Goal: Task Accomplishment & Management: Manage account settings

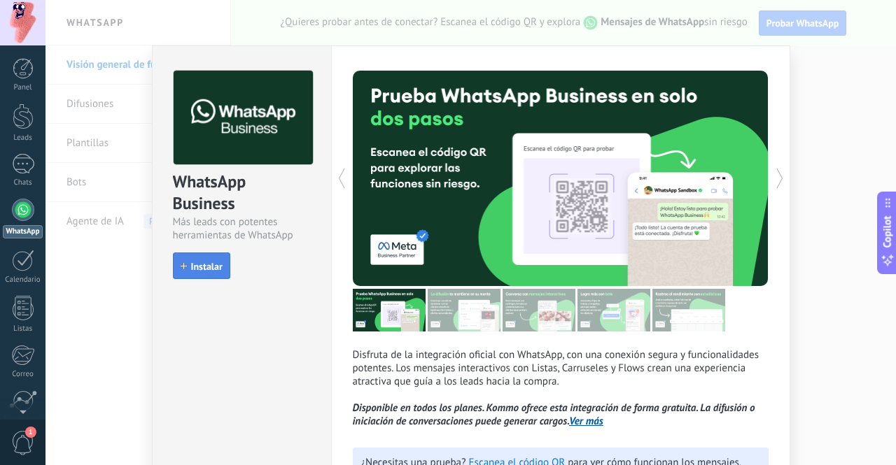
click at [203, 202] on button "Instalar" at bounding box center [201, 266] width 57 height 27
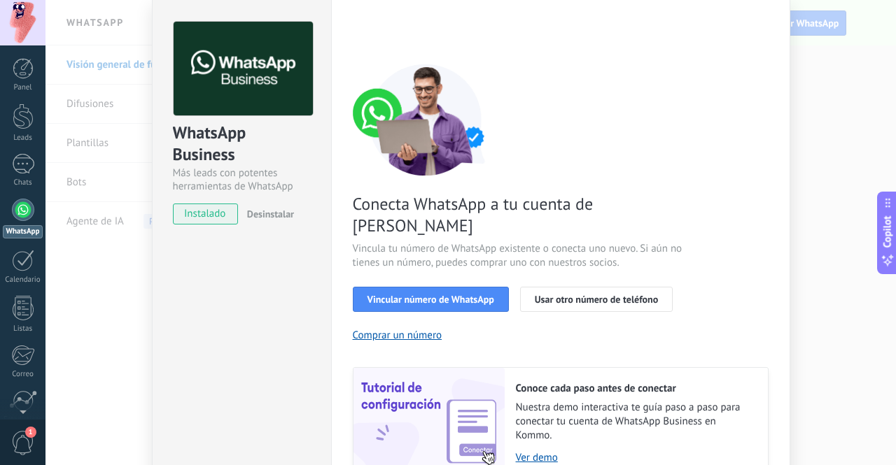
scroll to position [70, 0]
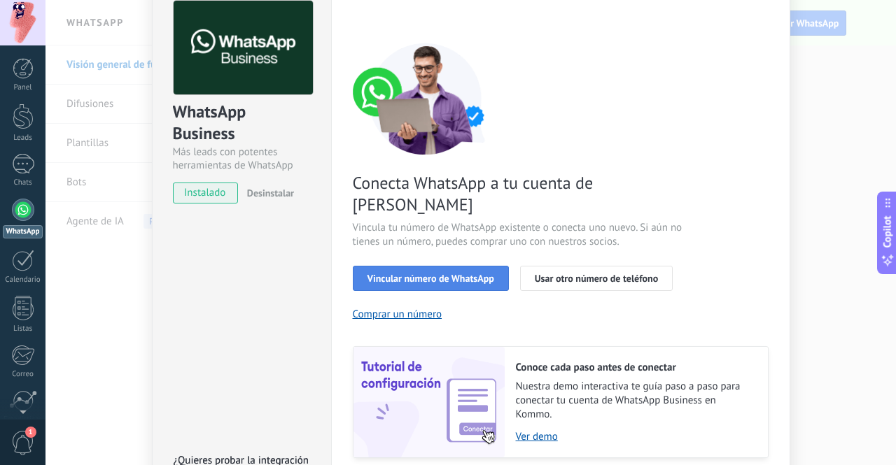
click at [470, 202] on span "Vincular número de WhatsApp" at bounding box center [430, 279] width 127 height 10
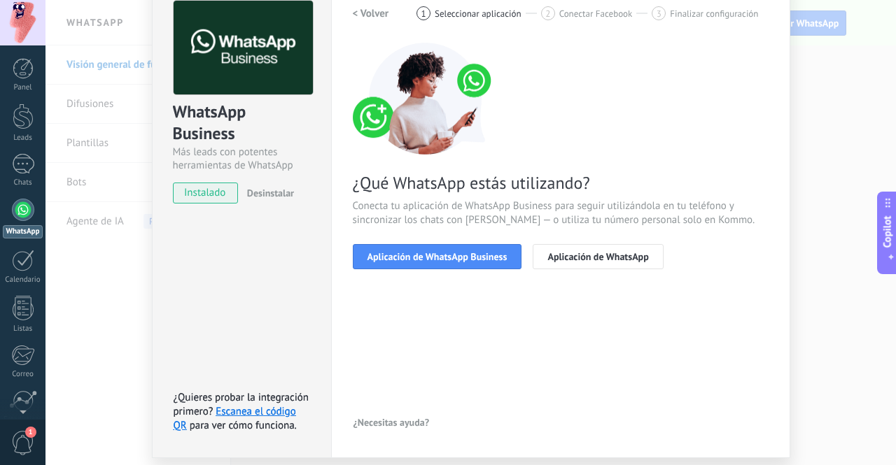
click at [356, 12] on h2 "< Volver" at bounding box center [371, 13] width 36 height 13
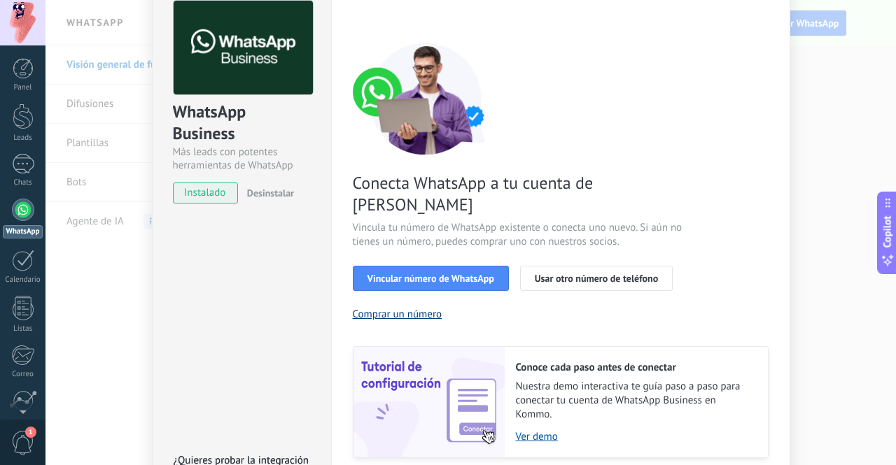
click at [411, 202] on button "Comprar un número" at bounding box center [398, 314] width 90 height 13
click at [435, 202] on span "Vincular número de WhatsApp" at bounding box center [430, 279] width 127 height 10
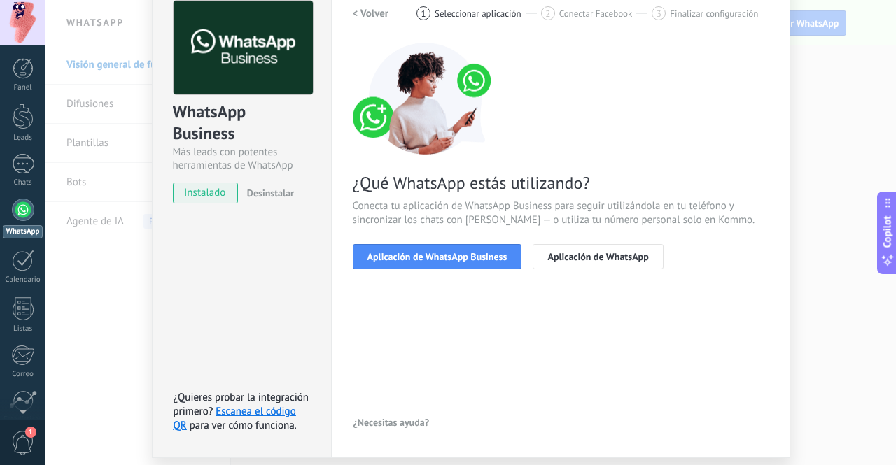
click at [469, 202] on div "< Volver 1 Seleccionar aplicación 2 Conectar Facebook 3 Finalizar configuración…" at bounding box center [561, 143] width 416 height 285
click at [471, 202] on div "< Volver 1 Seleccionar aplicación 2 Conectar Facebook 3 Finalizar configuración…" at bounding box center [561, 143] width 416 height 285
click at [475, 202] on button "Aplicación de WhatsApp Business" at bounding box center [437, 256] width 169 height 25
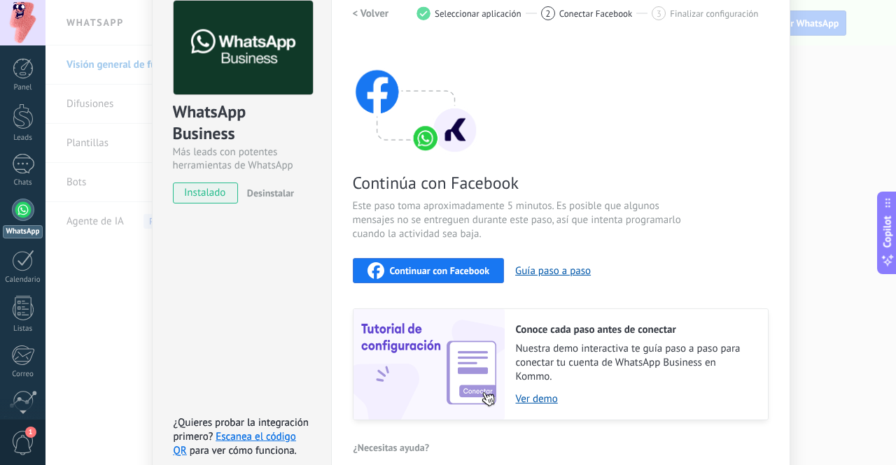
scroll to position [140, 0]
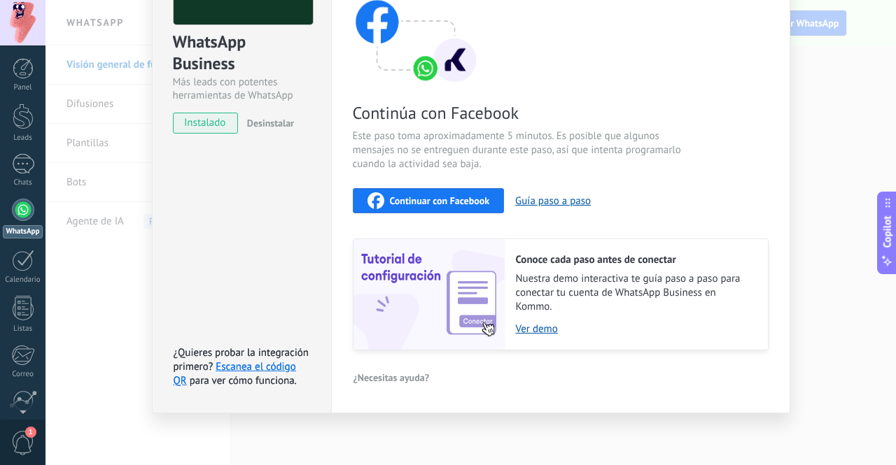
click at [473, 197] on span "Continuar con Facebook" at bounding box center [440, 201] width 100 height 10
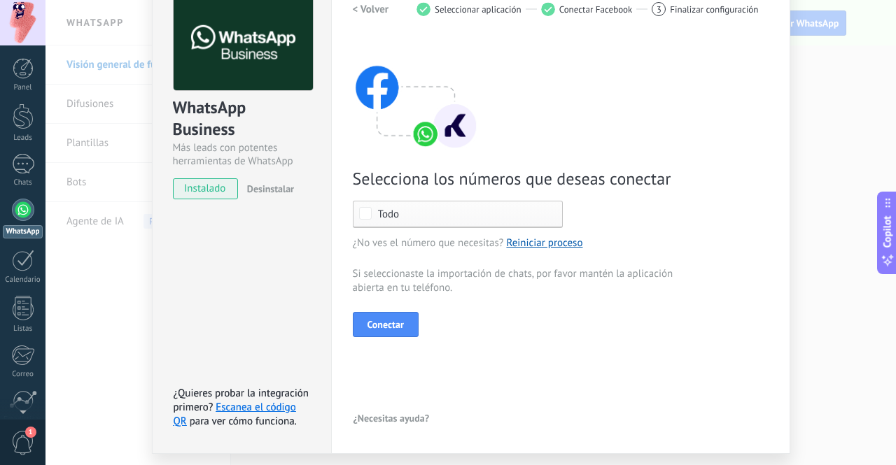
scroll to position [115, 0]
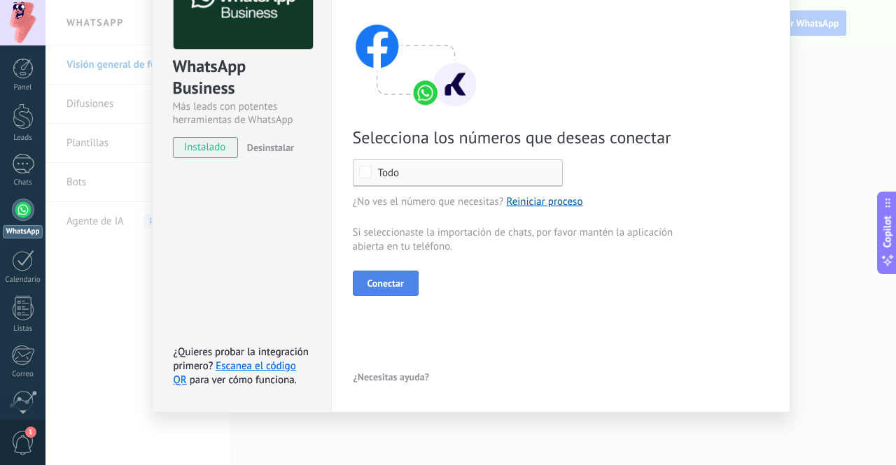
click at [372, 202] on button "Conectar" at bounding box center [386, 283] width 66 height 25
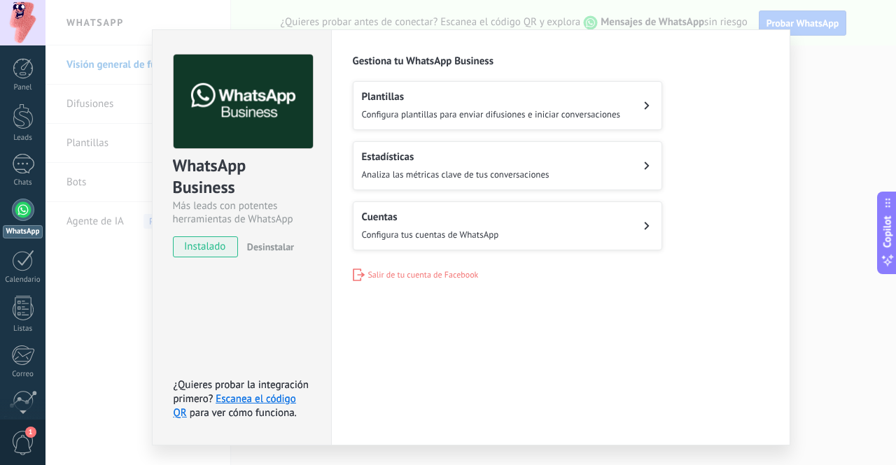
scroll to position [0, 0]
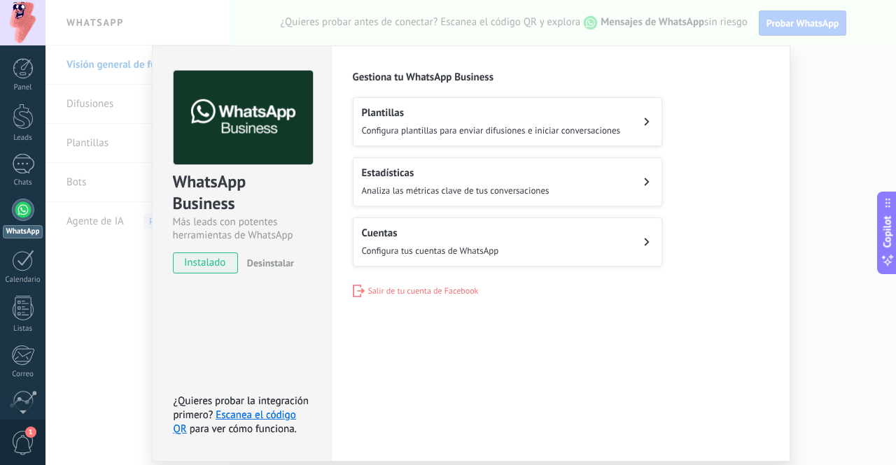
click at [626, 122] on button "Plantillas Configura plantillas para enviar difusiones e iniciar conversaciones" at bounding box center [507, 121] width 309 height 49
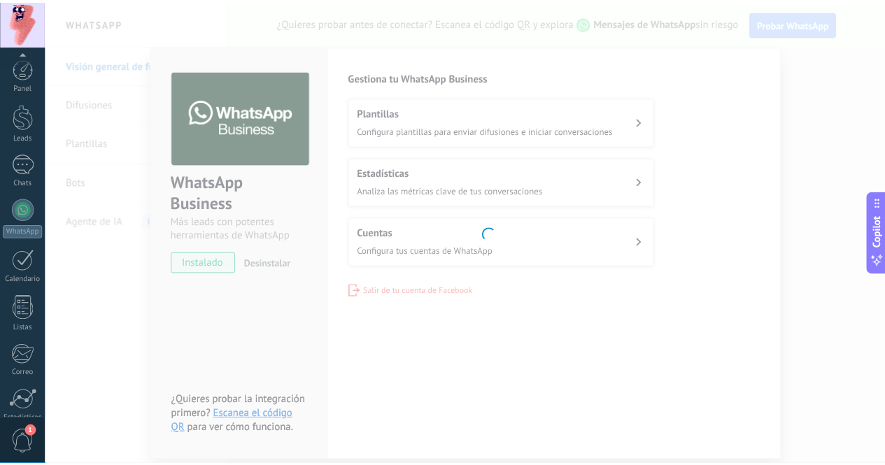
scroll to position [117, 0]
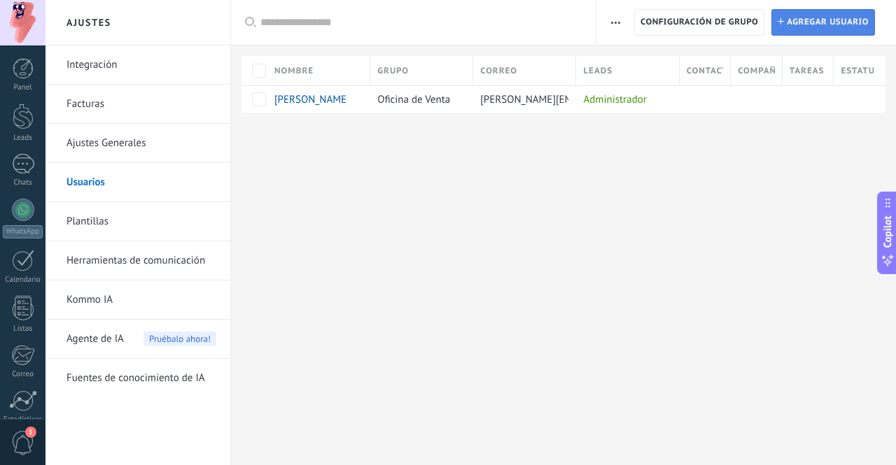
click at [833, 20] on span "Agregar usuario" at bounding box center [827, 22] width 82 height 25
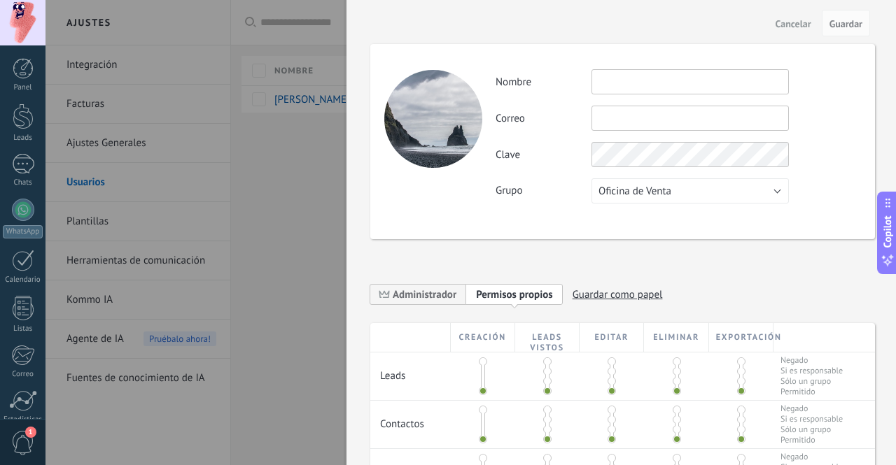
click at [649, 84] on input "text" at bounding box center [689, 81] width 197 height 25
type input "**********"
click at [656, 110] on input "text" at bounding box center [689, 118] width 197 height 25
type input "**********"
drag, startPoint x: 824, startPoint y: 114, endPoint x: 786, endPoint y: 127, distance: 40.7
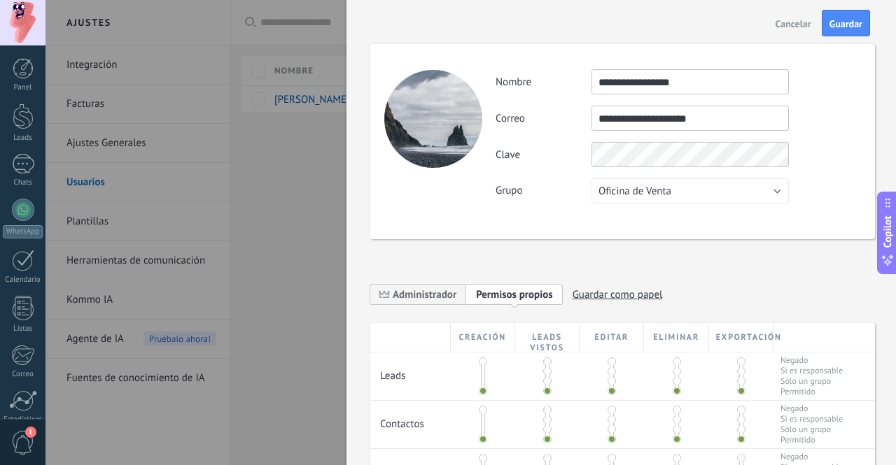
click at [824, 114] on div "**********" at bounding box center [677, 118] width 365 height 25
click at [797, 135] on div "**********" at bounding box center [677, 136] width 365 height 134
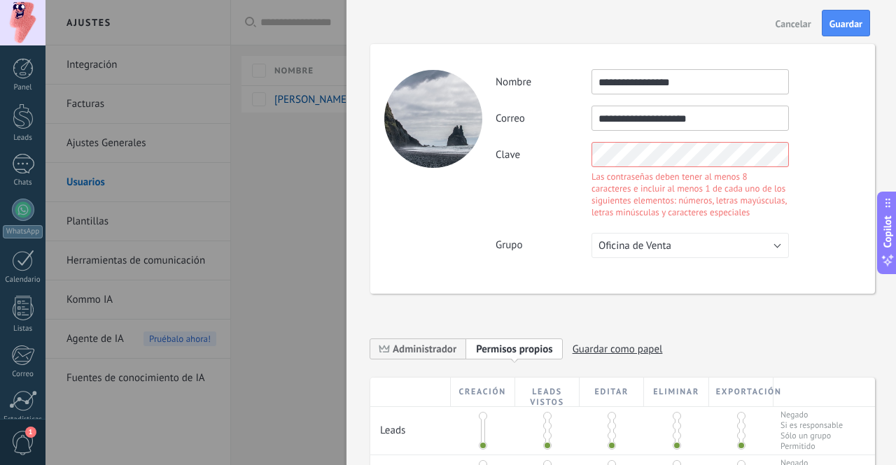
click at [812, 134] on div "**********" at bounding box center [677, 163] width 365 height 189
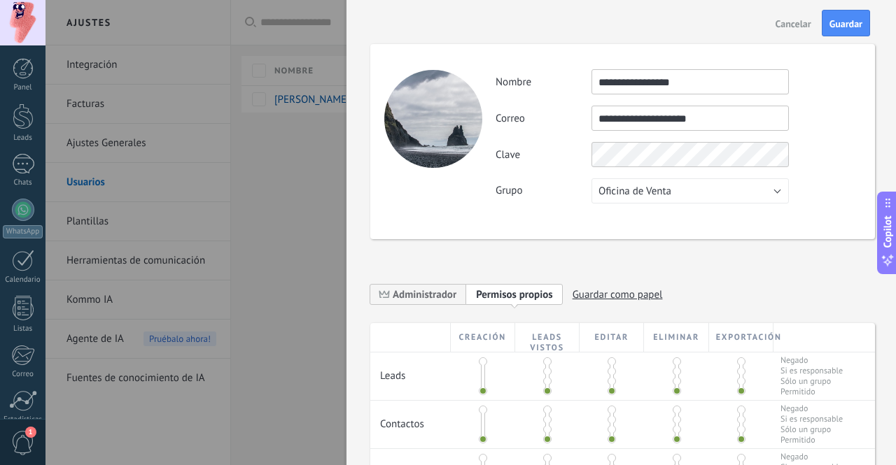
click at [820, 184] on div "**********" at bounding box center [677, 136] width 365 height 134
click at [800, 141] on div "**********" at bounding box center [677, 136] width 365 height 134
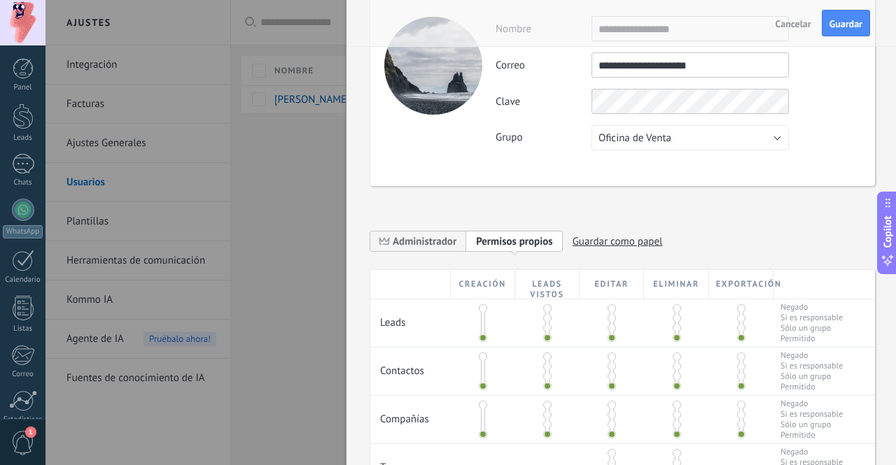
scroll to position [70, 0]
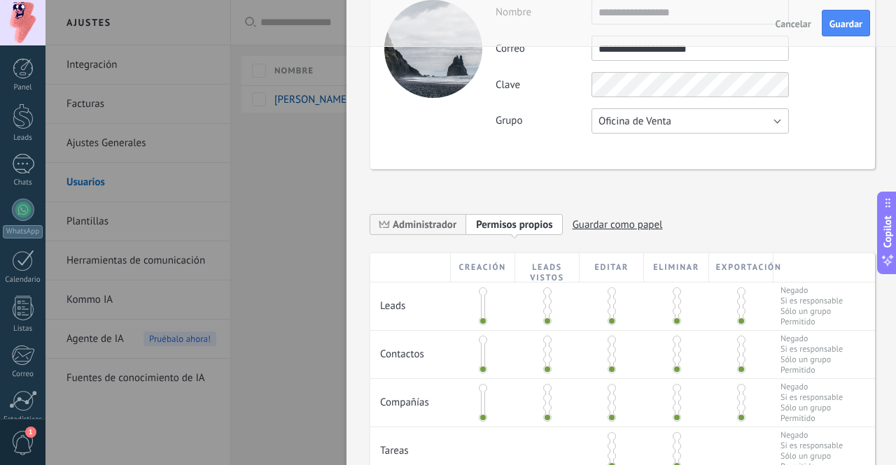
click at [749, 128] on button "Oficina de Venta" at bounding box center [689, 120] width 197 height 25
click at [755, 122] on span "Oficina de Venta" at bounding box center [683, 121] width 201 height 13
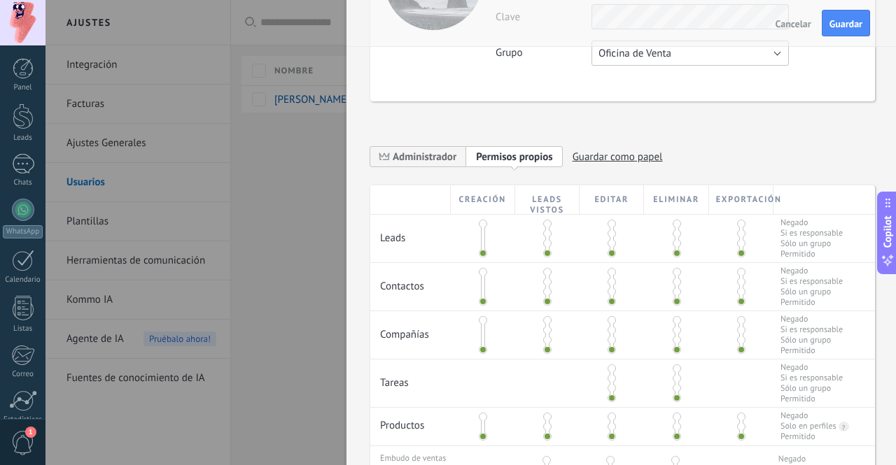
scroll to position [210, 0]
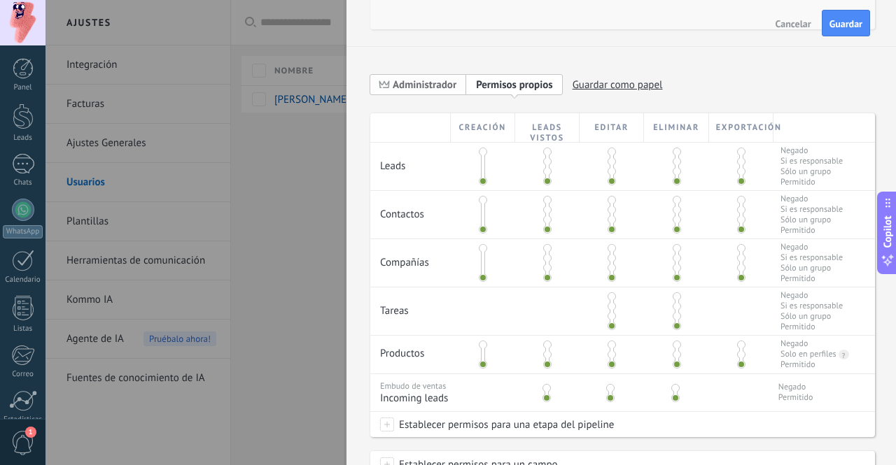
click at [450, 80] on span "Administrador" at bounding box center [425, 84] width 64 height 13
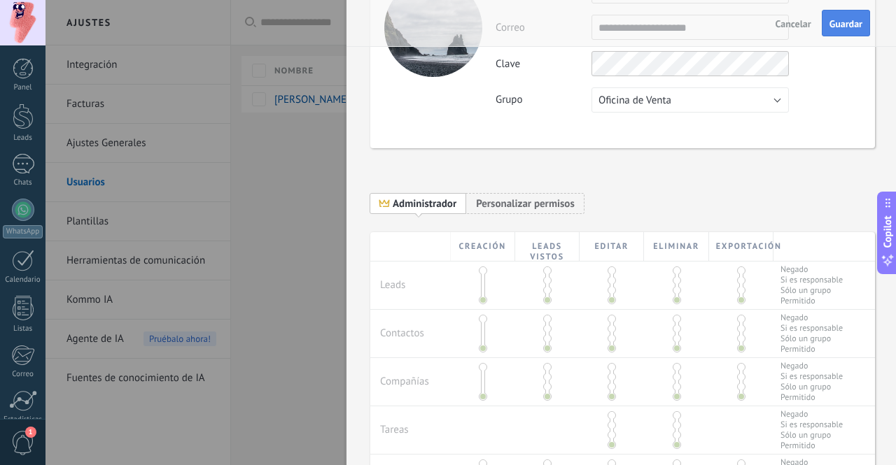
scroll to position [0, 0]
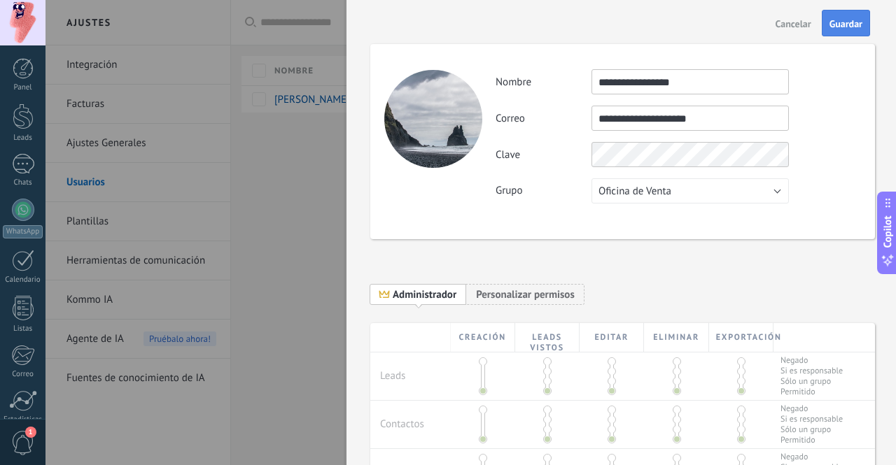
click at [839, 22] on span "Guardar" at bounding box center [845, 24] width 33 height 10
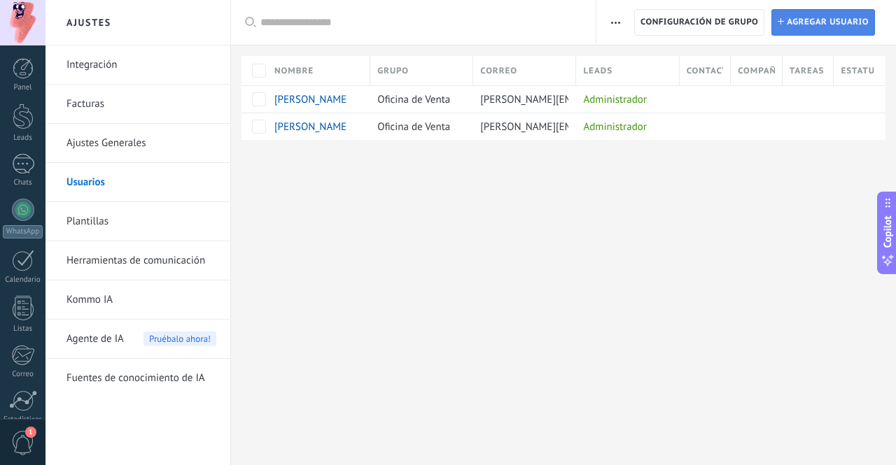
click at [841, 29] on span "Agregar usuario" at bounding box center [827, 22] width 82 height 25
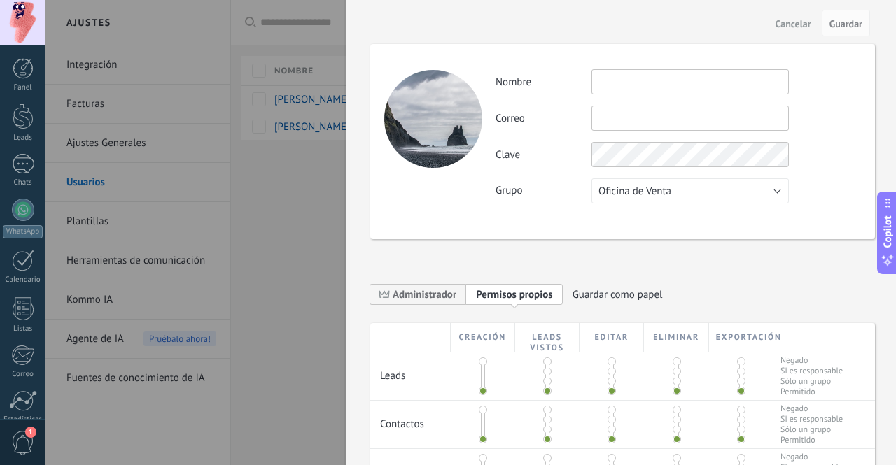
click at [633, 84] on input "text" at bounding box center [689, 81] width 197 height 25
type input "**********"
click at [616, 108] on input "text" at bounding box center [689, 118] width 197 height 25
type input "**********"
click at [819, 150] on div "Clave" at bounding box center [677, 154] width 365 height 25
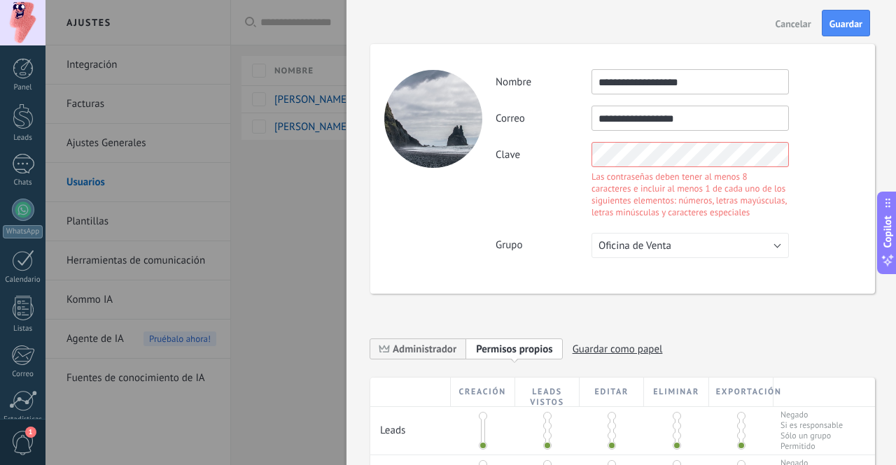
click at [833, 129] on div "**********" at bounding box center [677, 118] width 365 height 25
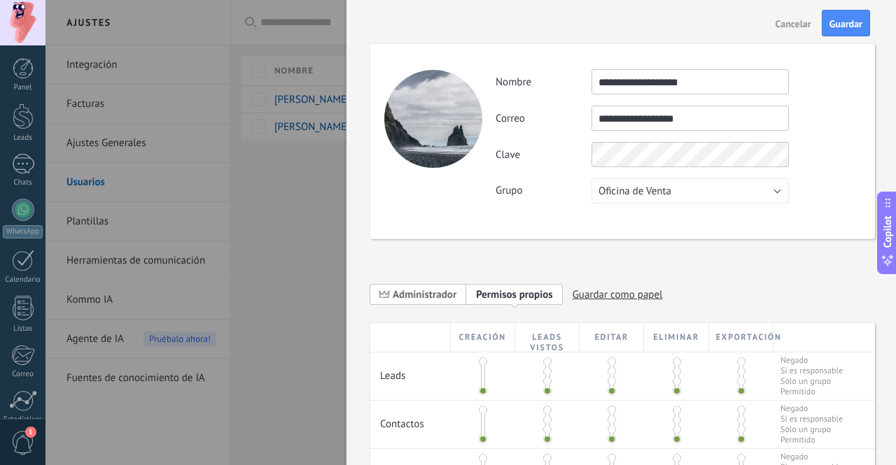
click at [437, 289] on span "Administrador" at bounding box center [425, 294] width 64 height 13
click at [834, 29] on span "Guardar" at bounding box center [845, 24] width 33 height 10
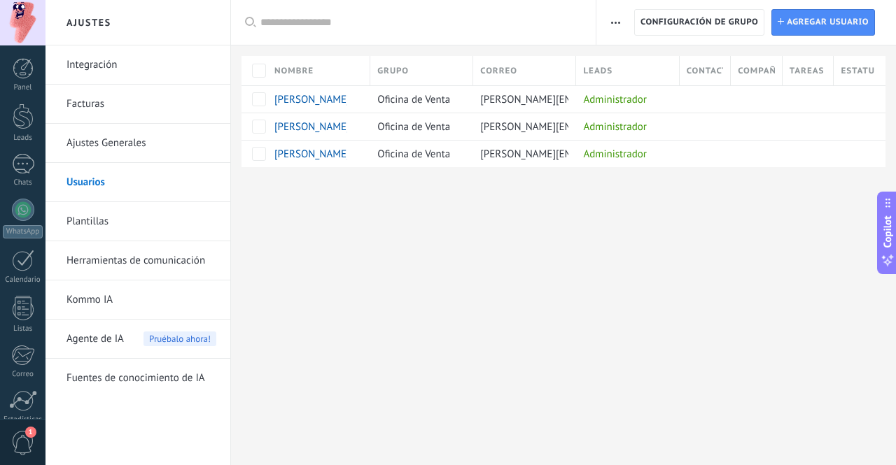
click at [616, 188] on div at bounding box center [563, 189] width 665 height 45
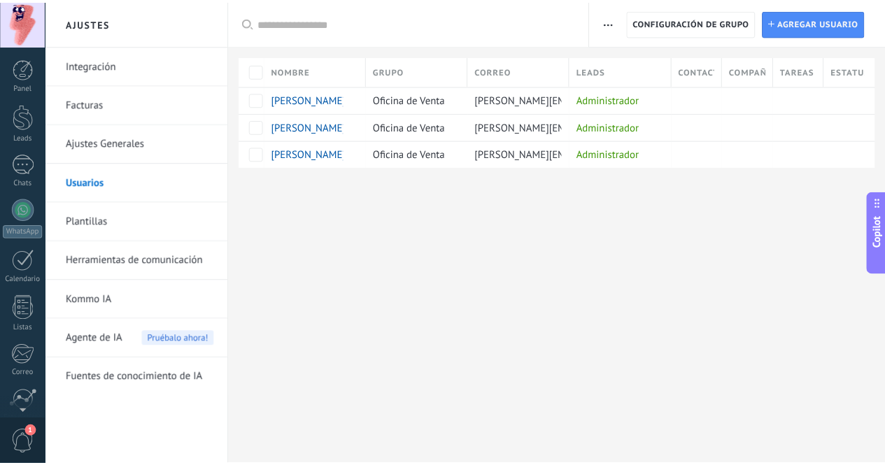
scroll to position [117, 0]
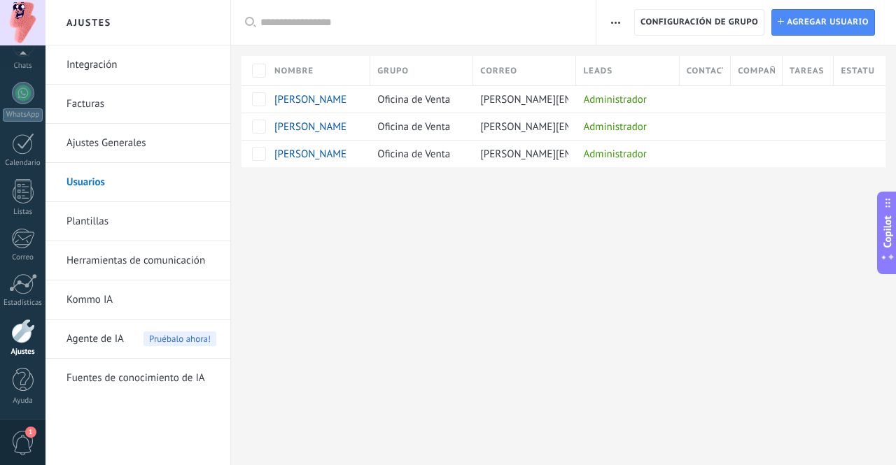
click at [101, 222] on link "Plantillas" at bounding box center [141, 221] width 150 height 39
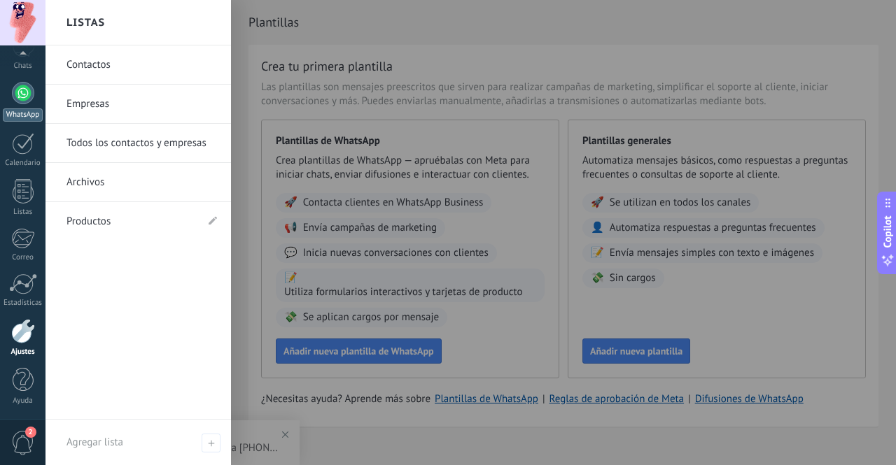
click at [29, 101] on div at bounding box center [23, 93] width 22 height 22
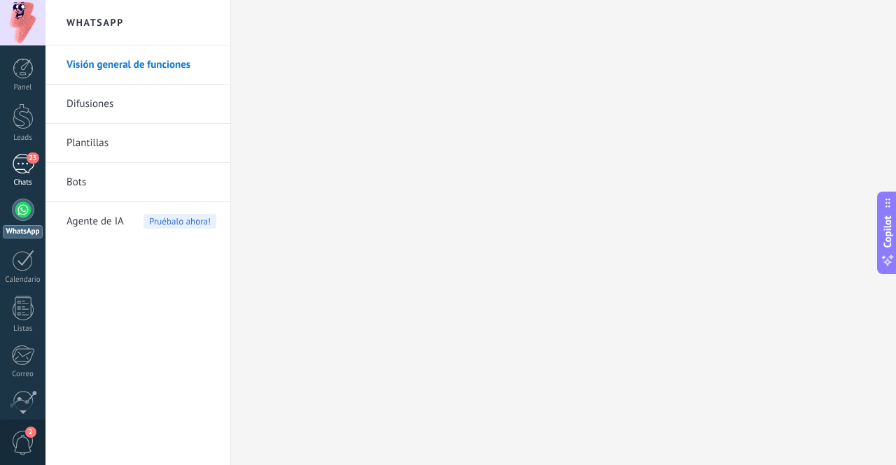
click at [16, 167] on div "23" at bounding box center [23, 164] width 22 height 20
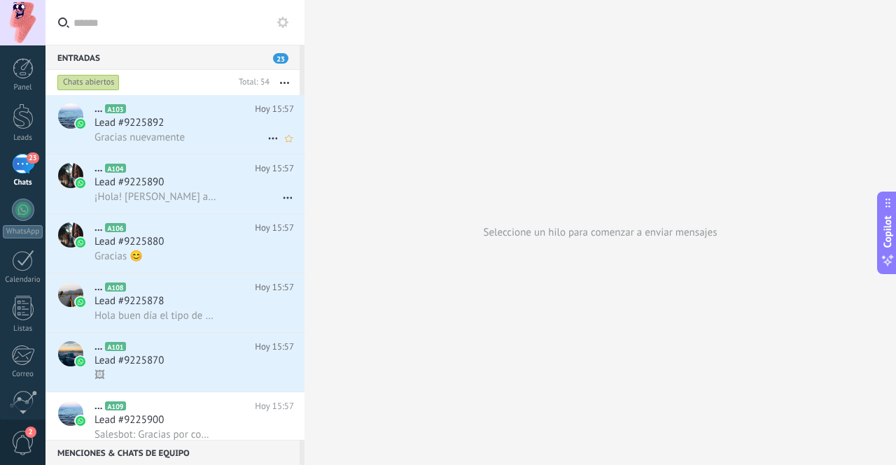
click at [184, 116] on div "... A103 [DATE] 15:57 Lead #9225892 Gracias nuevamente" at bounding box center [199, 124] width 210 height 59
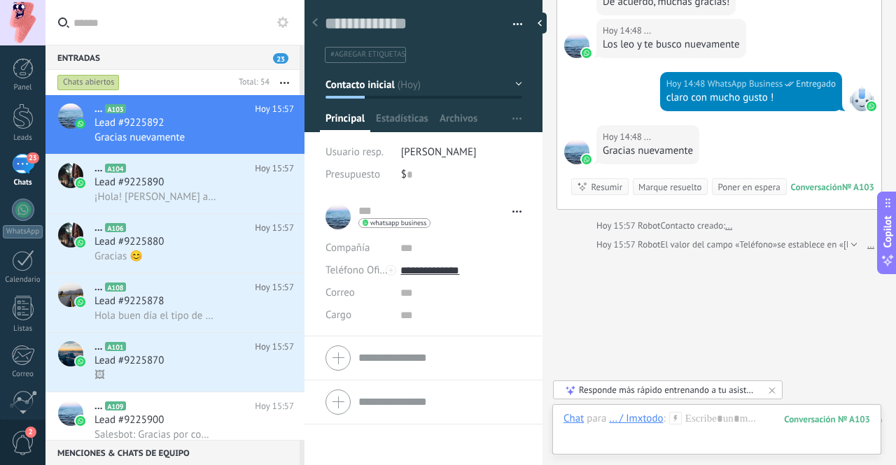
scroll to position [844, 0]
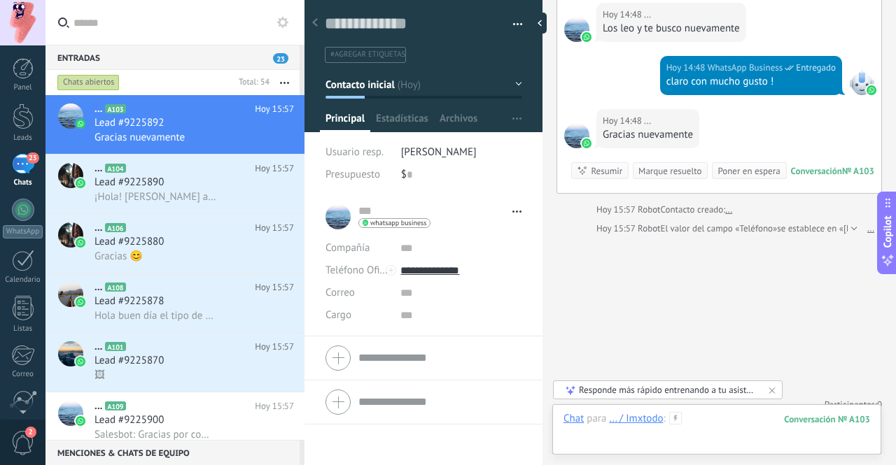
click at [709, 425] on div at bounding box center [716, 433] width 306 height 42
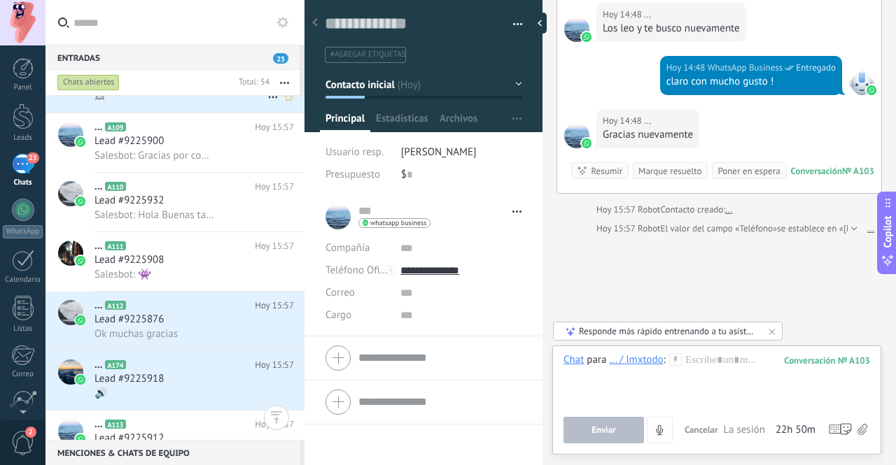
scroll to position [0, 0]
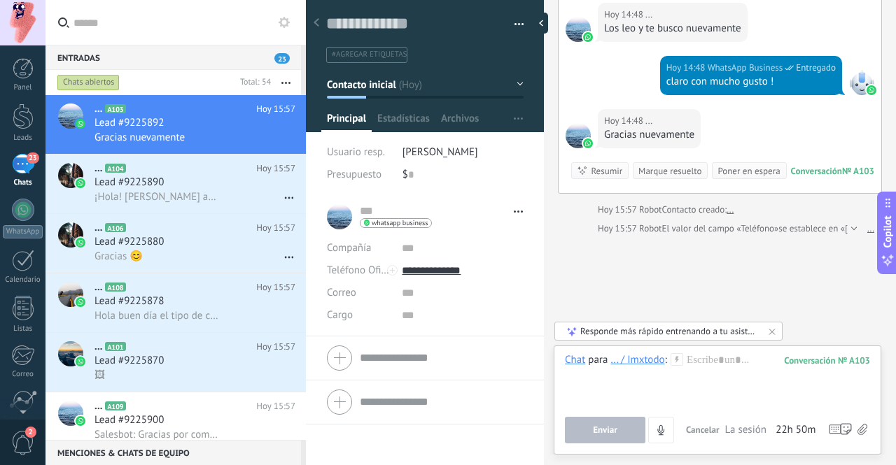
click at [336, 203] on div "Entradas 23 Chats abiertos Total: 54 Silenciar Acciones múltiples Ordenar Más r…" at bounding box center [448, 232] width 896 height 465
click at [405, 22] on textarea at bounding box center [415, 24] width 178 height 22
click at [160, 120] on span "Lead #9225892" at bounding box center [128, 123] width 69 height 14
click at [234, 36] on input "text" at bounding box center [183, 22] width 221 height 45
click at [13, 204] on div at bounding box center [23, 210] width 22 height 22
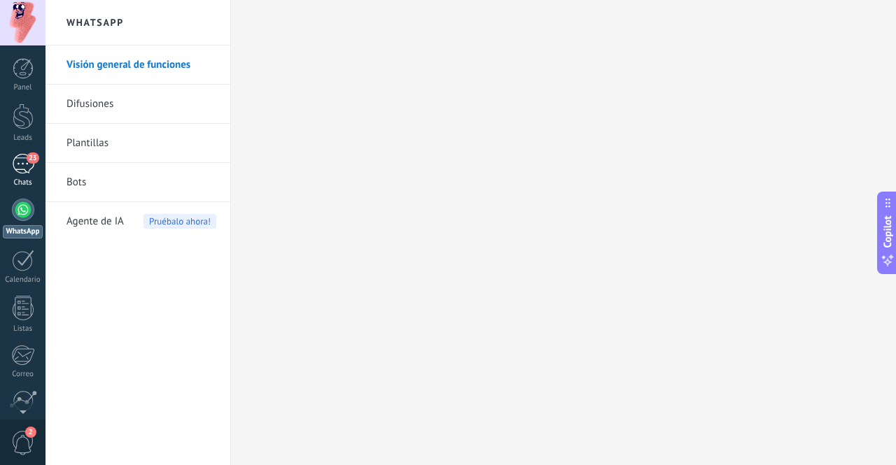
click at [22, 175] on link "23 Chats" at bounding box center [22, 171] width 45 height 34
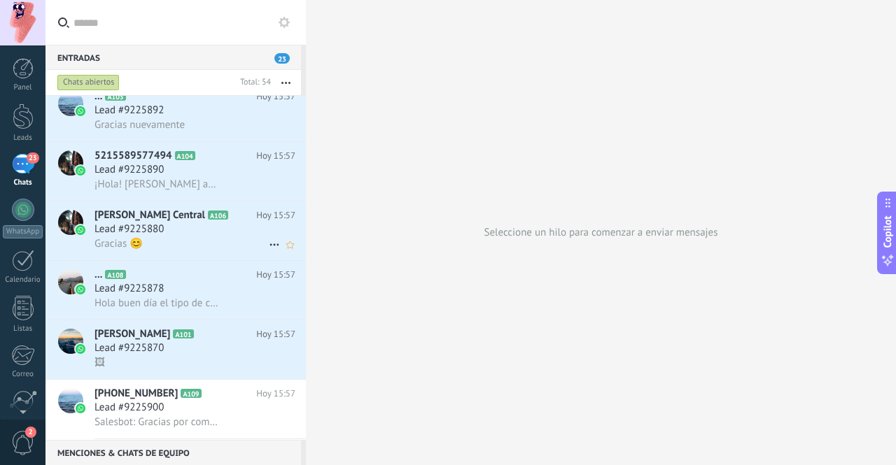
scroll to position [1, 0]
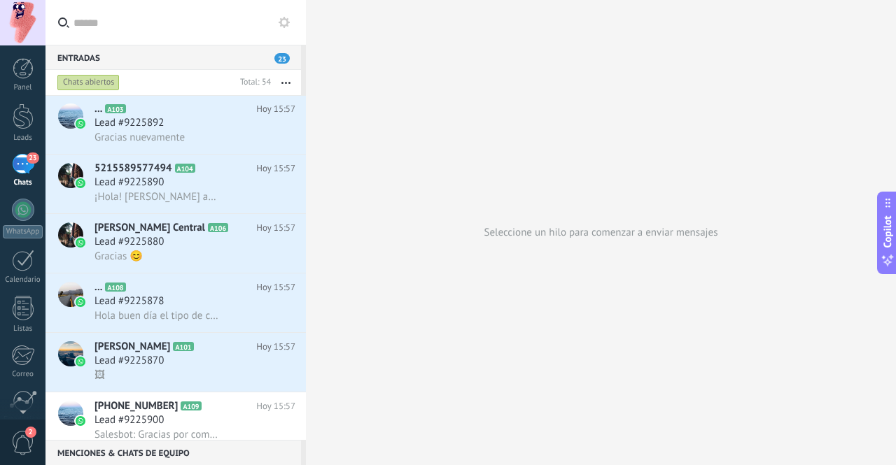
click at [24, 159] on div "23" at bounding box center [23, 164] width 22 height 20
click at [19, 348] on div at bounding box center [22, 355] width 23 height 21
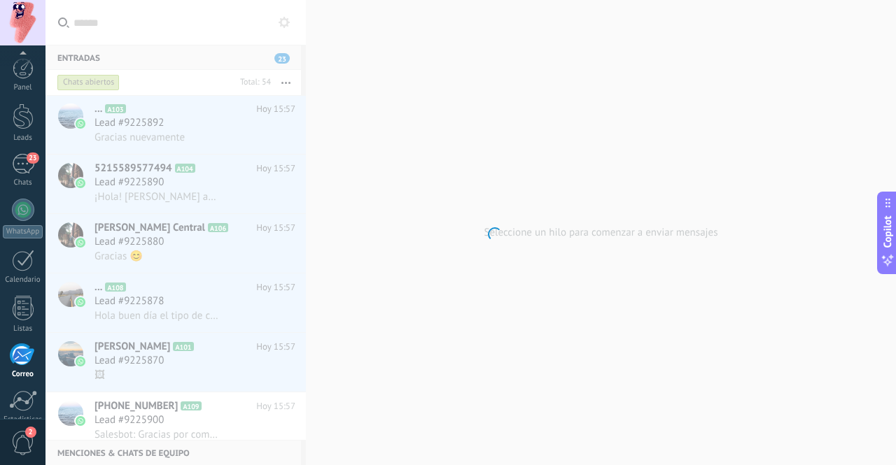
scroll to position [117, 0]
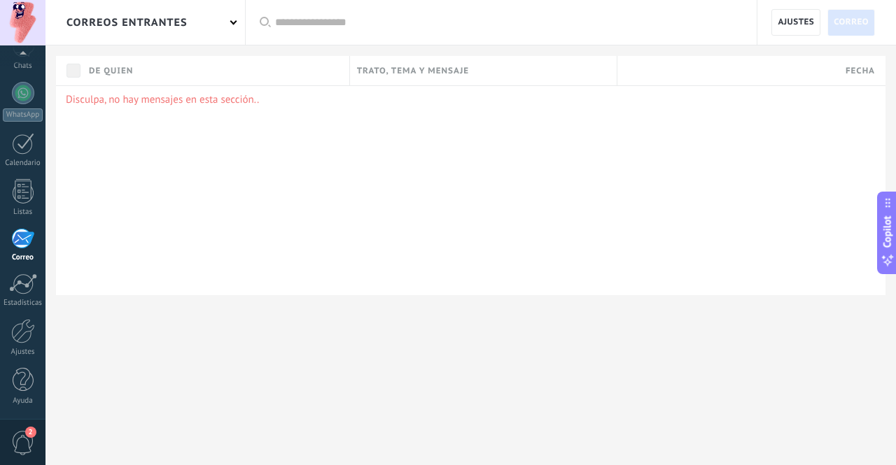
click at [226, 31] on div "correos entrantes" at bounding box center [144, 22] width 199 height 45
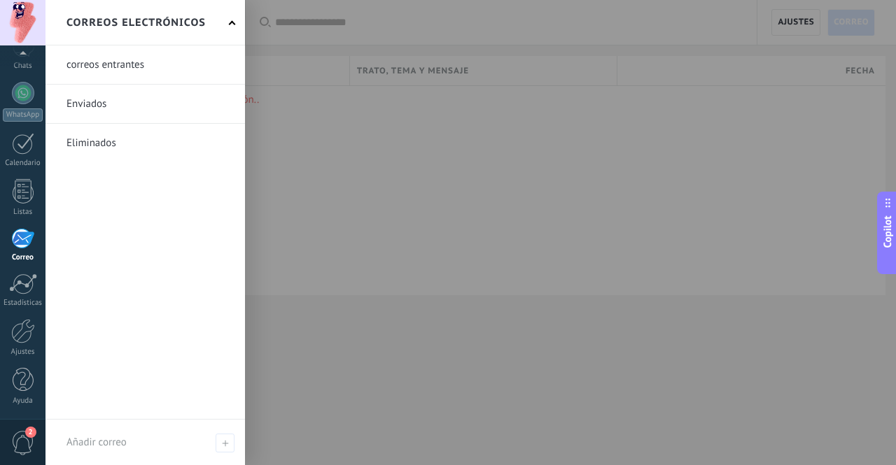
click at [227, 20] on div "Correos electrónicos" at bounding box center [144, 22] width 199 height 45
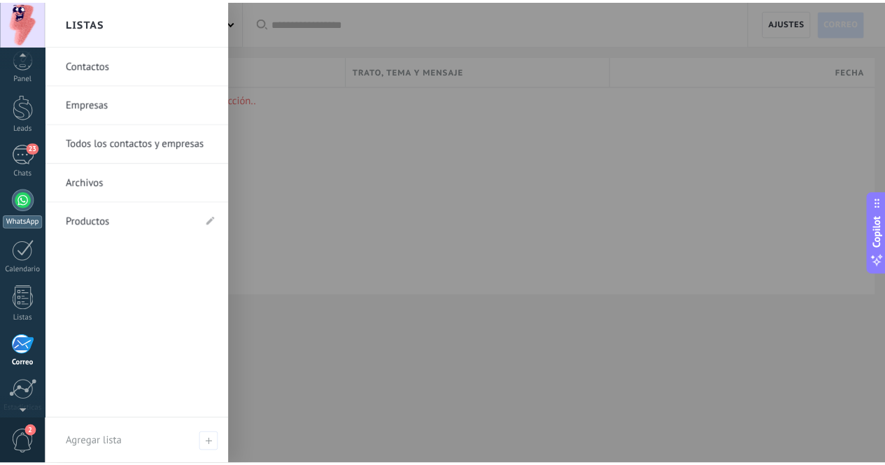
scroll to position [0, 0]
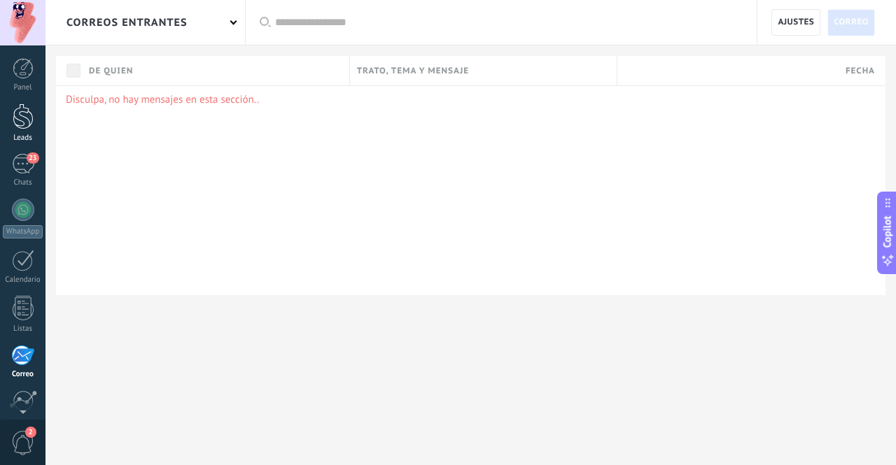
click at [22, 135] on div "Leads" at bounding box center [23, 138] width 41 height 9
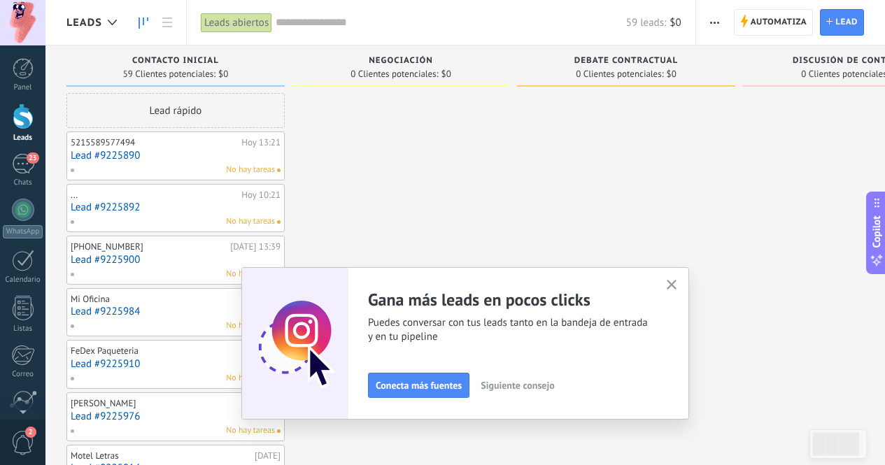
click at [535, 386] on span "Siguiente consejo" at bounding box center [517, 386] width 73 height 10
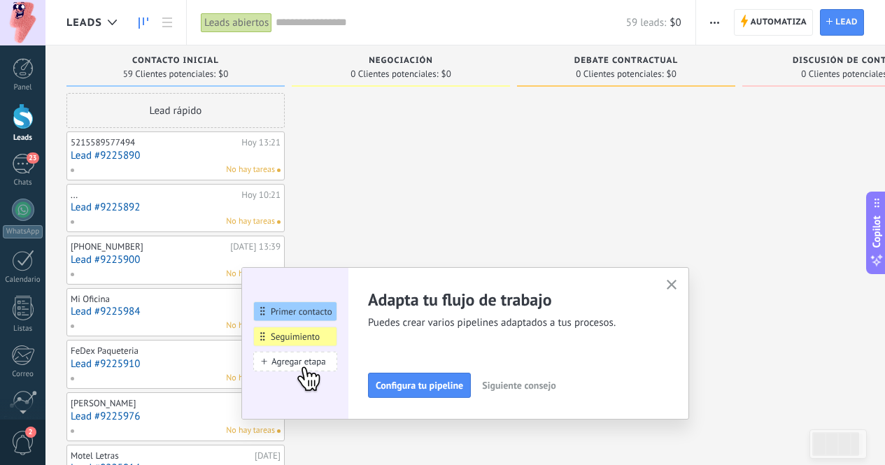
click at [540, 386] on span "Siguiente consejo" at bounding box center [518, 386] width 73 height 10
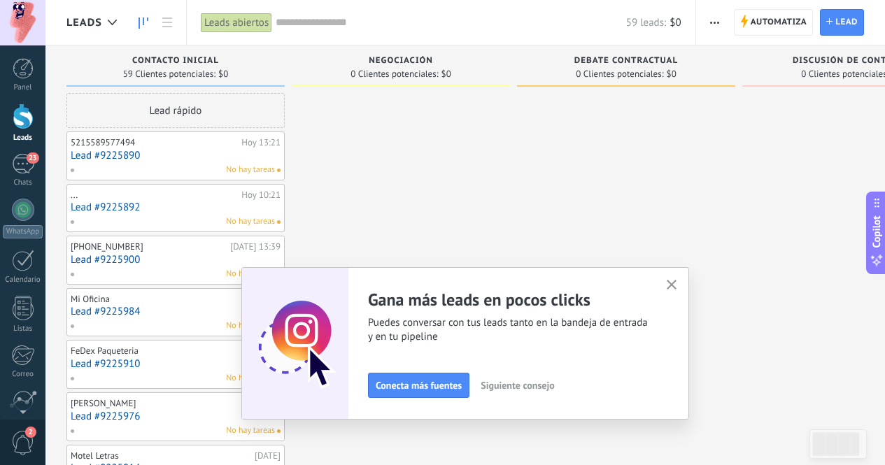
click at [540, 386] on span "Siguiente consejo" at bounding box center [517, 386] width 73 height 10
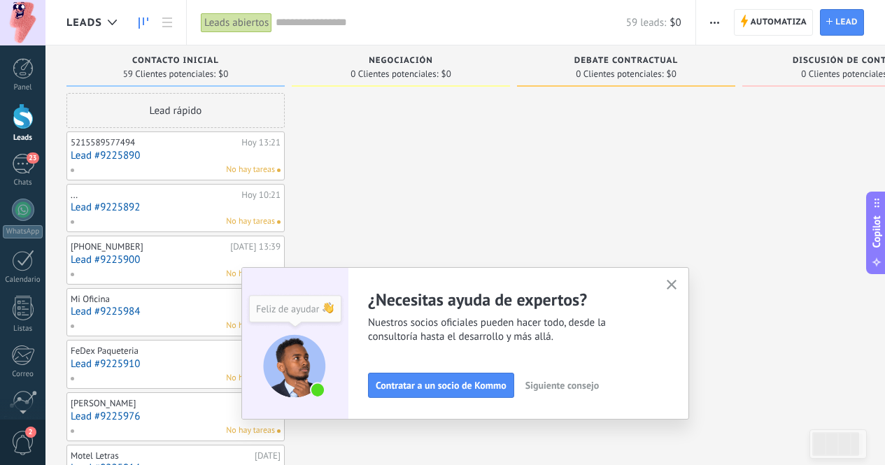
click at [540, 386] on span "Siguiente consejo" at bounding box center [561, 386] width 73 height 10
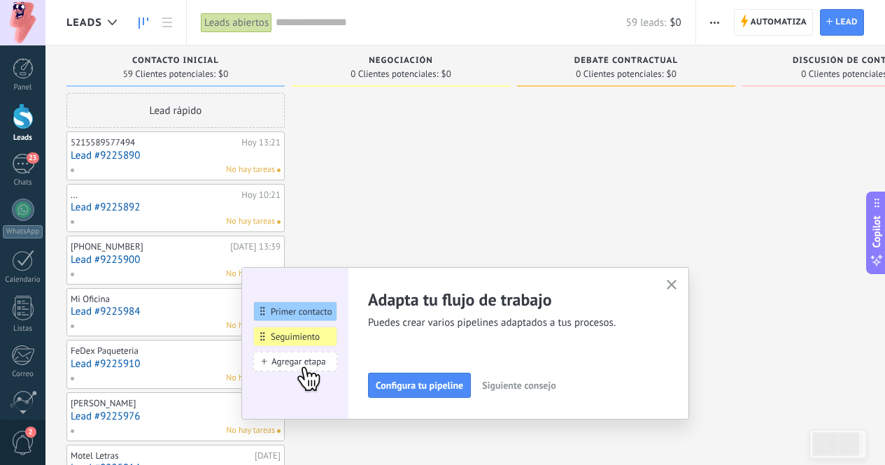
click at [681, 292] on button "button" at bounding box center [671, 285] width 17 height 19
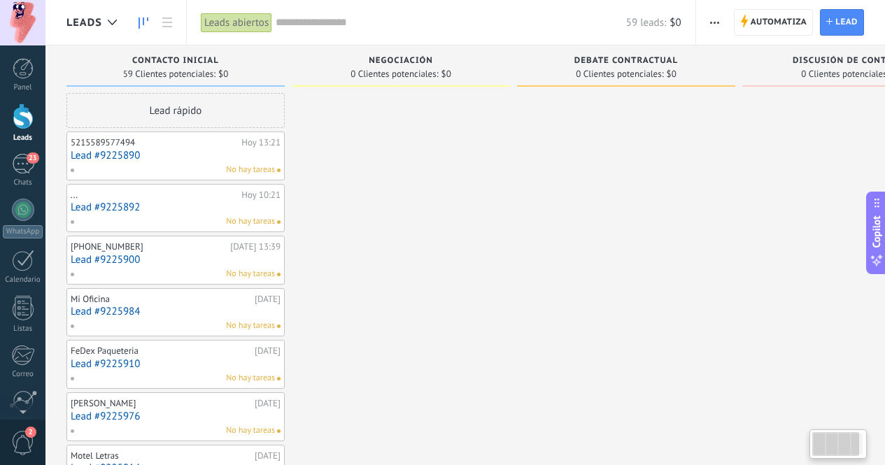
drag, startPoint x: 710, startPoint y: 78, endPoint x: 786, endPoint y: 71, distance: 75.8
drag, startPoint x: 670, startPoint y: 62, endPoint x: 556, endPoint y: 65, distance: 114.1
click at [556, 65] on div "Debate contractual" at bounding box center [626, 62] width 204 height 12
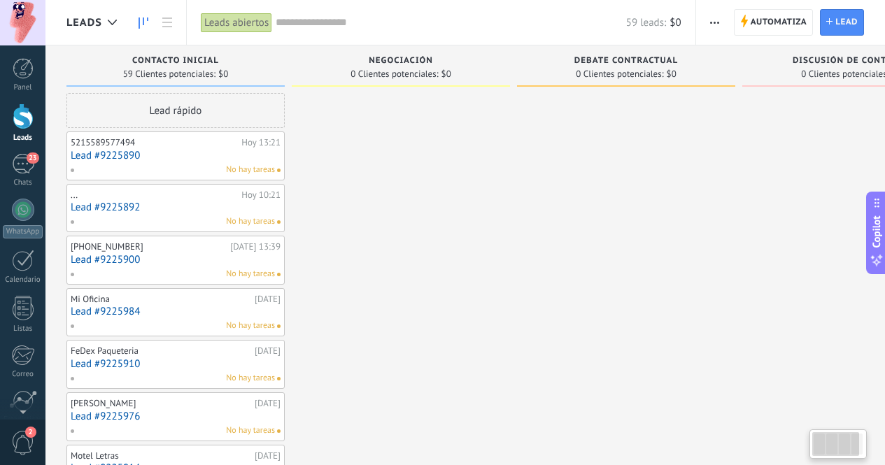
drag, startPoint x: 678, startPoint y: 71, endPoint x: 812, endPoint y: 66, distance: 133.7
click at [163, 18] on use at bounding box center [167, 22] width 10 height 10
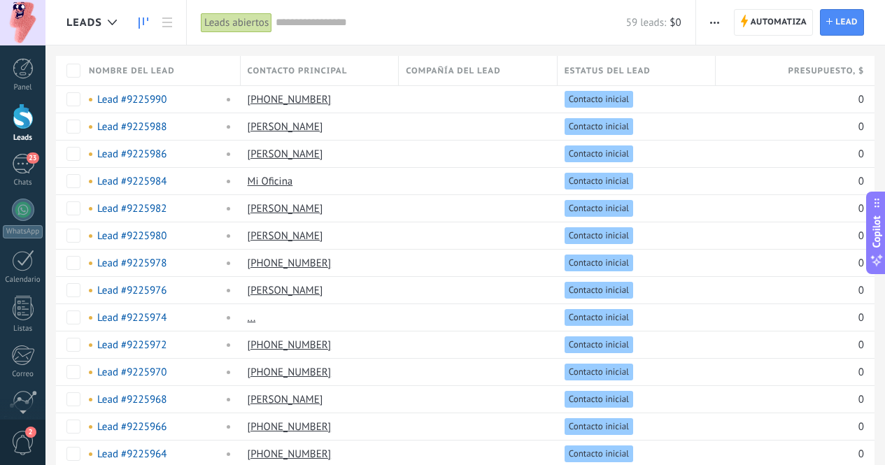
click at [144, 18] on icon at bounding box center [144, 22] width 10 height 11
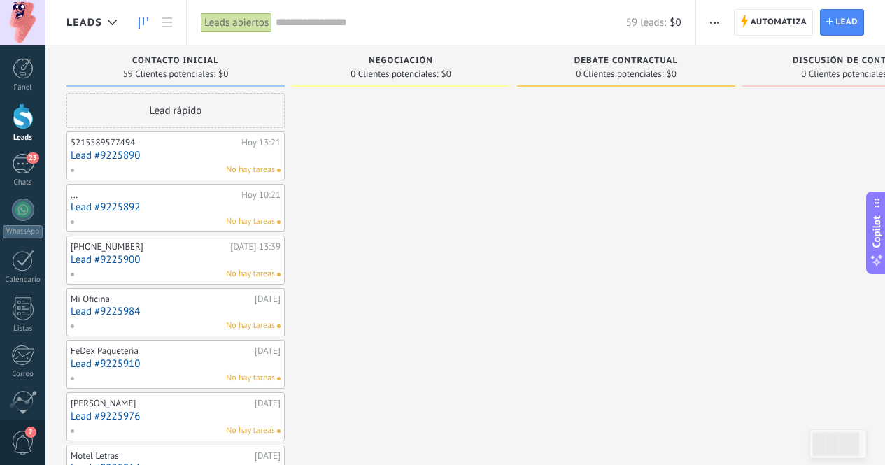
click at [185, 159] on link "Lead #9225890" at bounding box center [176, 156] width 210 height 12
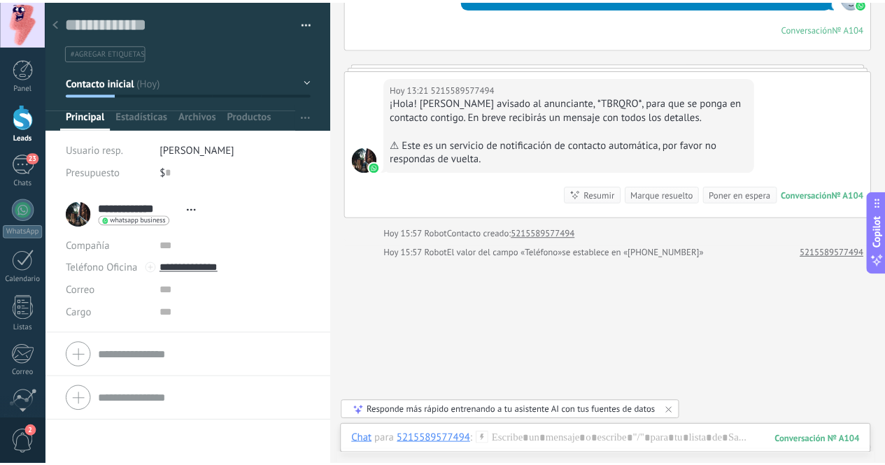
scroll to position [265, 0]
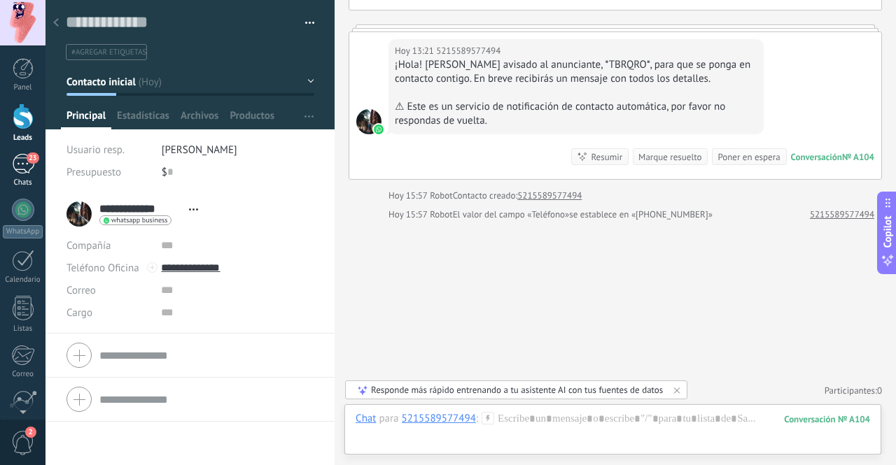
click at [10, 171] on link "23 Chats" at bounding box center [22, 171] width 45 height 34
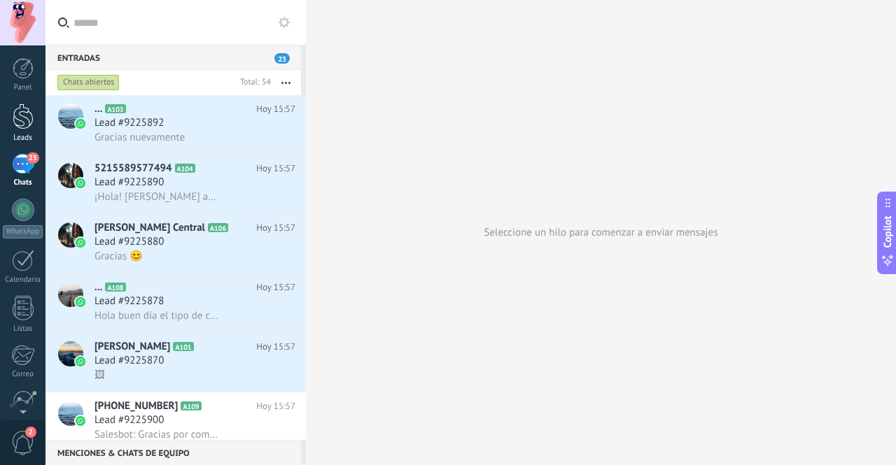
click at [40, 114] on link "Leads" at bounding box center [22, 123] width 45 height 39
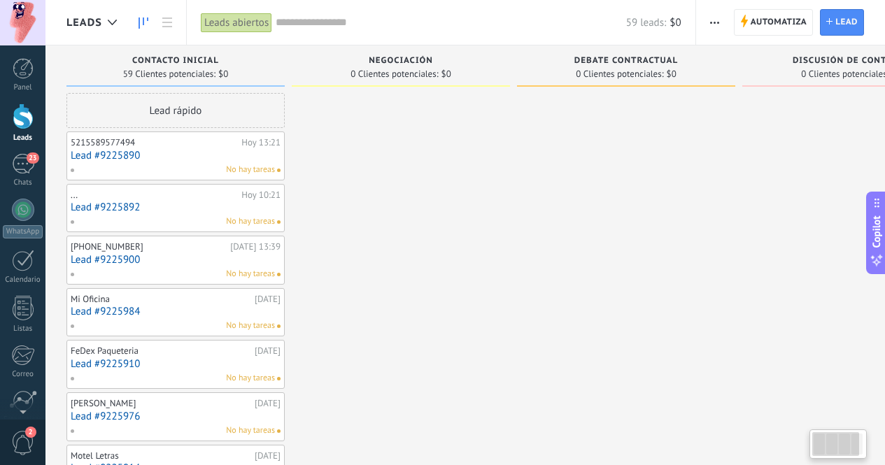
drag, startPoint x: 838, startPoint y: 80, endPoint x: 883, endPoint y: 90, distance: 45.7
click at [882, 90] on div "Discusión de contrato 0 Clientes potenciales: $0" at bounding box center [851, 69] width 218 height 48
click at [710, 19] on span "button" at bounding box center [714, 22] width 9 height 27
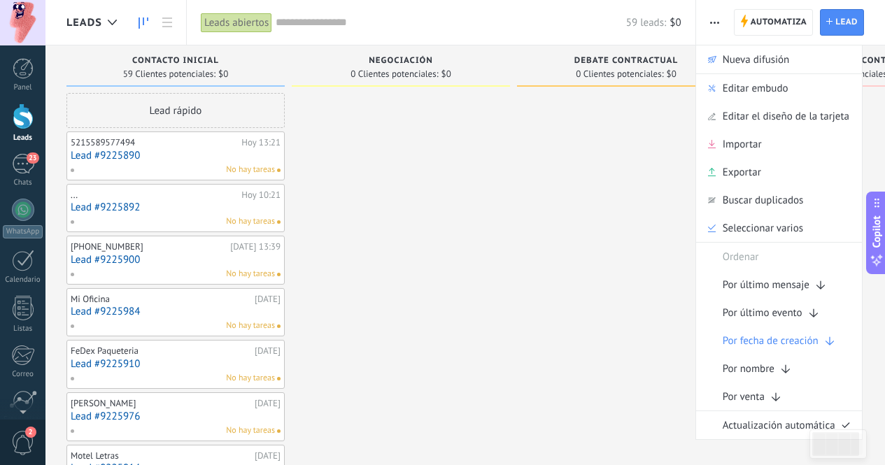
click at [710, 19] on span "button" at bounding box center [714, 22] width 9 height 27
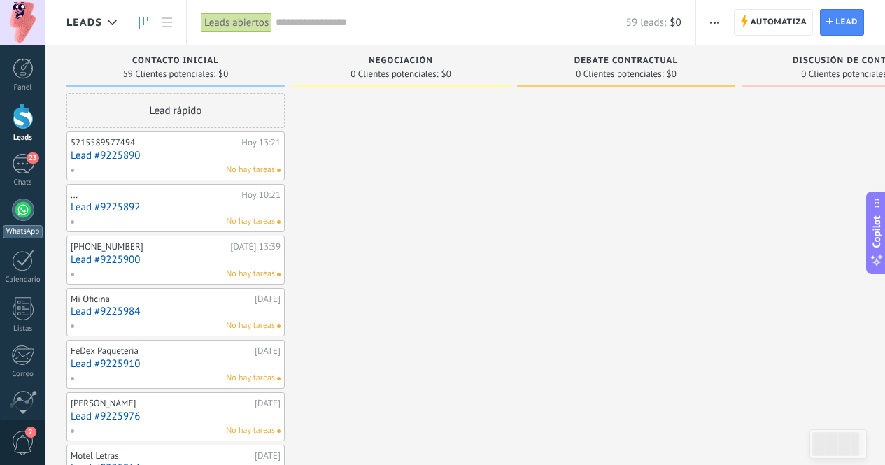
click at [27, 214] on div at bounding box center [23, 210] width 22 height 22
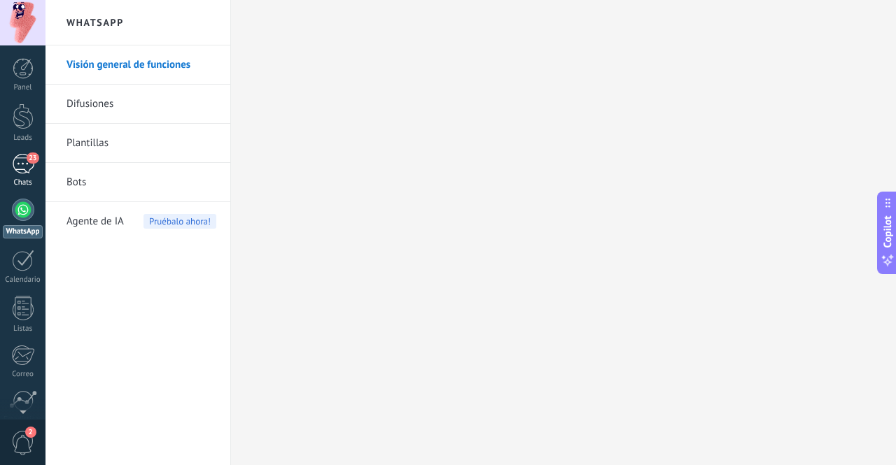
click at [22, 164] on div "23" at bounding box center [23, 164] width 22 height 20
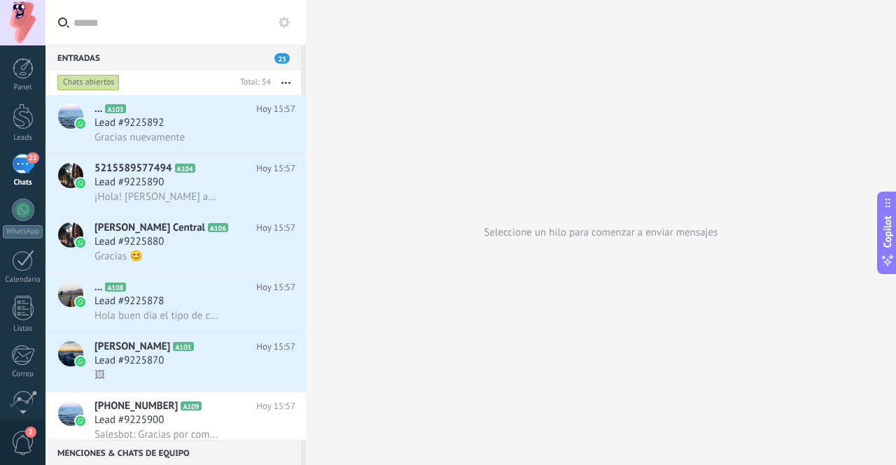
click at [821, 334] on div "Seleccione un hilo para comenzar a enviar mensajes" at bounding box center [601, 232] width 590 height 465
click at [162, 121] on span "Lead #9225892" at bounding box center [128, 123] width 69 height 14
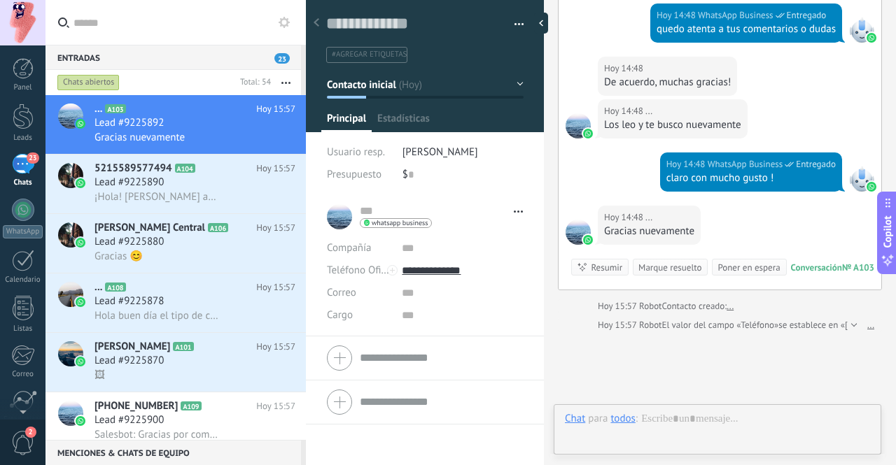
scroll to position [21, 0]
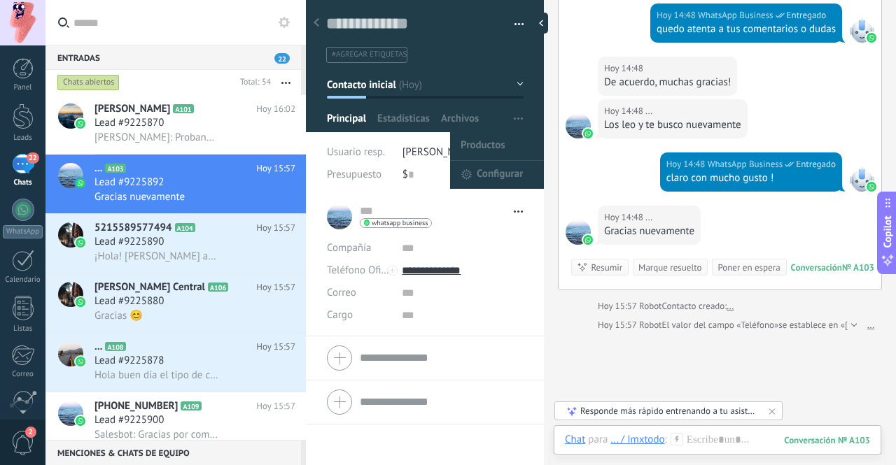
click at [519, 115] on button "button" at bounding box center [518, 119] width 20 height 27
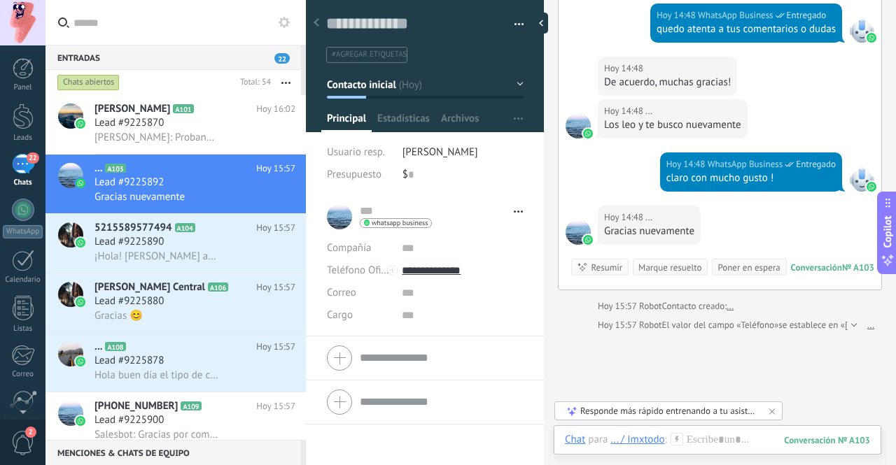
click at [515, 80] on button "Contacto inicial" at bounding box center [425, 84] width 197 height 25
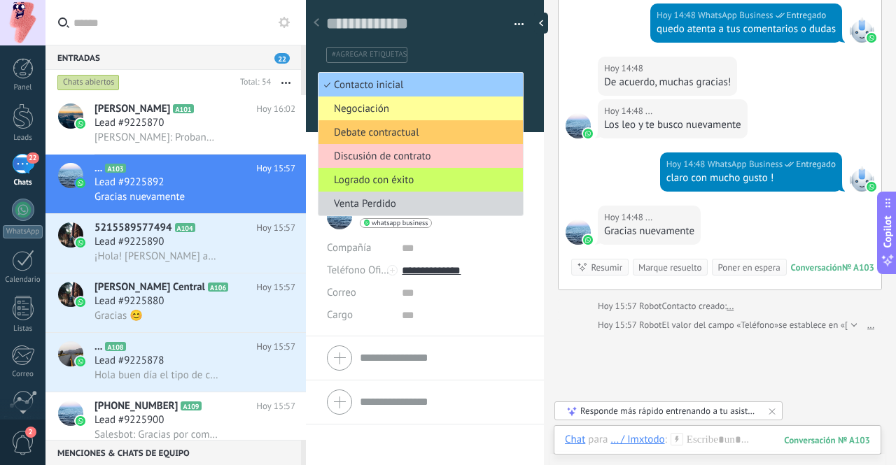
click at [537, 63] on div at bounding box center [425, 61] width 239 height 141
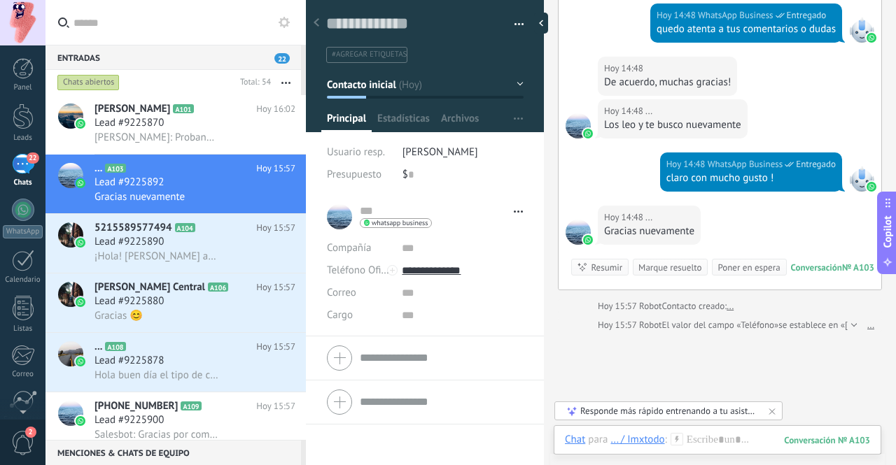
click at [315, 19] on icon at bounding box center [316, 22] width 6 height 8
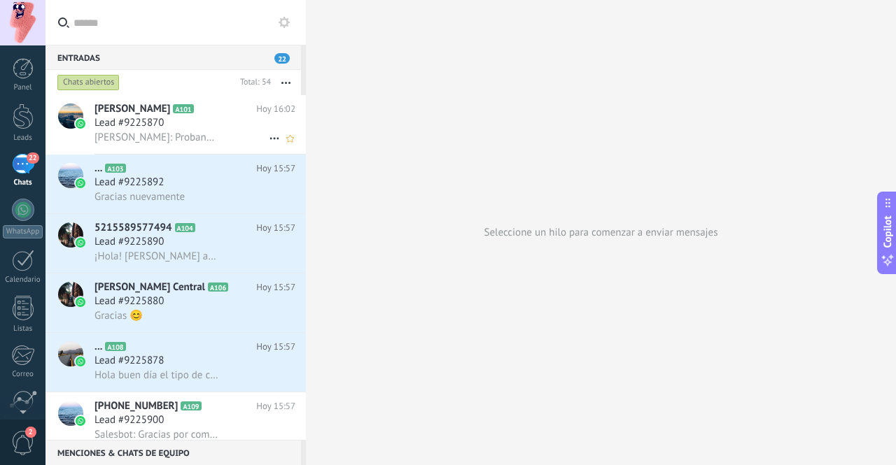
click at [181, 135] on span "[PERSON_NAME]: Probando uno dos tres" at bounding box center [156, 137] width 124 height 13
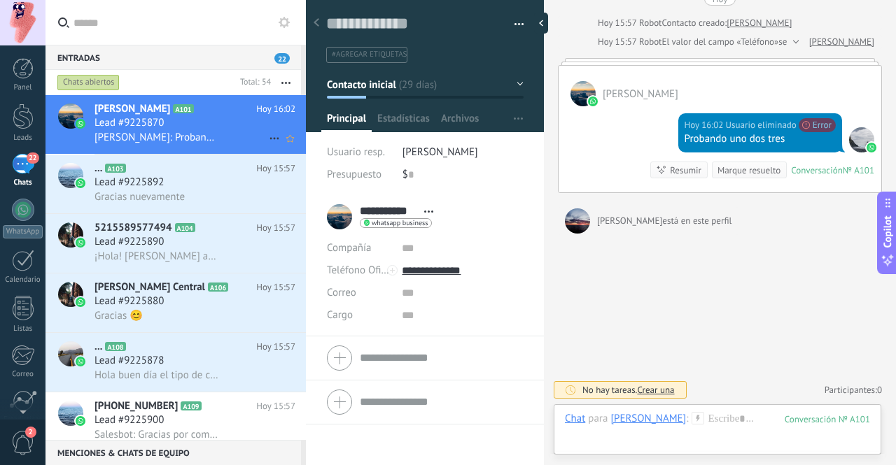
scroll to position [5243, 0]
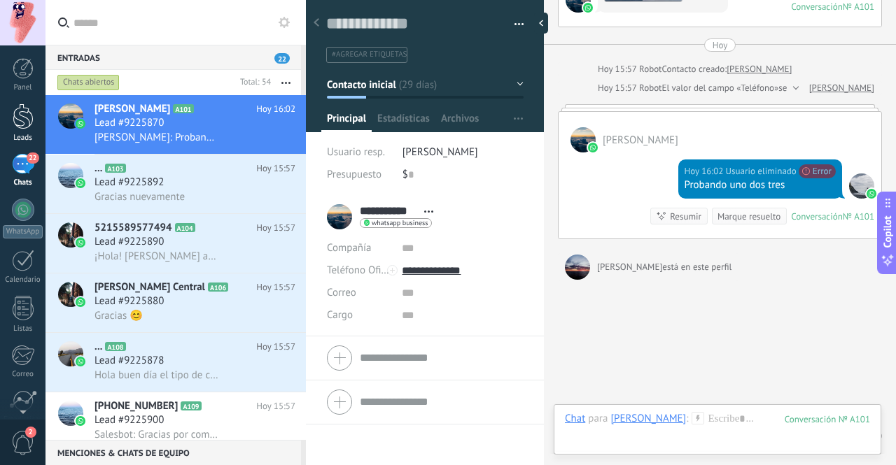
click at [17, 112] on div at bounding box center [23, 117] width 21 height 26
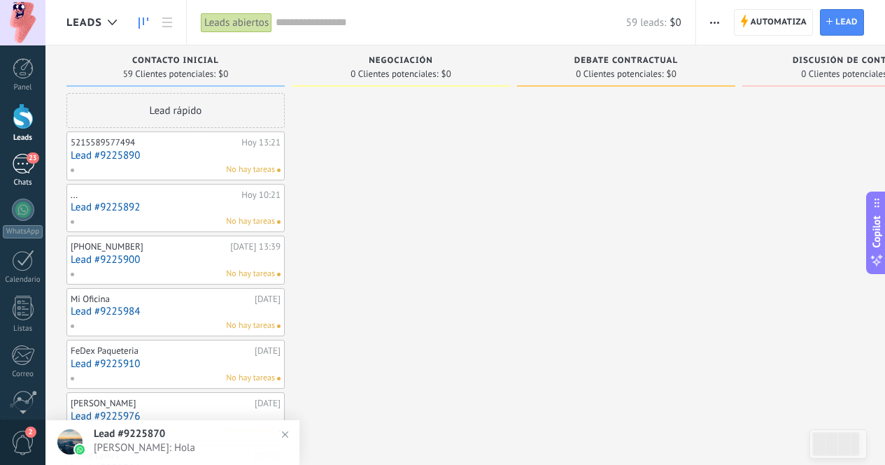
click at [29, 175] on link "23 Chats" at bounding box center [22, 171] width 45 height 34
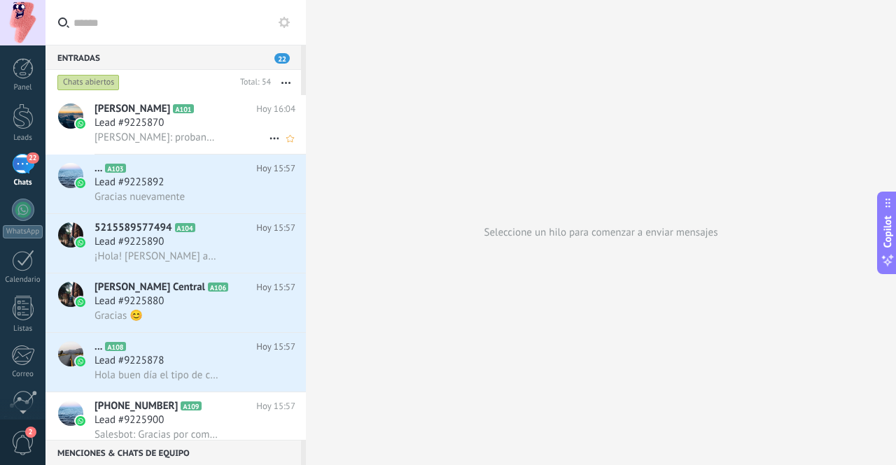
click at [146, 139] on span "[PERSON_NAME]: probando uno dos tres" at bounding box center [156, 137] width 124 height 13
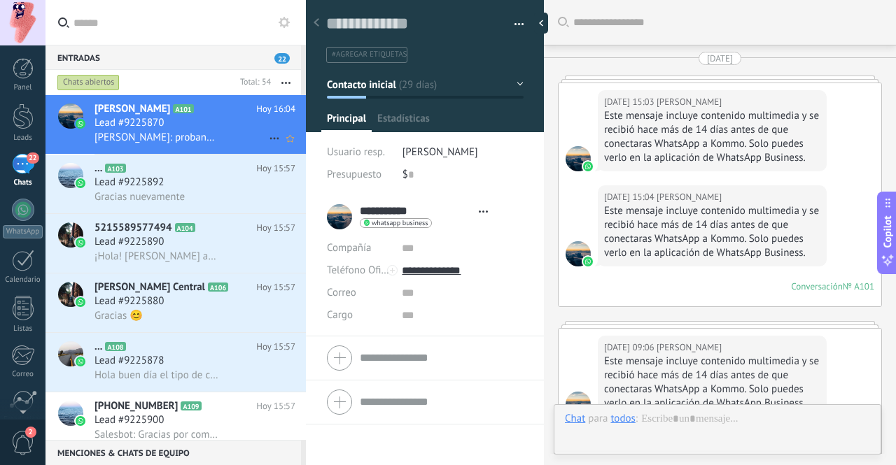
type textarea "**********"
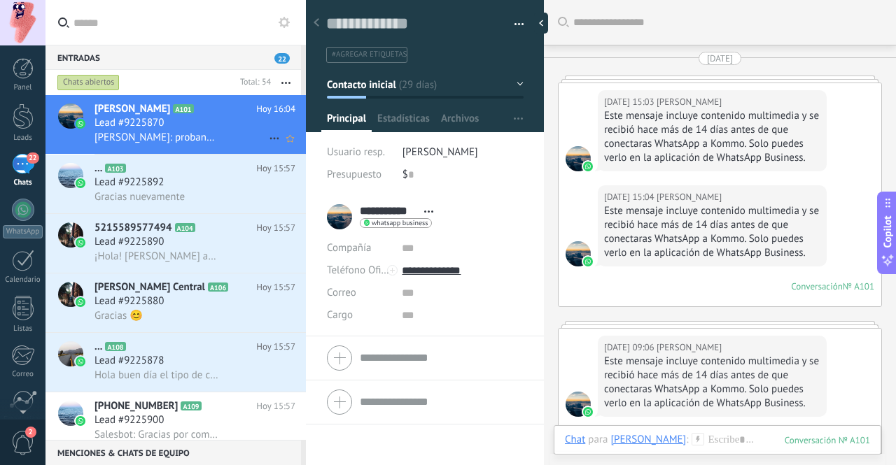
scroll to position [5042, 0]
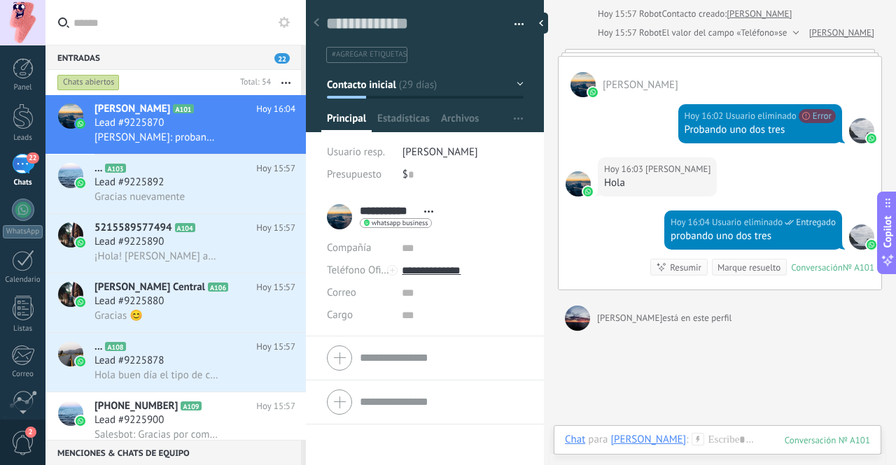
click at [740, 229] on div "probando uno dos tres" at bounding box center [752, 236] width 165 height 14
click at [855, 118] on div at bounding box center [861, 130] width 25 height 25
click at [866, 134] on img at bounding box center [871, 139] width 10 height 10
click at [204, 142] on span "[PERSON_NAME]: probando uno dos tres" at bounding box center [156, 137] width 124 height 13
drag, startPoint x: 15, startPoint y: 71, endPoint x: 30, endPoint y: 101, distance: 33.8
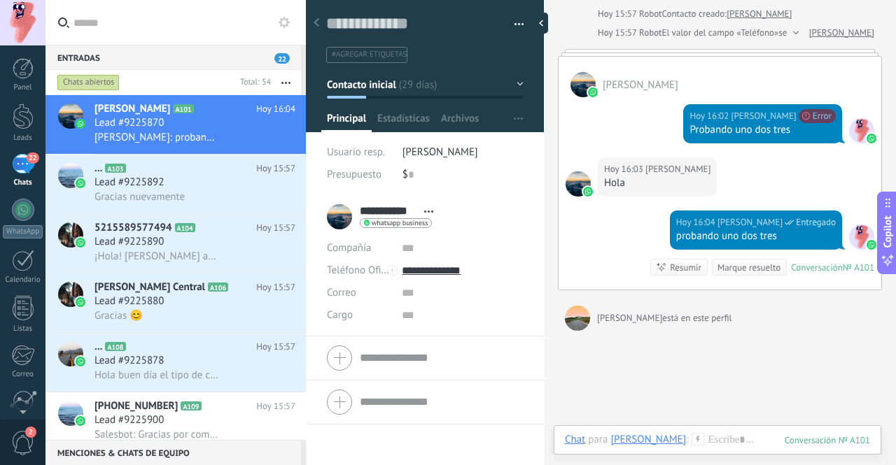
click at [15, 71] on div at bounding box center [23, 68] width 21 height 21
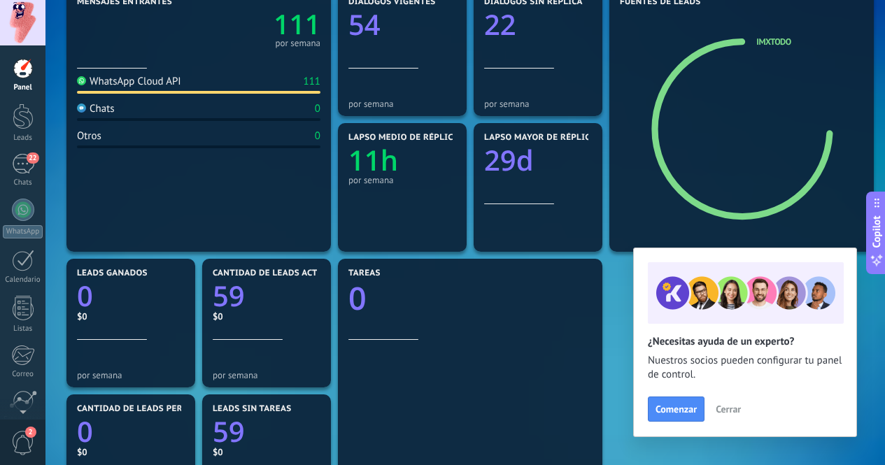
scroll to position [210, 0]
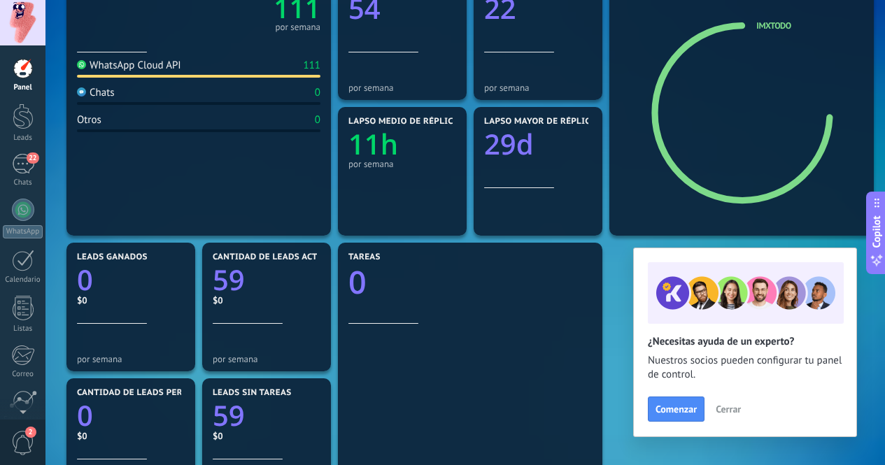
click at [726, 406] on span "Cerrar" at bounding box center [728, 409] width 25 height 10
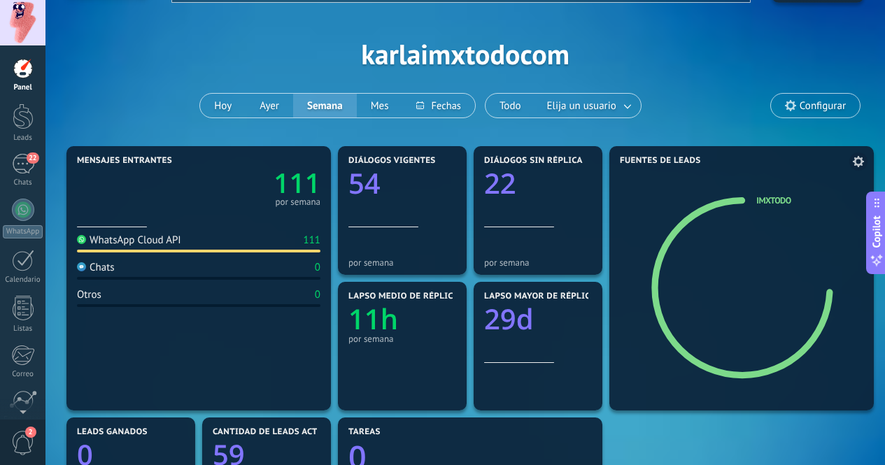
scroll to position [0, 0]
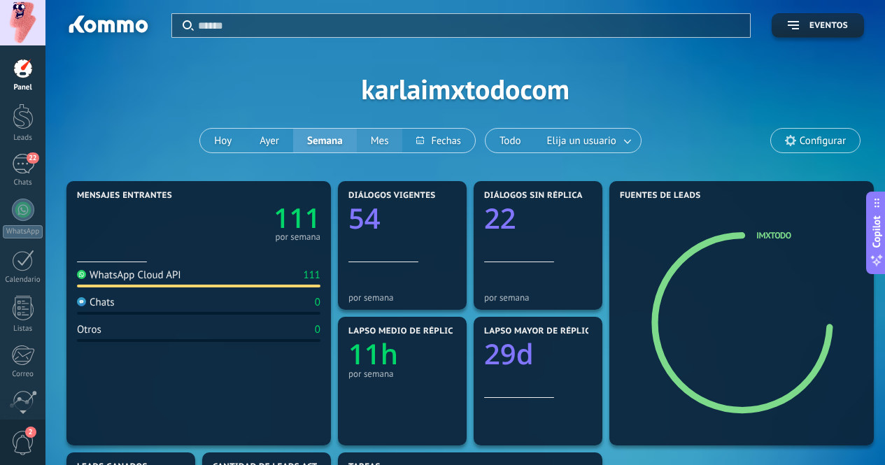
click at [373, 139] on button "Mes" at bounding box center [380, 141] width 46 height 24
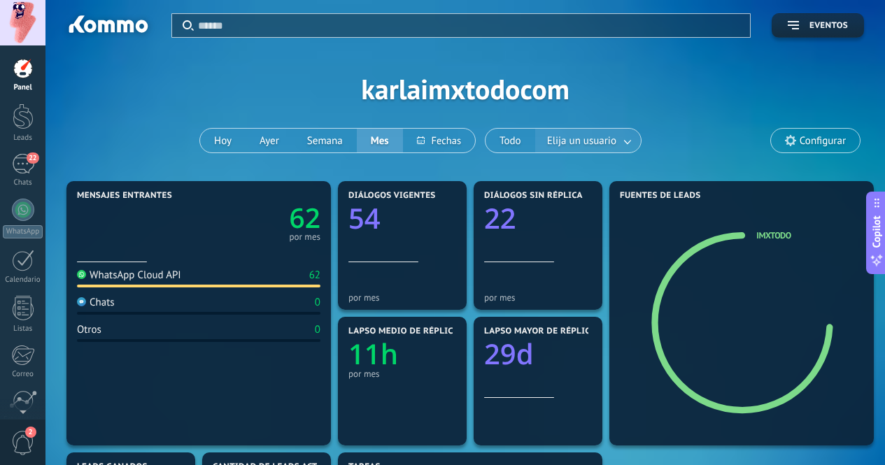
click at [625, 147] on link at bounding box center [628, 140] width 25 height 23
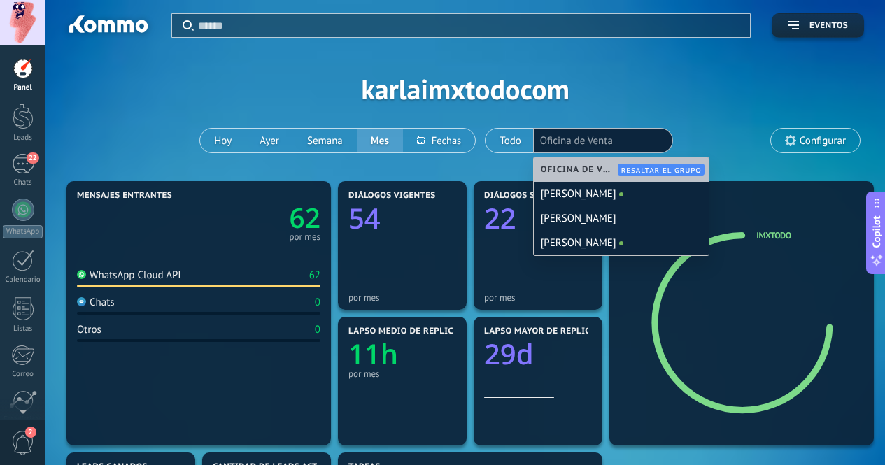
click at [699, 102] on div "Aplicar Eventos karlaimxtodocom Hoy Ayer Semana Mes Todo Elija un usuario Ofici…" at bounding box center [465, 89] width 798 height 178
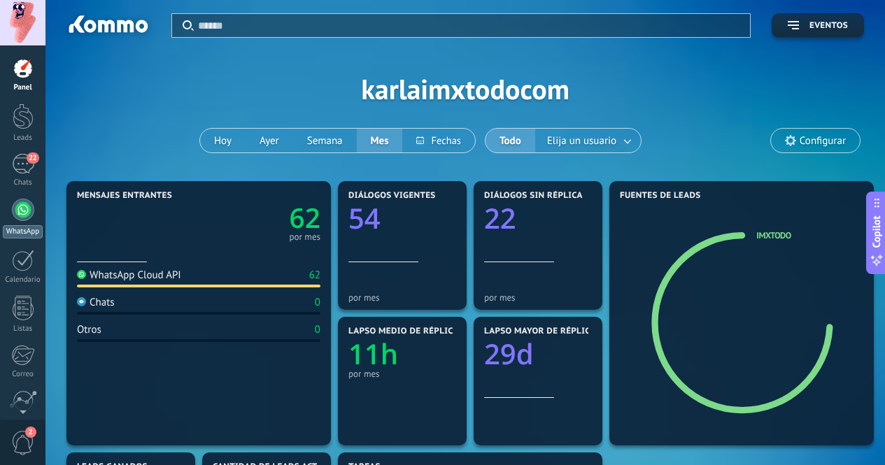
click at [6, 217] on link "WhatsApp" at bounding box center [22, 219] width 45 height 40
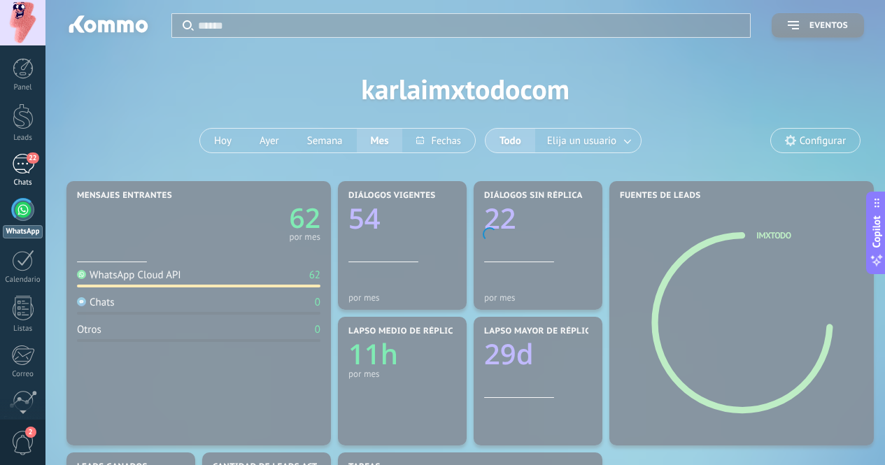
click at [32, 171] on div "22" at bounding box center [23, 164] width 22 height 20
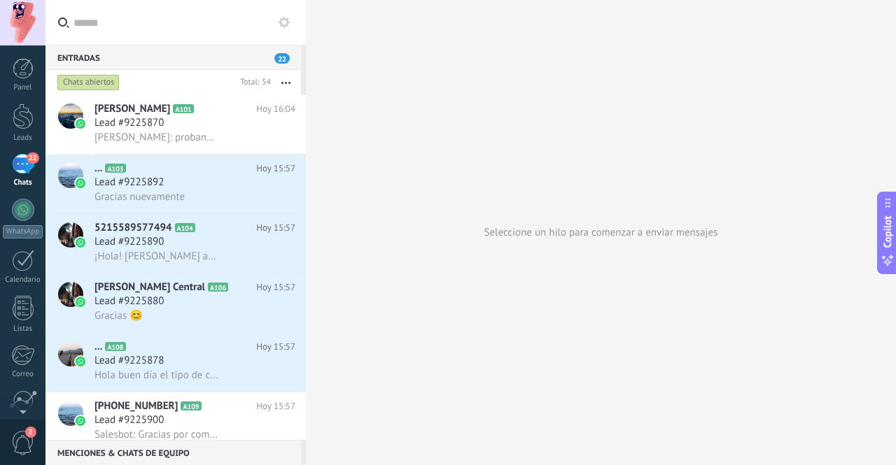
click at [398, 227] on div "Entradas 22 Chats abiertos Total: 54 Silenciar Acciones múltiples Ordenar Más r…" at bounding box center [470, 232] width 850 height 465
click at [388, 230] on div "Entradas 22 Chats abiertos Total: 54 Silenciar Acciones múltiples Ordenar Más r…" at bounding box center [470, 232] width 850 height 465
click at [360, 224] on div "Entradas 22 Chats abiertos Total: 54 Silenciar Acciones múltiples Ordenar Más r…" at bounding box center [470, 232] width 850 height 465
click at [20, 271] on div at bounding box center [23, 261] width 22 height 22
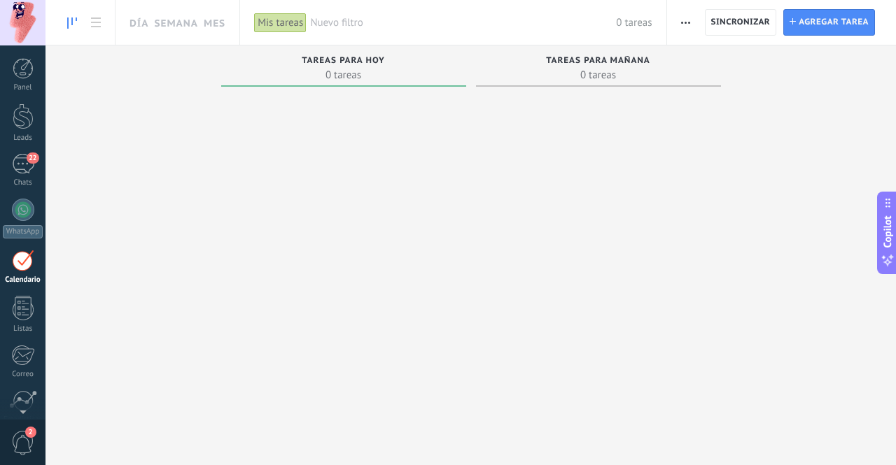
scroll to position [41, 0]
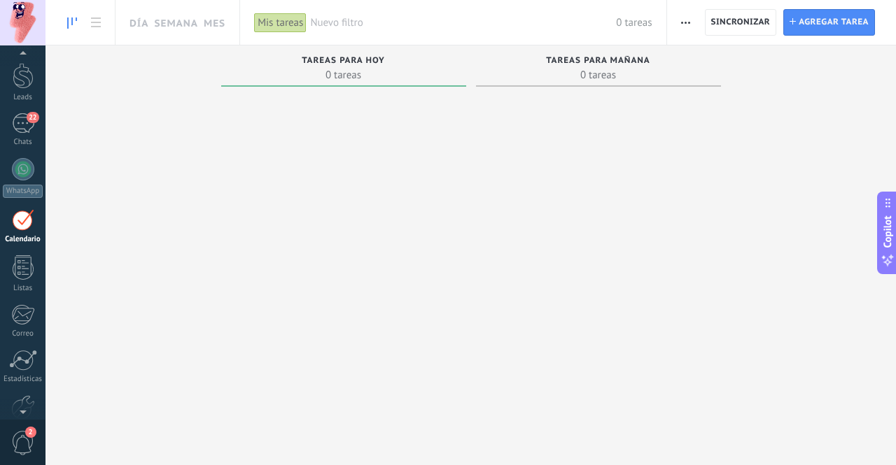
click at [283, 27] on div "Mis tareas" at bounding box center [280, 23] width 52 height 20
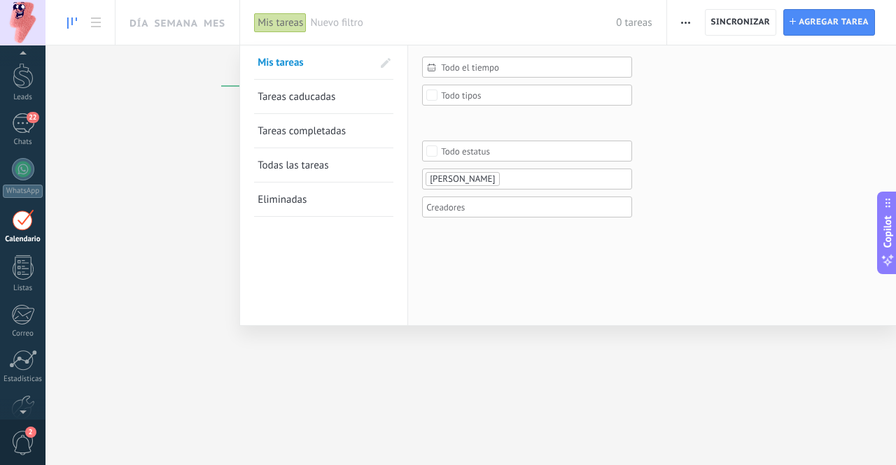
click at [209, 196] on div at bounding box center [448, 232] width 896 height 465
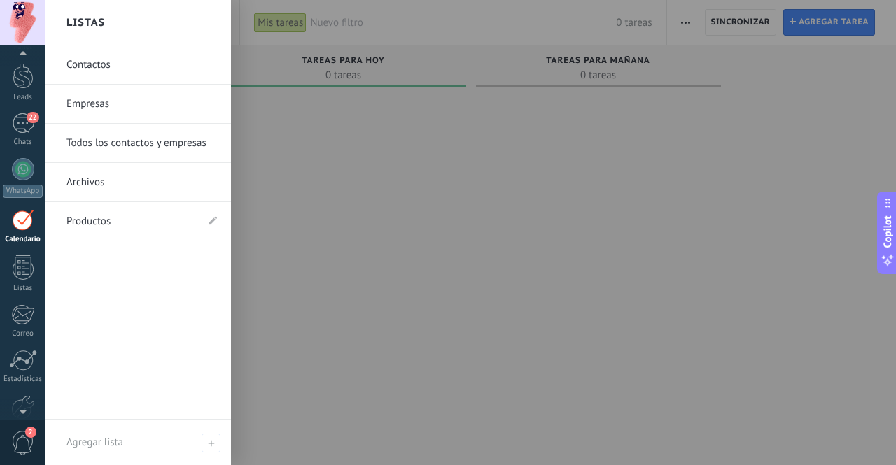
click at [24, 230] on div at bounding box center [23, 220] width 22 height 22
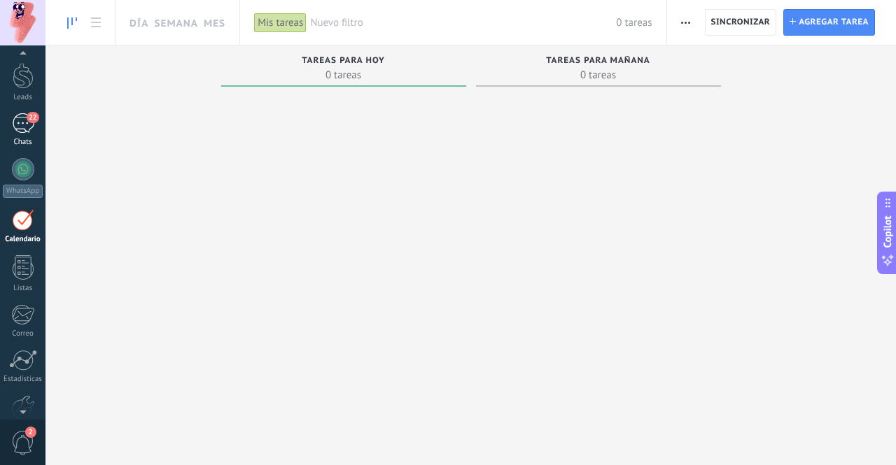
click at [29, 120] on span "22" at bounding box center [33, 117] width 12 height 11
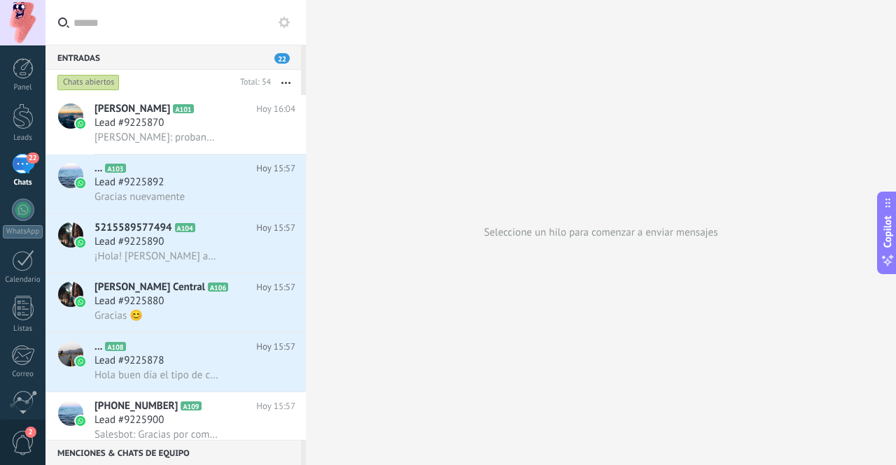
click at [318, 213] on div "Entradas 22 Chats abiertos Total: 54 Silenciar Acciones múltiples Ordenar Más r…" at bounding box center [470, 232] width 850 height 465
click at [388, 253] on div "Entradas 22 Chats abiertos Total: 54 Silenciar Acciones múltiples Ordenar Más r…" at bounding box center [470, 232] width 850 height 465
click at [191, 178] on div "Lead #9225892" at bounding box center [194, 183] width 201 height 14
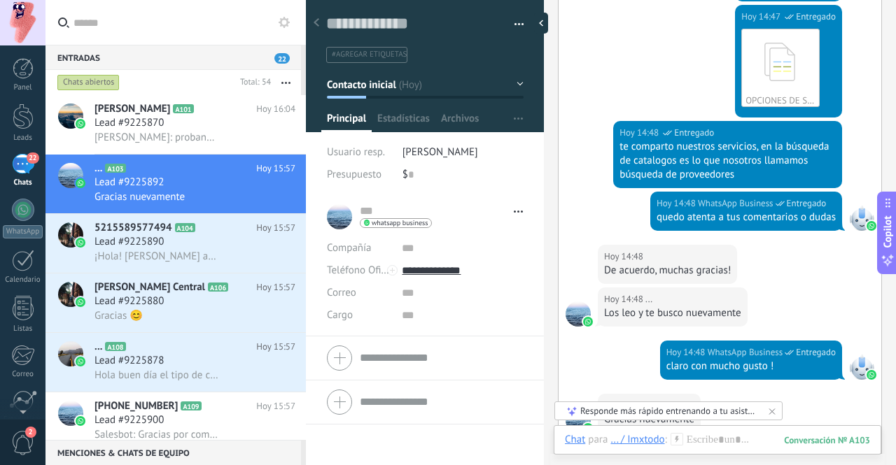
scroll to position [844, 0]
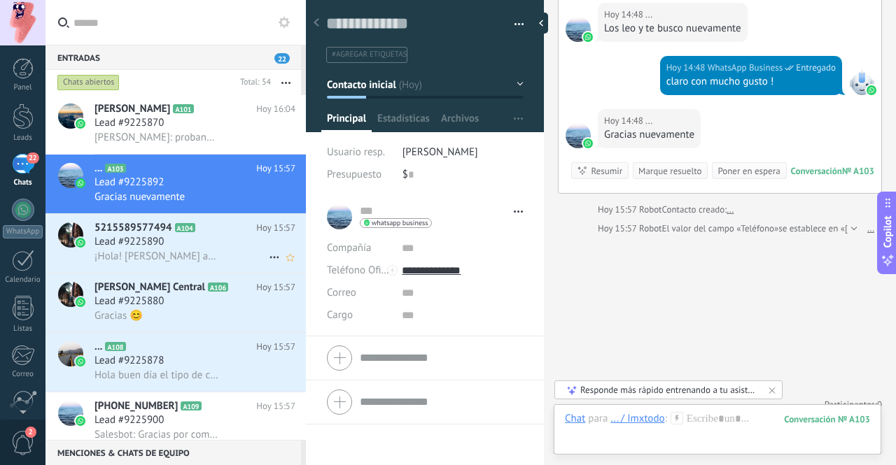
click at [208, 252] on span "¡Hola! [PERSON_NAME] avisado al anunciante, *TBRQRO*, para que se ponga en cont…" at bounding box center [156, 256] width 124 height 13
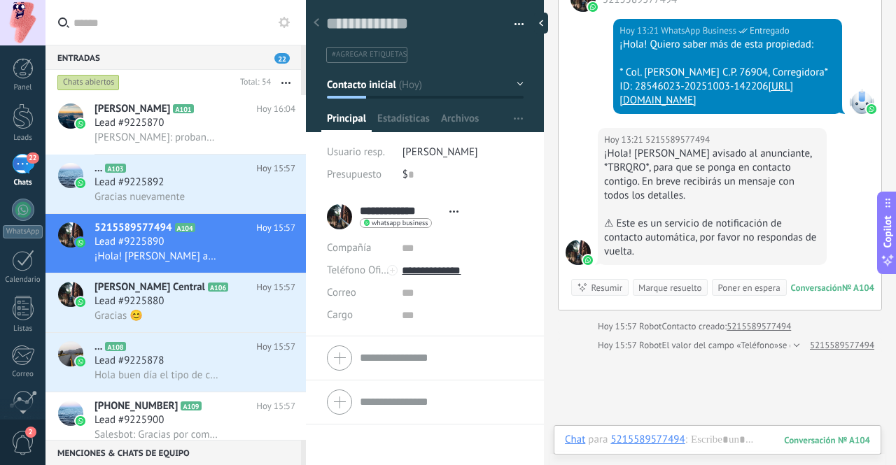
scroll to position [21, 0]
click at [206, 308] on div "Lead #9225880" at bounding box center [194, 302] width 201 height 14
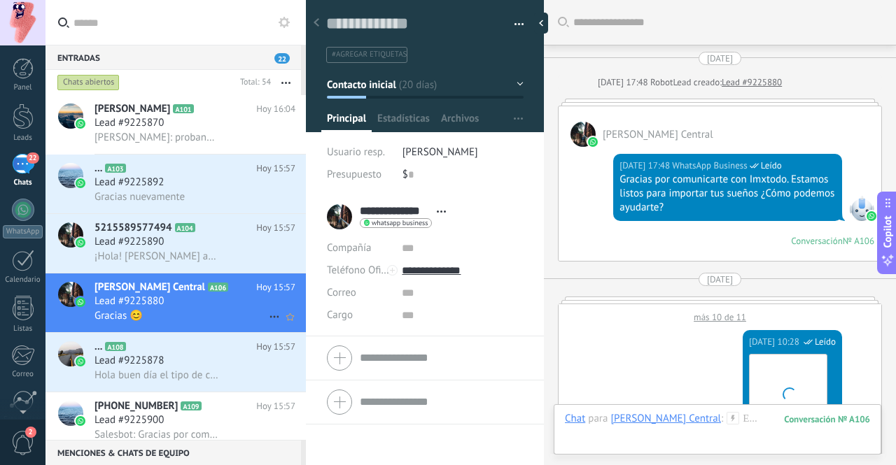
scroll to position [3506, 0]
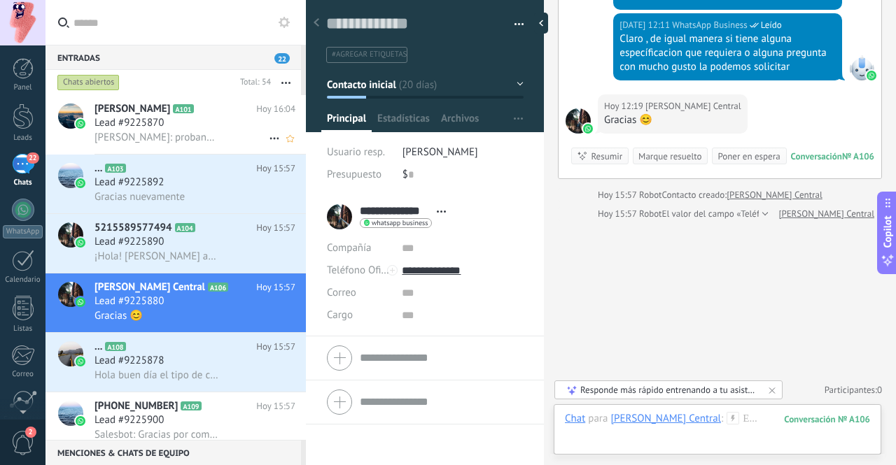
click at [175, 126] on div "Lead #9225870" at bounding box center [194, 123] width 201 height 14
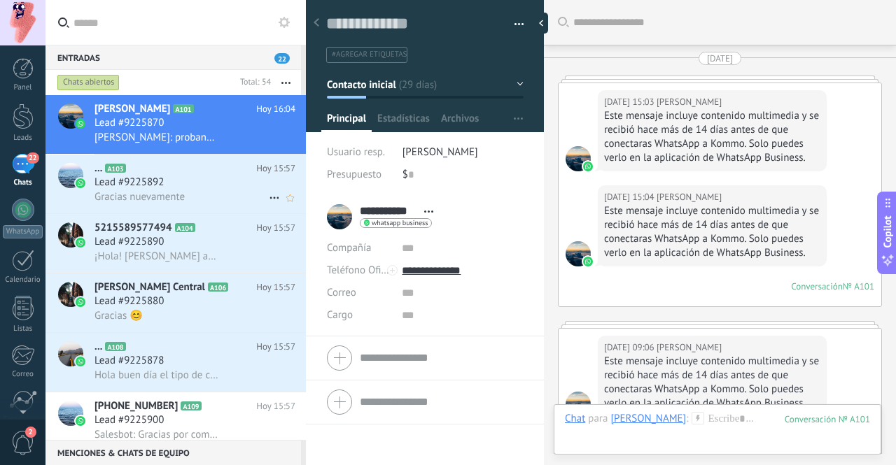
scroll to position [5093, 0]
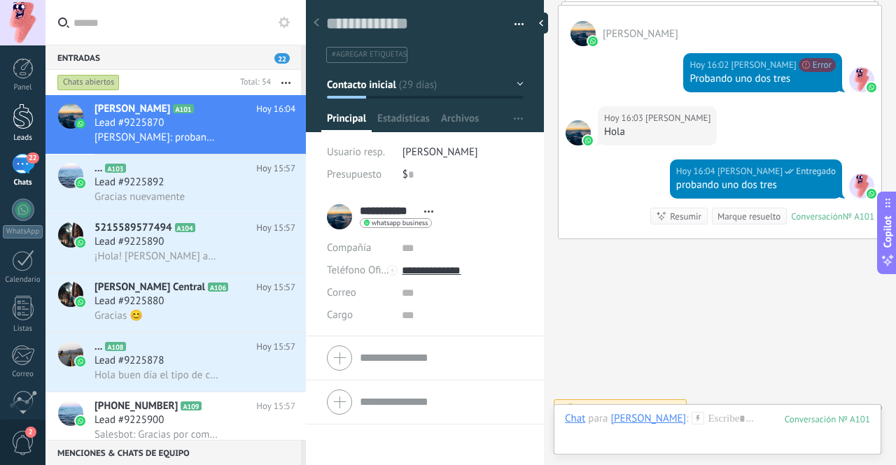
click at [17, 122] on div at bounding box center [23, 117] width 21 height 26
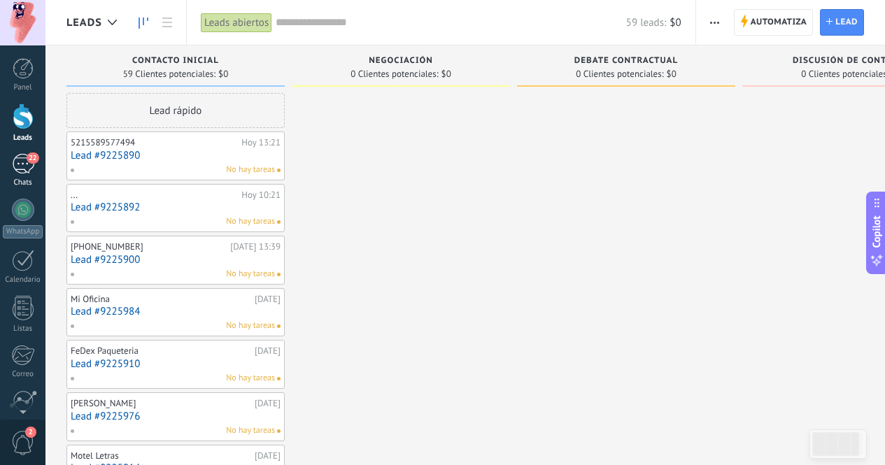
click at [34, 181] on div "Chats" at bounding box center [23, 182] width 41 height 9
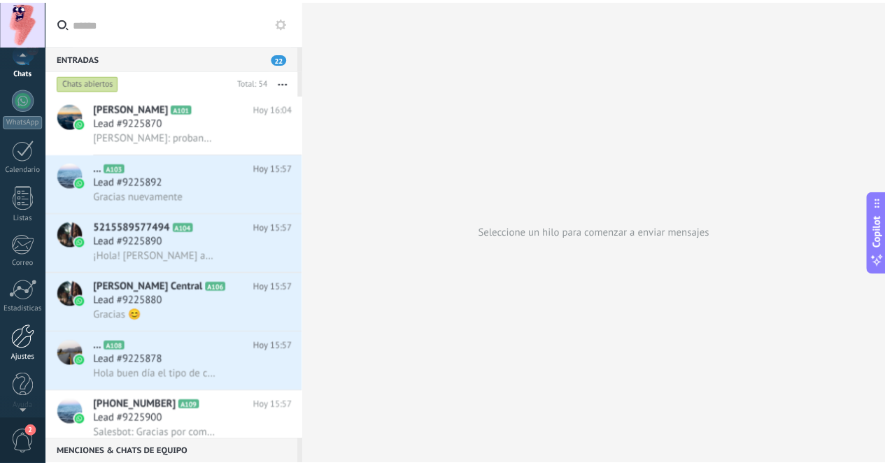
scroll to position [117, 0]
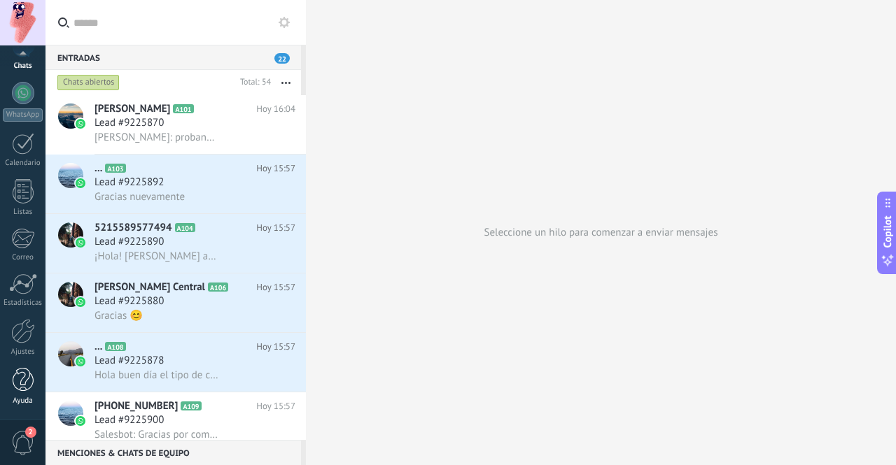
click at [42, 381] on link "Ayuda" at bounding box center [22, 387] width 45 height 38
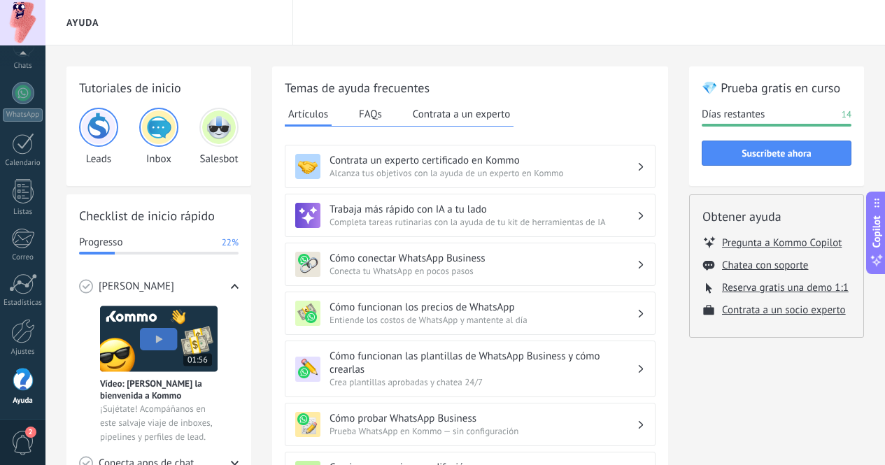
drag, startPoint x: 34, startPoint y: 148, endPoint x: 481, endPoint y: 322, distance: 479.6
click at [34, 148] on link "Calendario" at bounding box center [22, 150] width 45 height 35
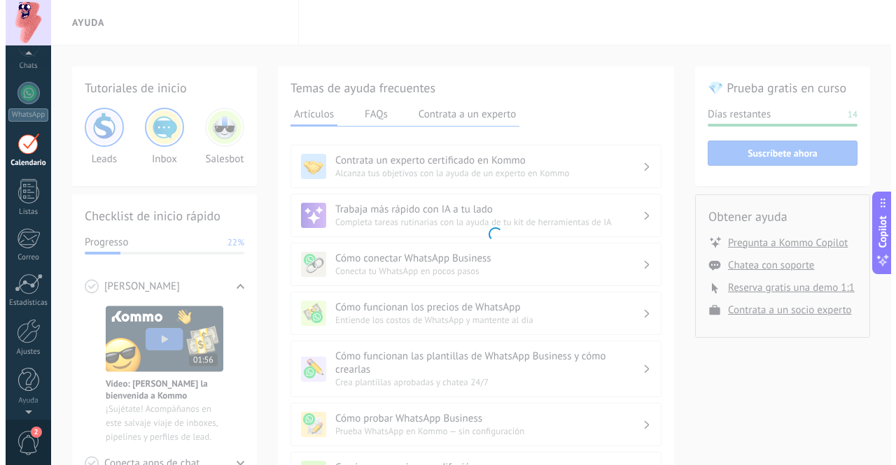
scroll to position [41, 0]
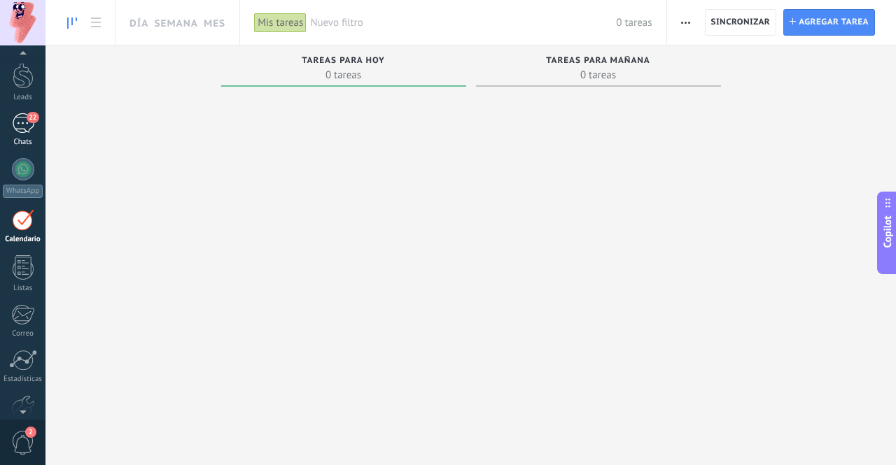
click at [24, 127] on div "22" at bounding box center [23, 123] width 22 height 20
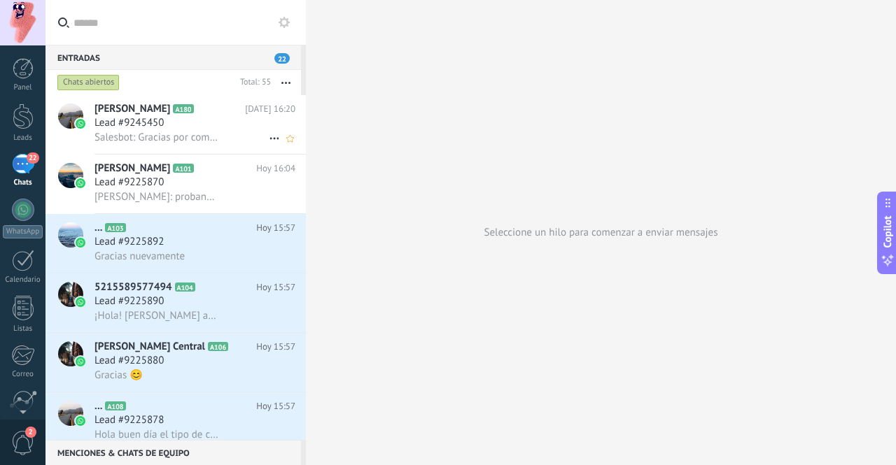
click at [185, 135] on span "Salesbot: Gracias por comunicarte con Imxtodo. Estamos listos para importar tus…" at bounding box center [156, 137] width 124 height 13
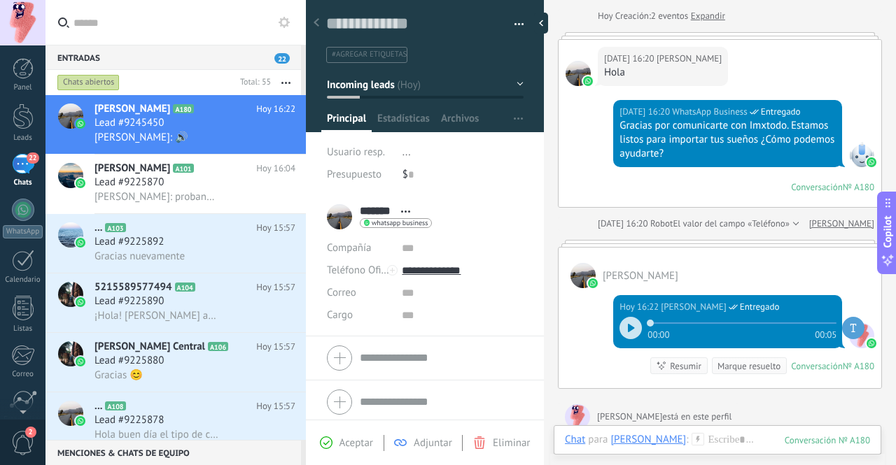
click at [287, 80] on button "button" at bounding box center [286, 82] width 30 height 25
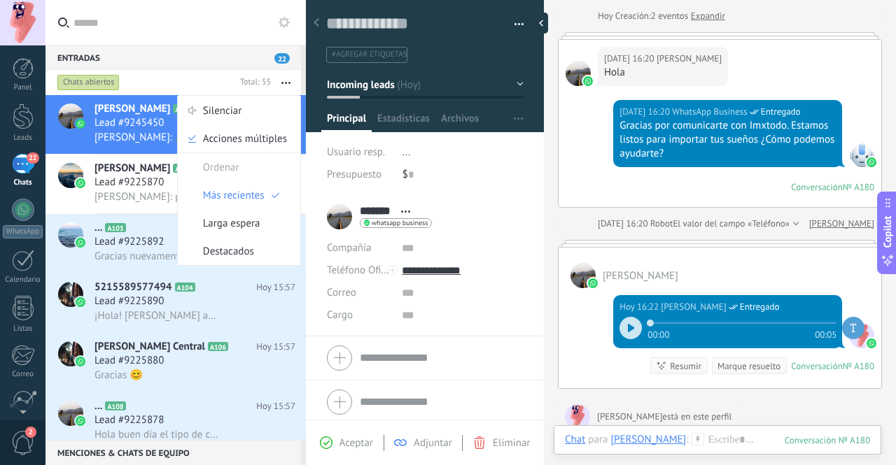
click at [288, 77] on button "button" at bounding box center [286, 82] width 30 height 25
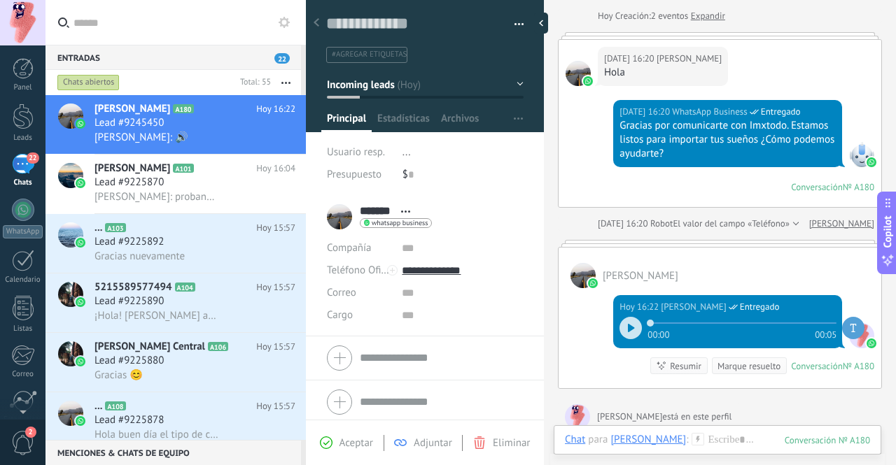
click at [285, 51] on div "Entradas 22" at bounding box center [172, 57] width 255 height 25
click at [284, 53] on span "22" at bounding box center [281, 58] width 15 height 10
click at [277, 57] on span "22" at bounding box center [281, 58] width 15 height 10
click at [285, 24] on icon at bounding box center [283, 22] width 11 height 11
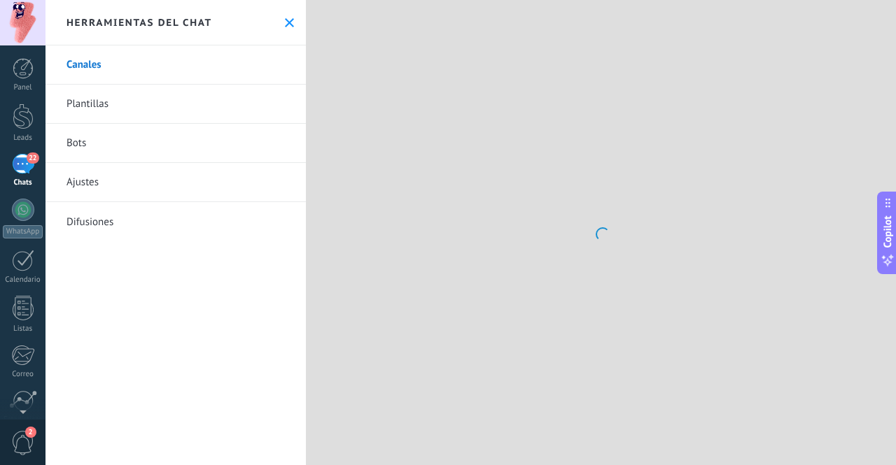
scroll to position [71, 0]
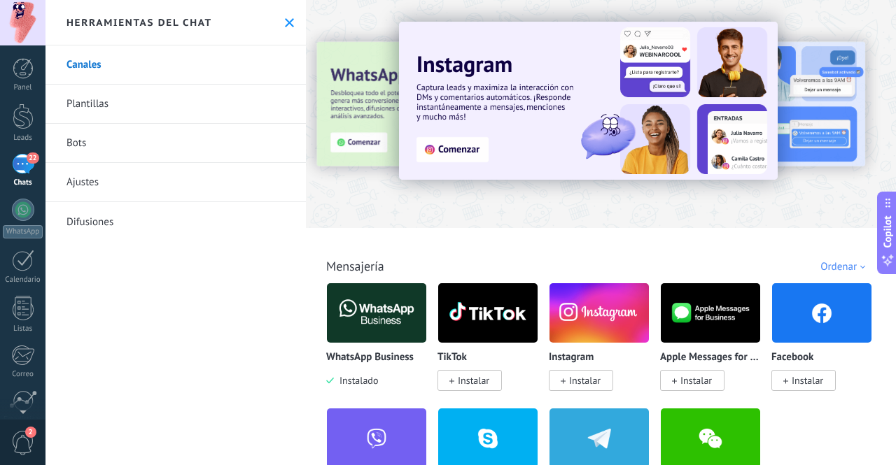
click at [96, 176] on link "Ajustes" at bounding box center [175, 182] width 260 height 39
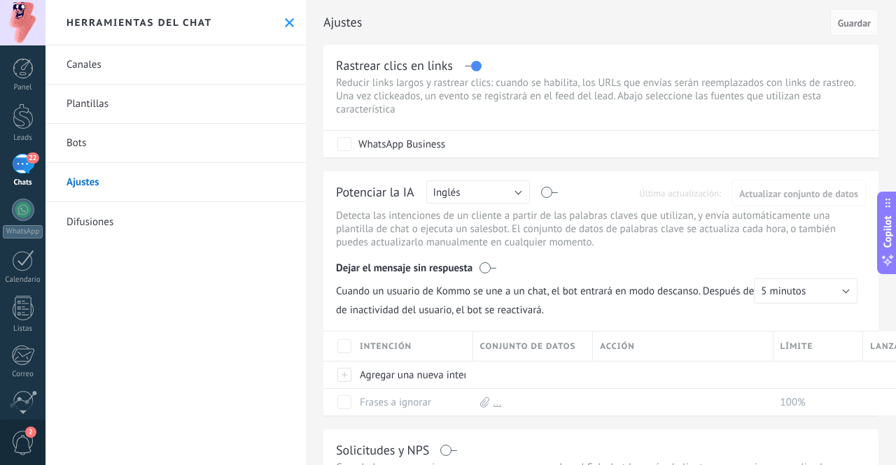
click at [285, 19] on icon at bounding box center [289, 22] width 9 height 9
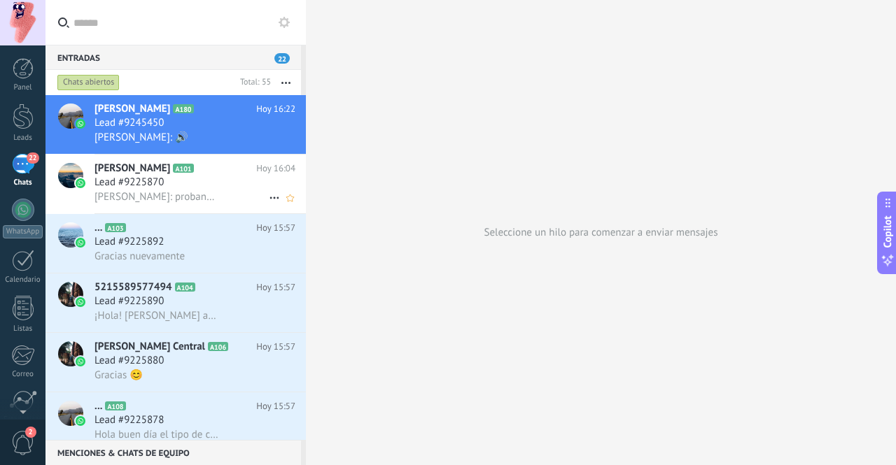
click at [162, 188] on span "Lead #9225870" at bounding box center [128, 183] width 69 height 14
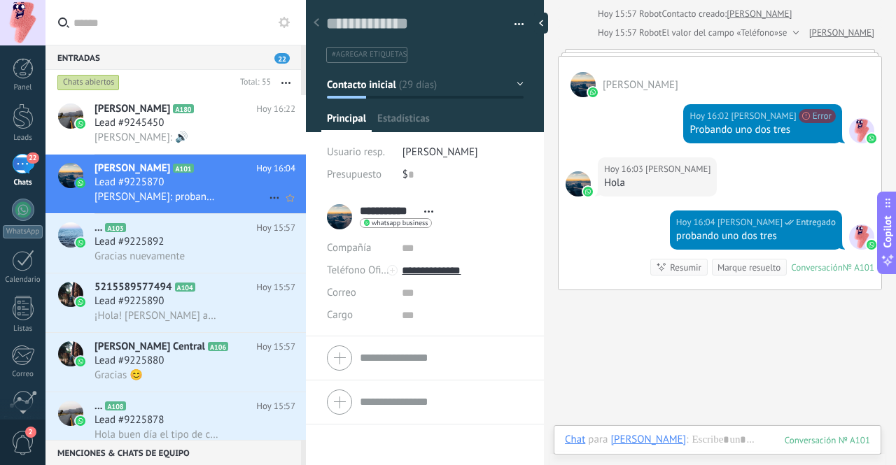
scroll to position [21, 0]
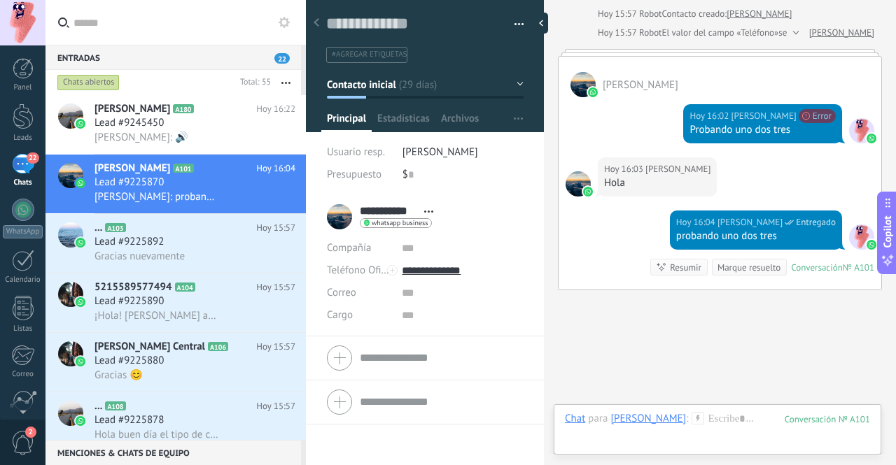
click at [653, 417] on div "[PERSON_NAME]" at bounding box center [648, 418] width 76 height 13
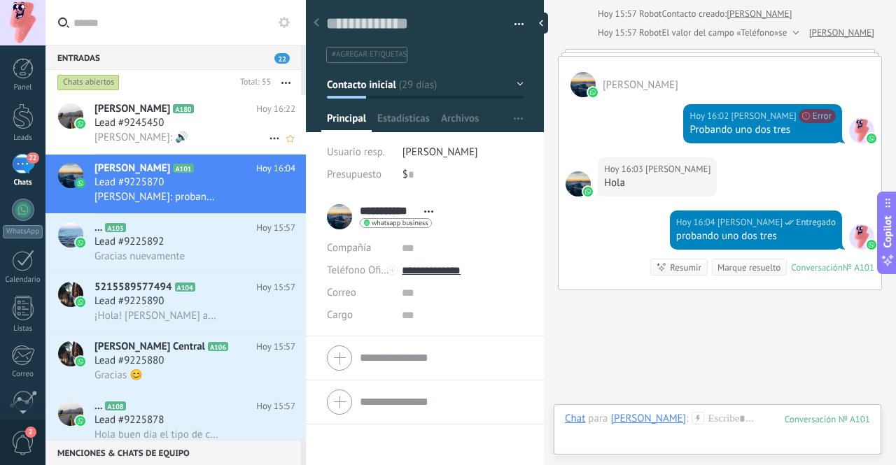
click at [139, 136] on span "Francisco Sánchez: 🔊" at bounding box center [141, 137] width 94 height 13
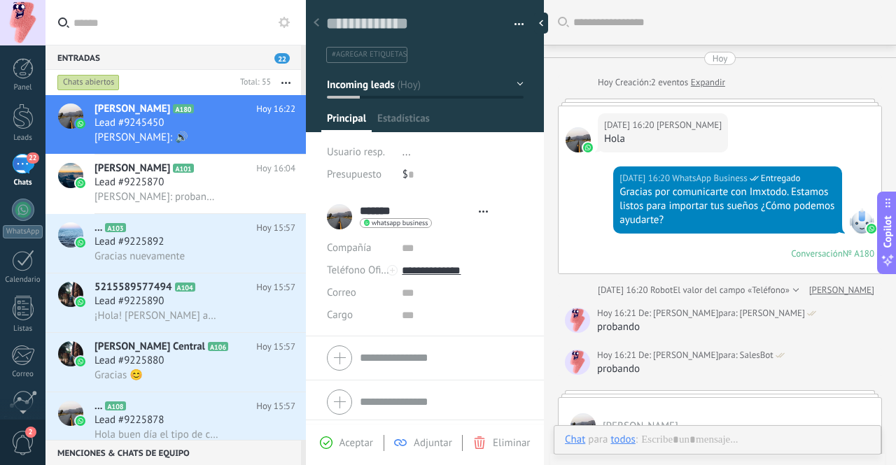
type textarea "**********"
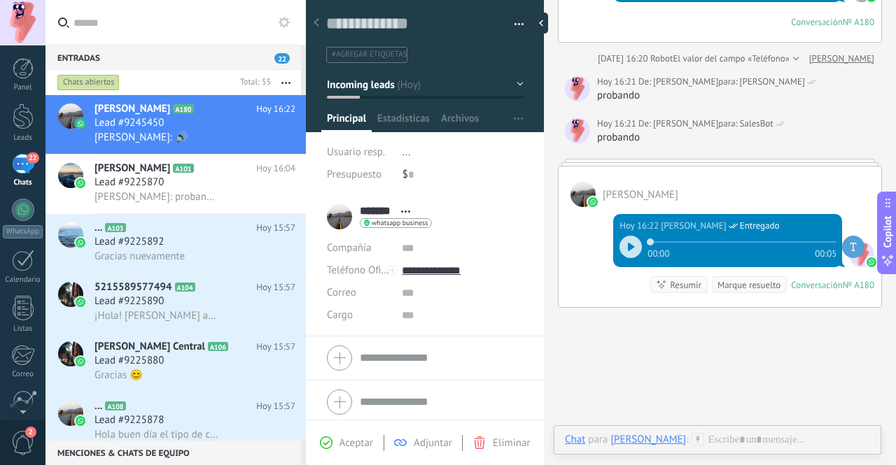
click at [665, 444] on div "[PERSON_NAME]" at bounding box center [648, 439] width 76 height 13
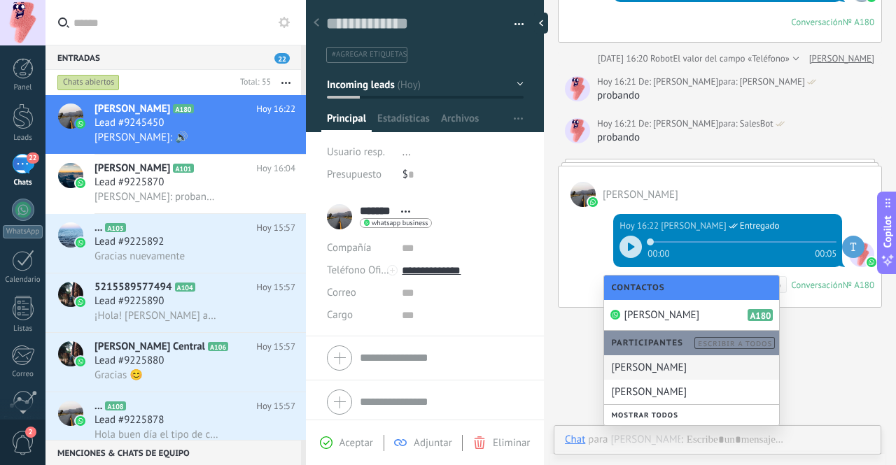
click at [736, 368] on div "[PERSON_NAME]" at bounding box center [691, 367] width 175 height 24
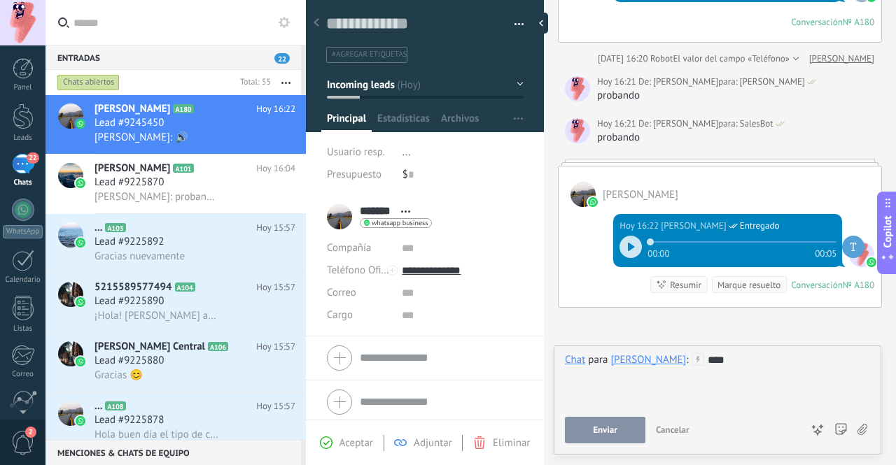
click at [582, 425] on button "Enviar" at bounding box center [605, 430] width 80 height 27
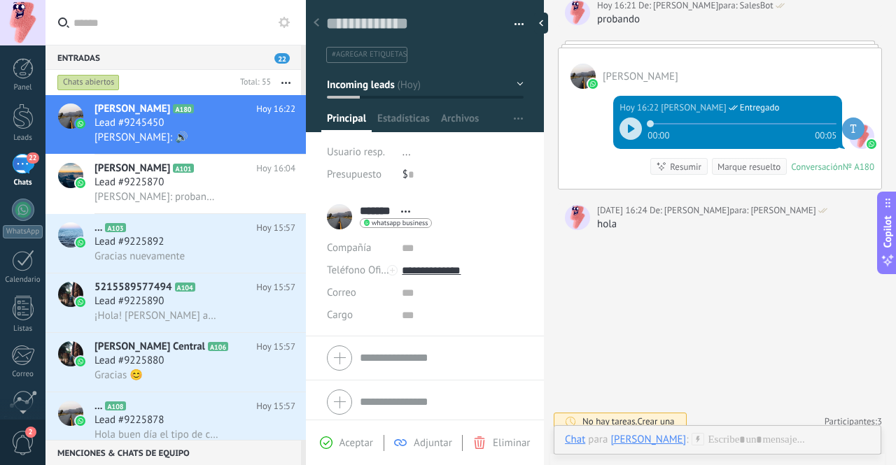
scroll to position [360, 0]
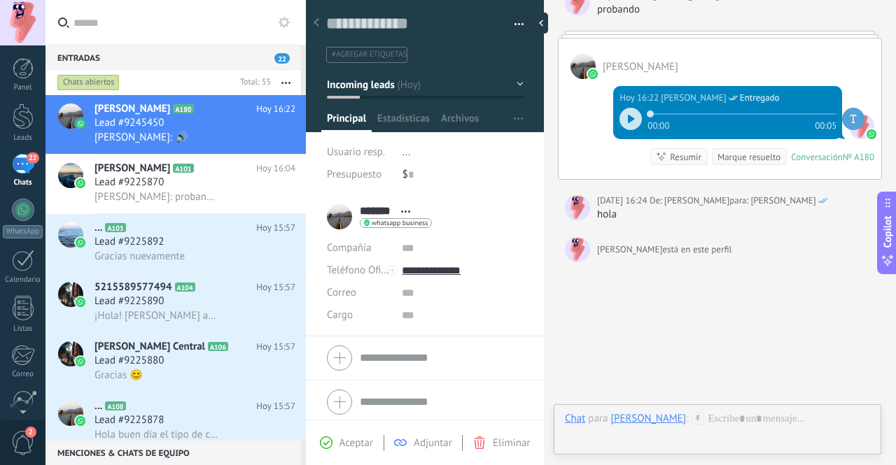
drag, startPoint x: 740, startPoint y: 251, endPoint x: 592, endPoint y: 248, distance: 147.7
click at [592, 248] on div "Francisco Sánchez está en este perfil está escribiendo..." at bounding box center [648, 250] width 181 height 28
click at [709, 239] on div "Francisco Sánchez está en este perfil está escribiendo..." at bounding box center [664, 250] width 134 height 28
drag, startPoint x: 727, startPoint y: 255, endPoint x: 588, endPoint y: 251, distance: 138.6
click at [588, 251] on div "Francisco Sánchez está en este perfil está escribiendo..." at bounding box center [648, 250] width 181 height 28
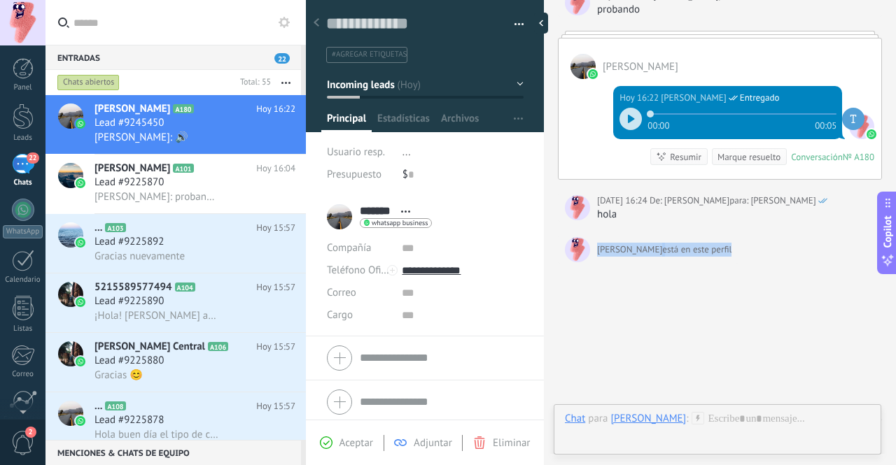
click at [772, 234] on div "Buscar Carga más Hoy Hoy Creación: 2 eventos Expandir Hoy 16:20 Karla R Hola Ho…" at bounding box center [720, 67] width 352 height 854
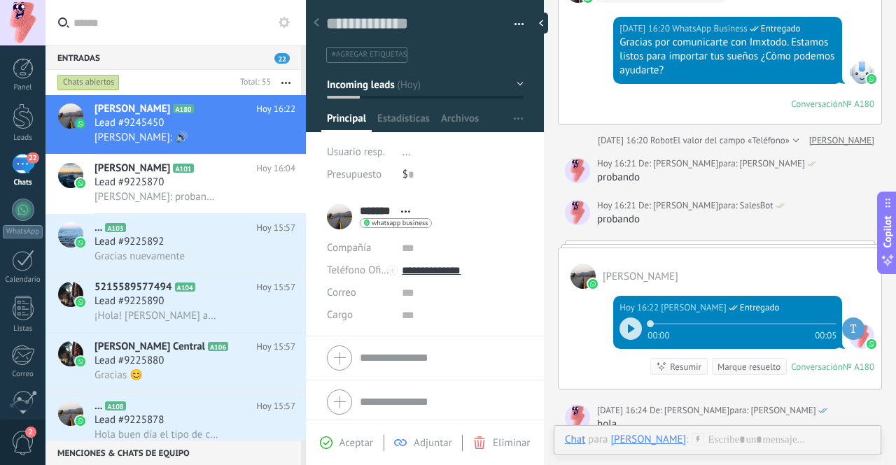
click at [840, 260] on div "Karla R" at bounding box center [719, 268] width 323 height 41
click at [589, 359] on div "Hoy 16:22 Francisco Sánchez Entregado 00:00 00:05 Conversación № A180 Conversac…" at bounding box center [719, 339] width 323 height 100
click at [604, 355] on div "Hoy 16:22 Francisco Sánchez Entregado 00:00 00:05 Conversación № A180 Conversac…" at bounding box center [719, 339] width 323 height 100
click at [800, 362] on div "Conversación" at bounding box center [817, 367] width 52 height 12
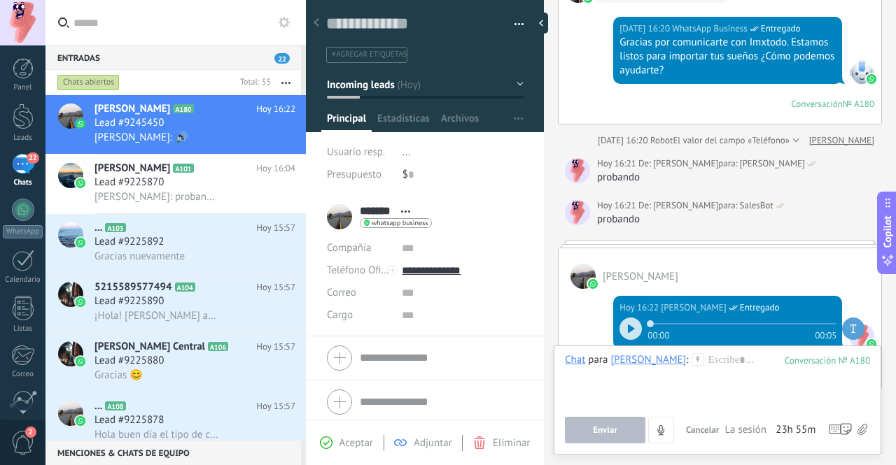
scroll to position [360, 0]
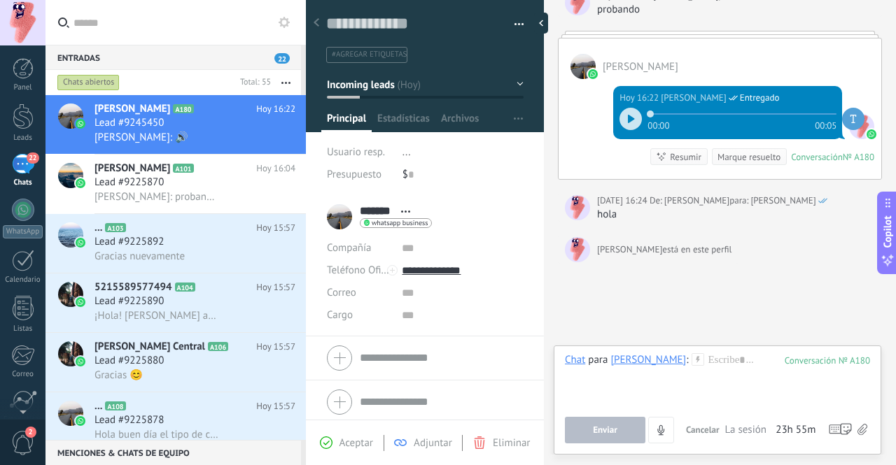
click at [747, 371] on div at bounding box center [717, 379] width 305 height 53
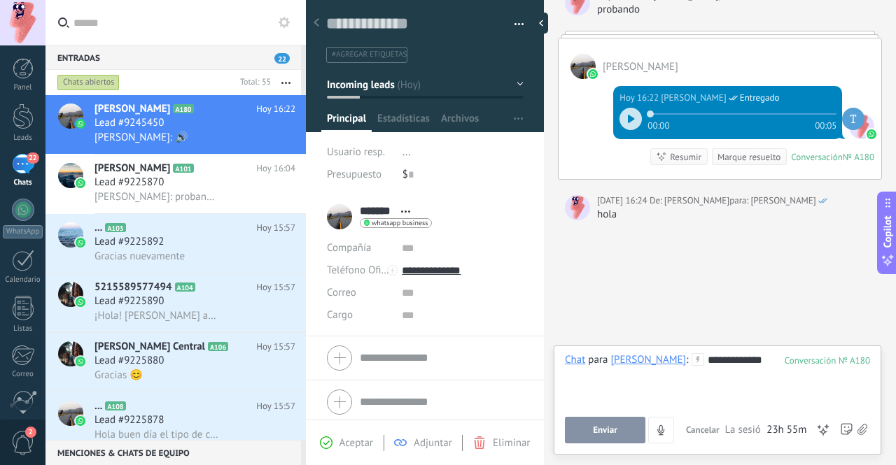
click at [600, 437] on button "Enviar" at bounding box center [605, 430] width 80 height 27
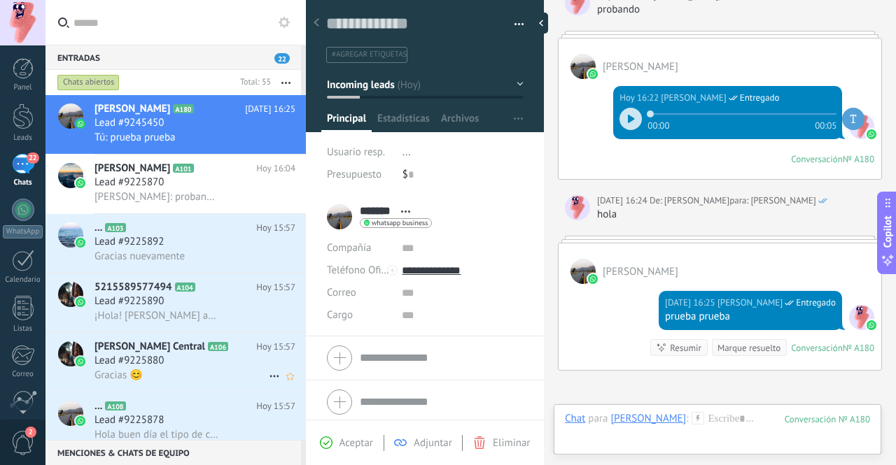
scroll to position [421, 0]
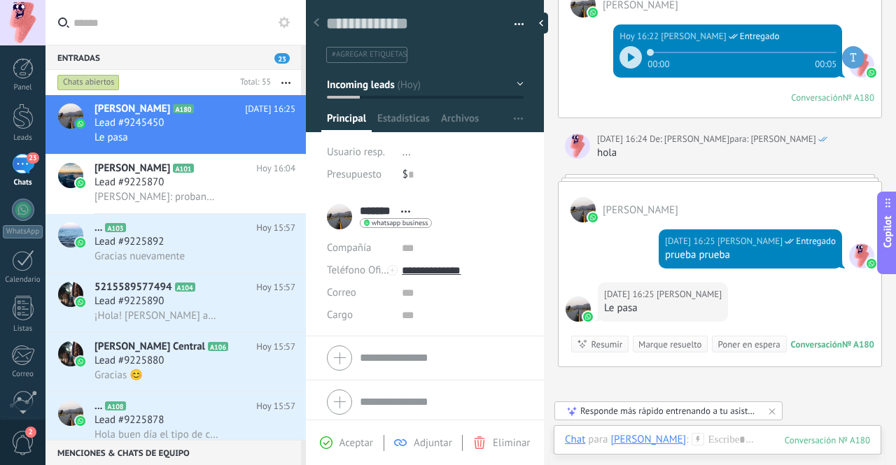
click at [516, 16] on button "button" at bounding box center [514, 24] width 20 height 21
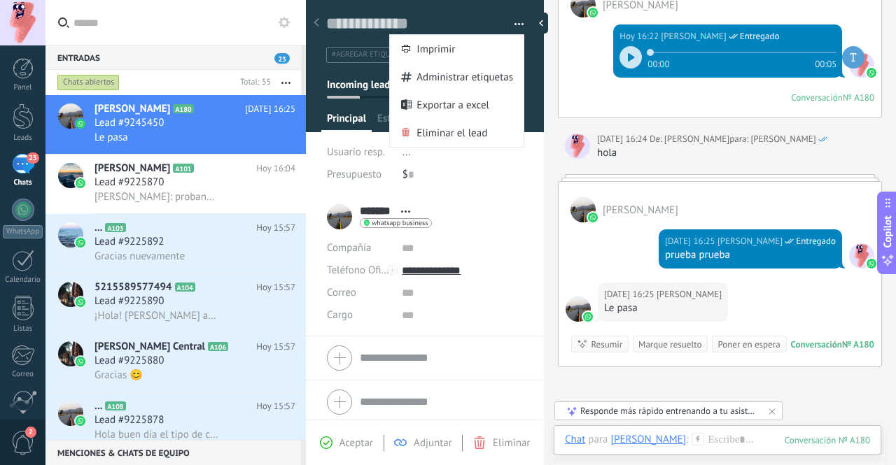
click at [490, 208] on div "******* Karla R ***** Karla * R Abrir detalle Copie el nombre Desatar" at bounding box center [425, 216] width 196 height 35
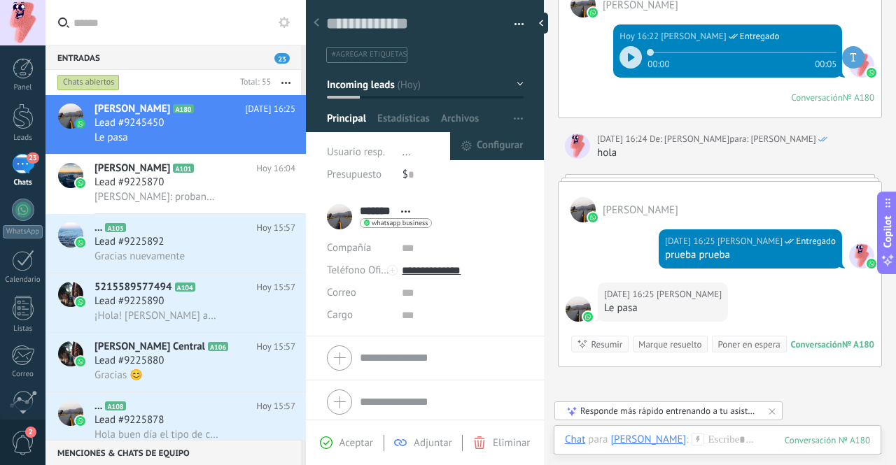
click at [514, 121] on span "button" at bounding box center [518, 119] width 9 height 27
click at [501, 146] on span "Configurar" at bounding box center [499, 146] width 46 height 28
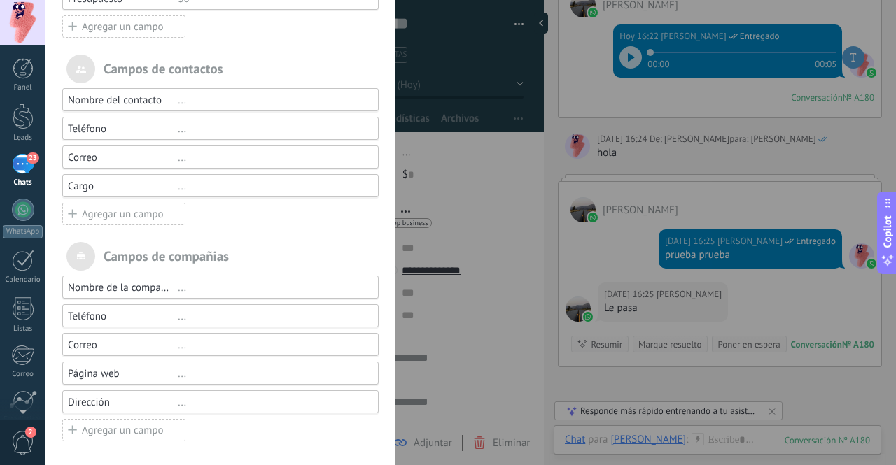
scroll to position [0, 0]
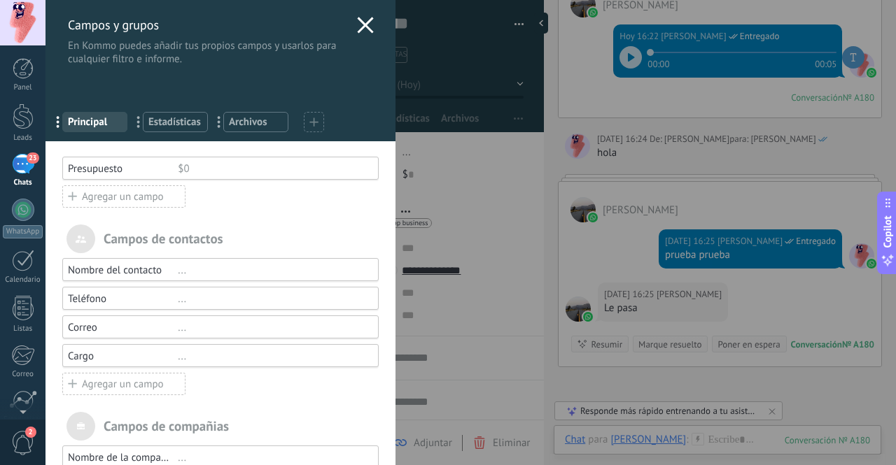
click at [351, 31] on div "Campos y grupos En Kommo puedes añadir tus propios campos y usarlos para cualqu…" at bounding box center [220, 33] width 350 height 66
click at [357, 27] on icon at bounding box center [365, 25] width 17 height 17
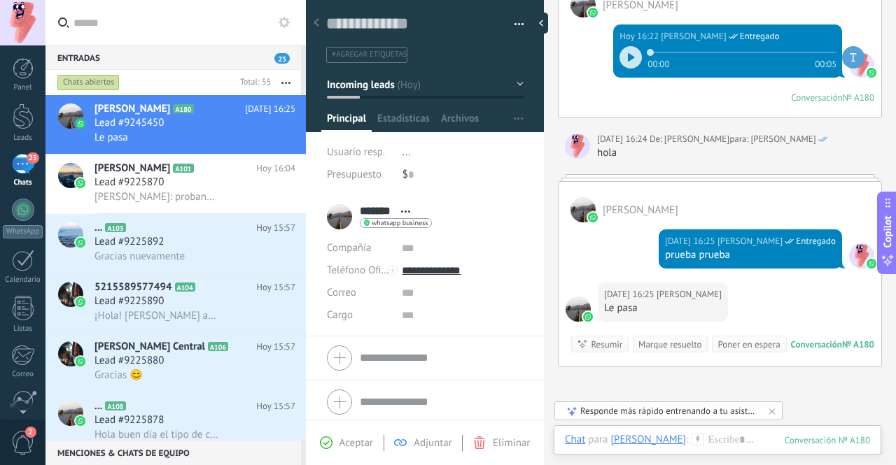
scroll to position [5, 0]
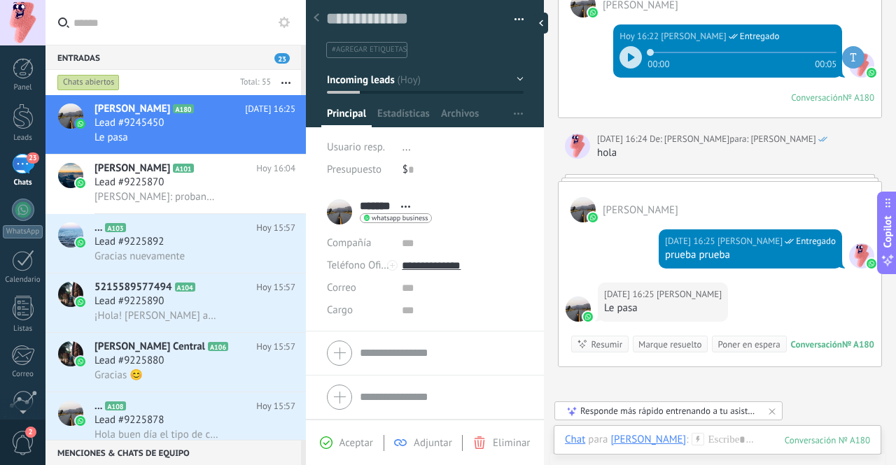
click at [417, 355] on input "text" at bounding box center [441, 353] width 163 height 22
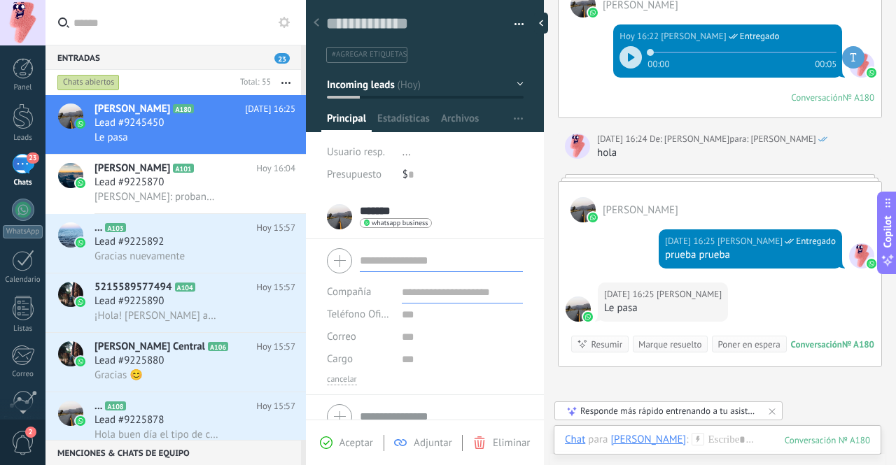
click at [332, 253] on div at bounding box center [425, 260] width 196 height 35
click at [333, 250] on div at bounding box center [425, 260] width 196 height 35
click at [518, 25] on button "button" at bounding box center [514, 24] width 20 height 21
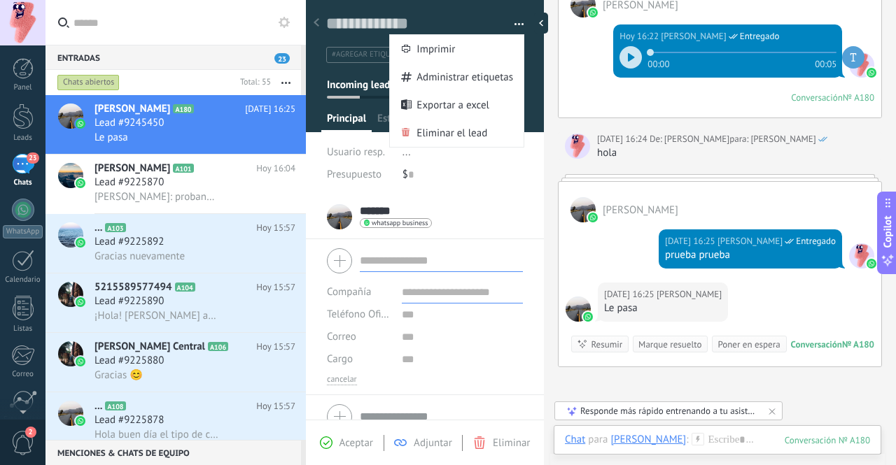
click at [518, 25] on button "button" at bounding box center [514, 24] width 20 height 21
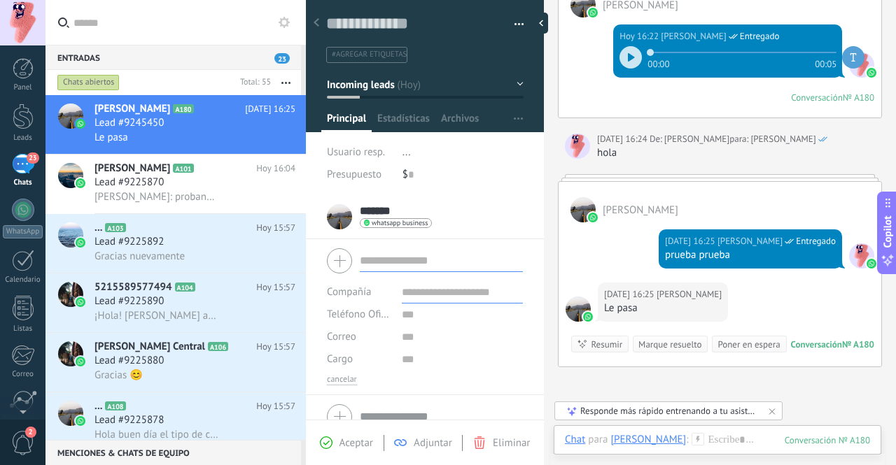
click at [321, 23] on div at bounding box center [316, 23] width 20 height 27
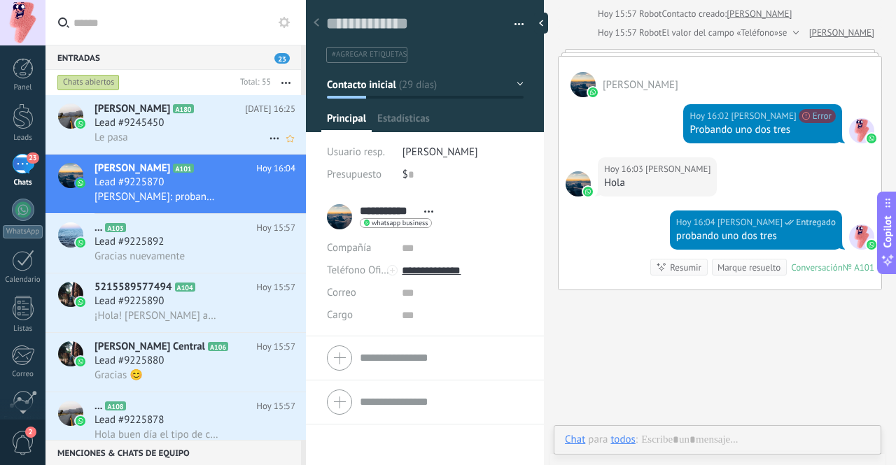
scroll to position [21, 0]
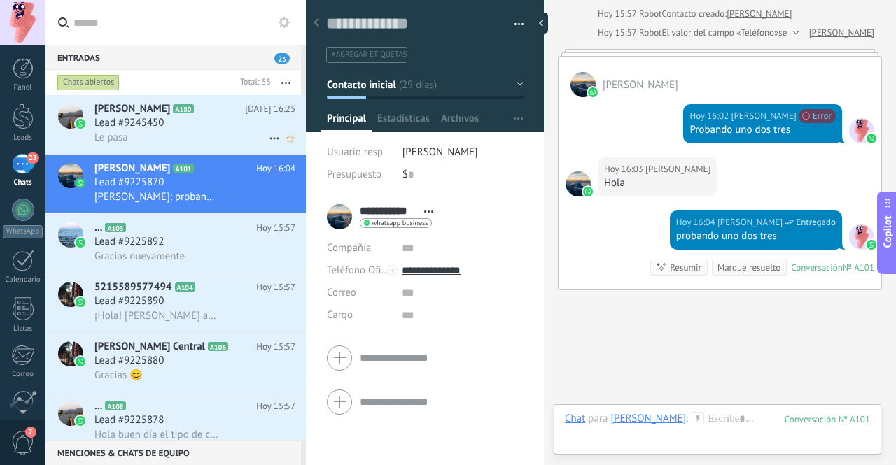
click at [197, 127] on div "Lead #9245450" at bounding box center [194, 123] width 201 height 14
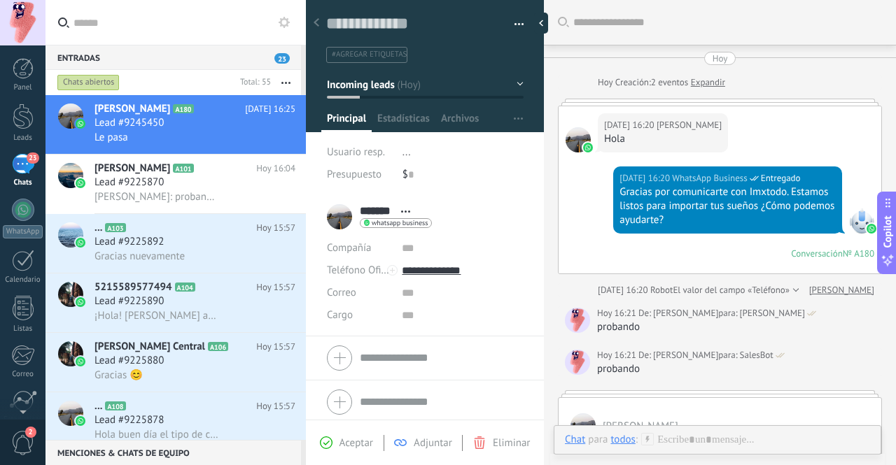
scroll to position [513, 0]
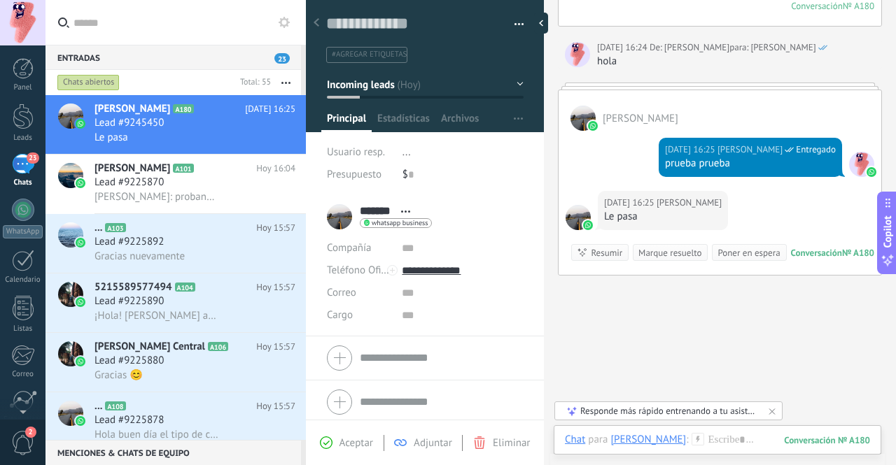
click at [610, 252] on div "Resumir" at bounding box center [606, 252] width 31 height 13
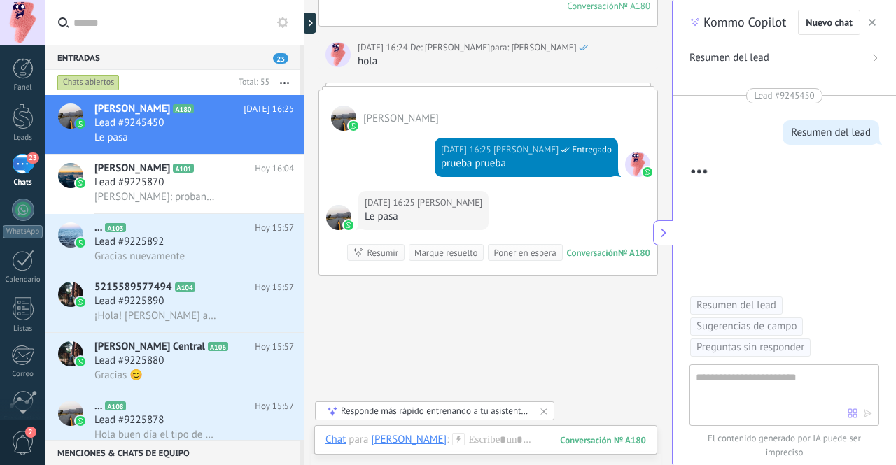
scroll to position [125, 0]
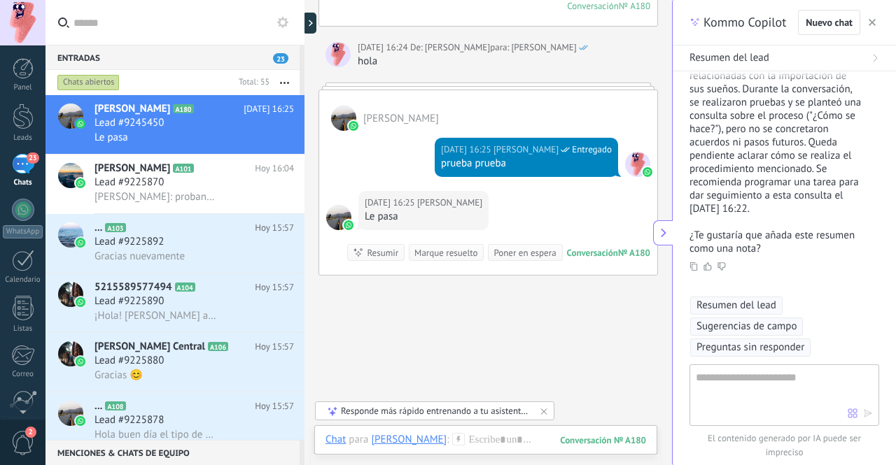
click at [875, 22] on icon "button" at bounding box center [871, 22] width 7 height 7
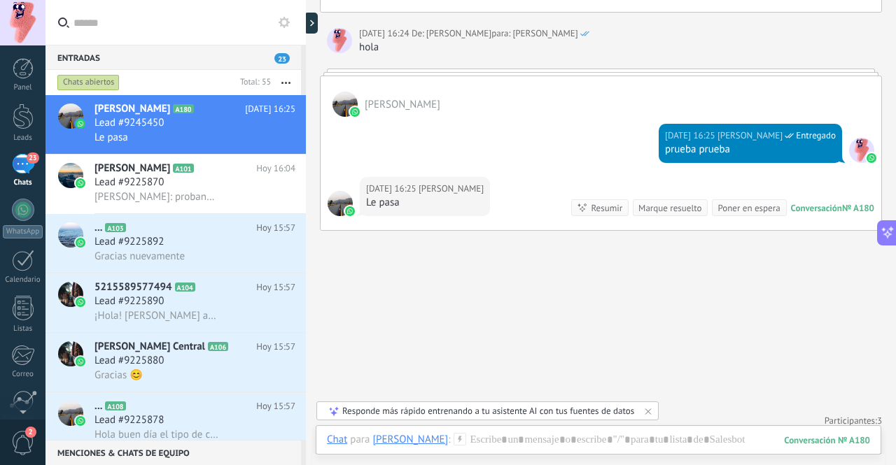
click at [344, 98] on div at bounding box center [344, 104] width 25 height 25
click at [355, 112] on img at bounding box center [355, 112] width 10 height 10
drag, startPoint x: 348, startPoint y: 223, endPoint x: 347, endPoint y: 209, distance: 14.0
drag, startPoint x: 347, startPoint y: 209, endPoint x: 693, endPoint y: 303, distance: 358.1
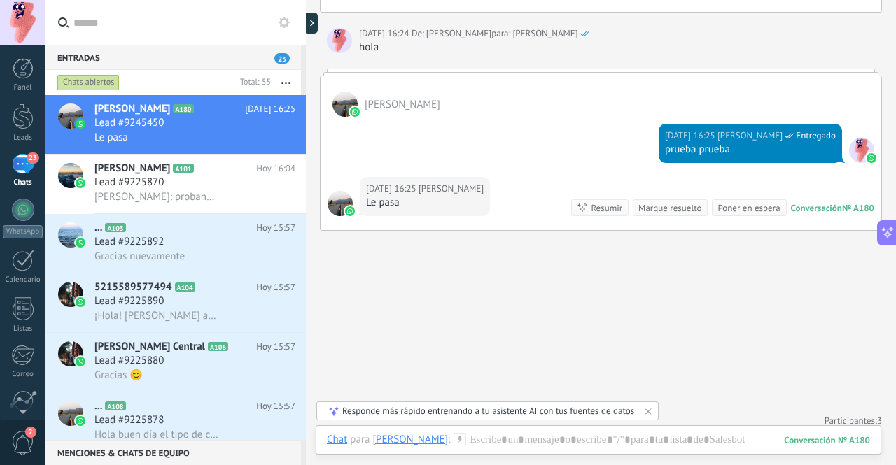
click at [742, 206] on div "Poner en espera" at bounding box center [748, 207] width 62 height 13
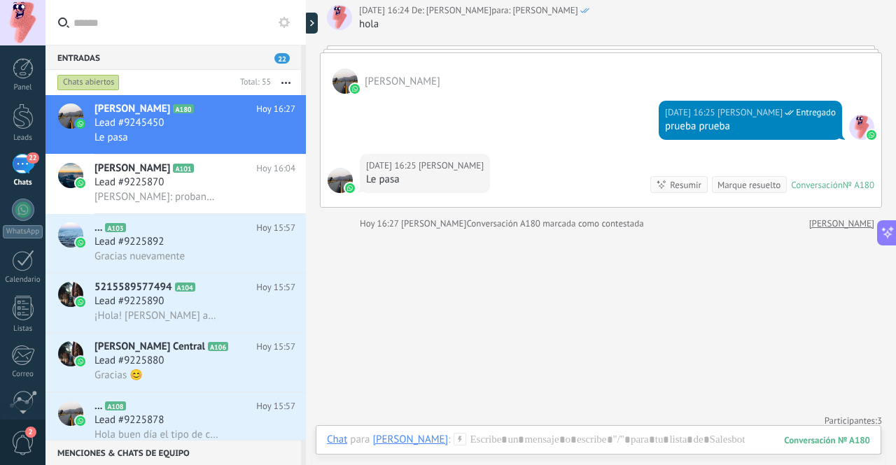
click at [857, 225] on link "Karla R" at bounding box center [841, 224] width 65 height 14
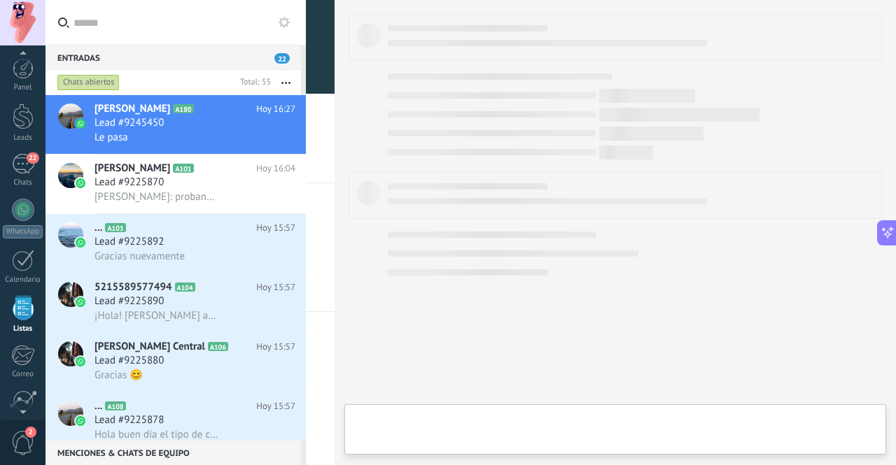
scroll to position [87, 0]
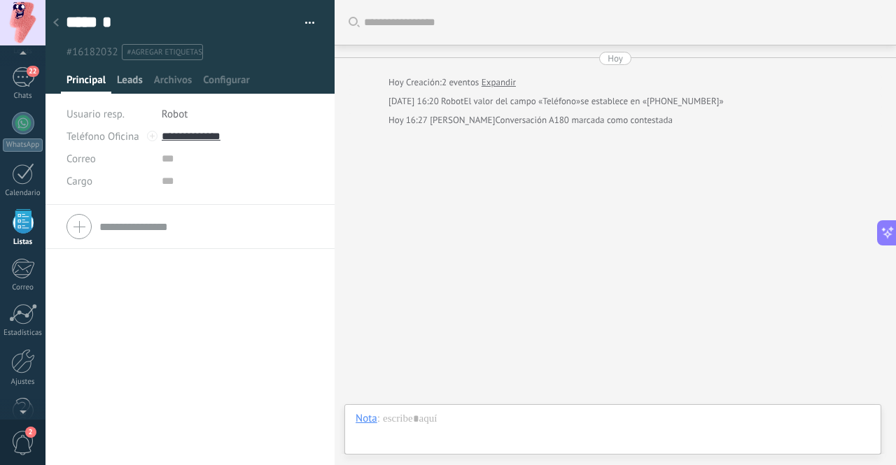
click at [122, 80] on span "Leads" at bounding box center [130, 83] width 26 height 20
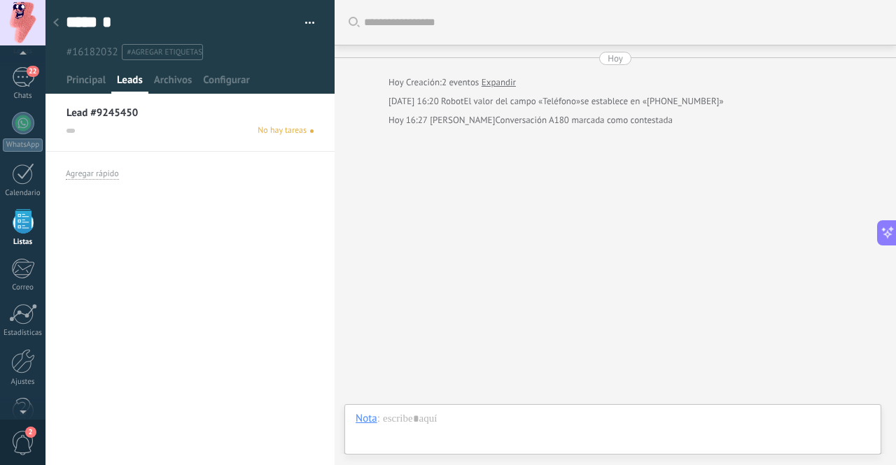
click at [129, 128] on div "No hay tareas" at bounding box center [189, 131] width 247 height 13
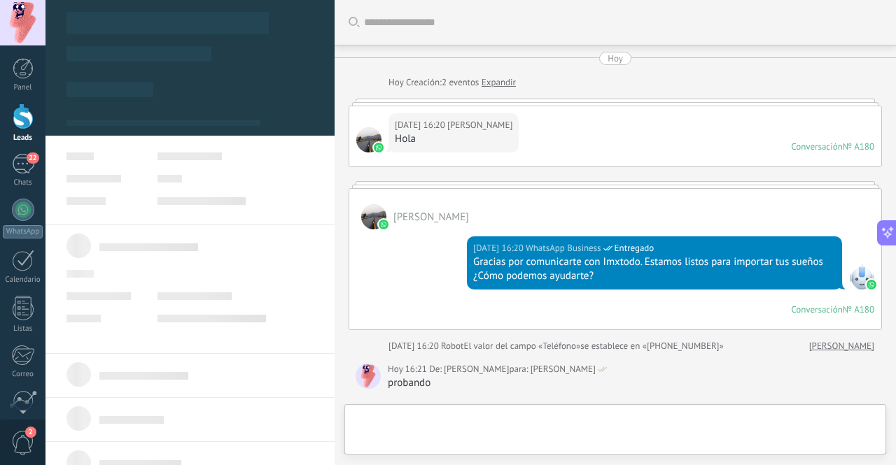
type textarea "**********"
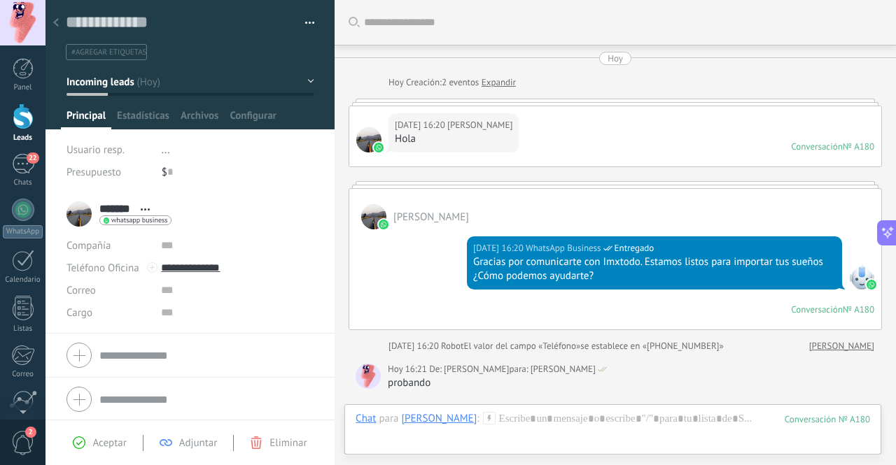
scroll to position [615, 0]
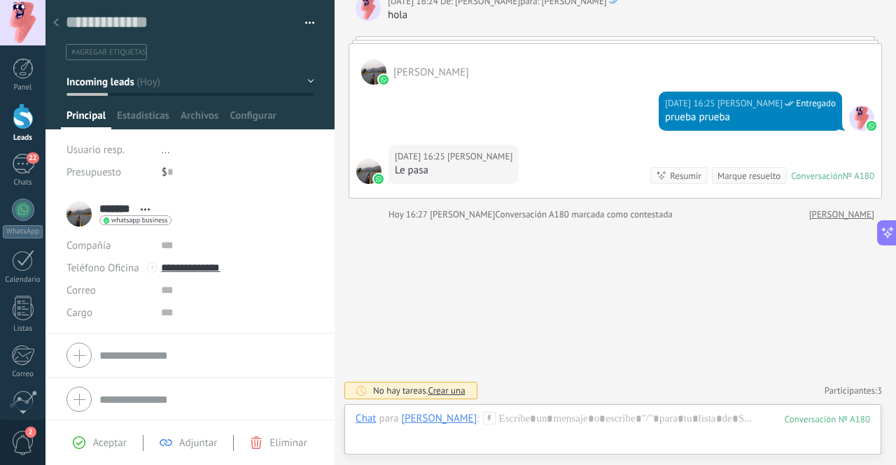
click at [449, 390] on span "Crear una" at bounding box center [445, 391] width 37 height 12
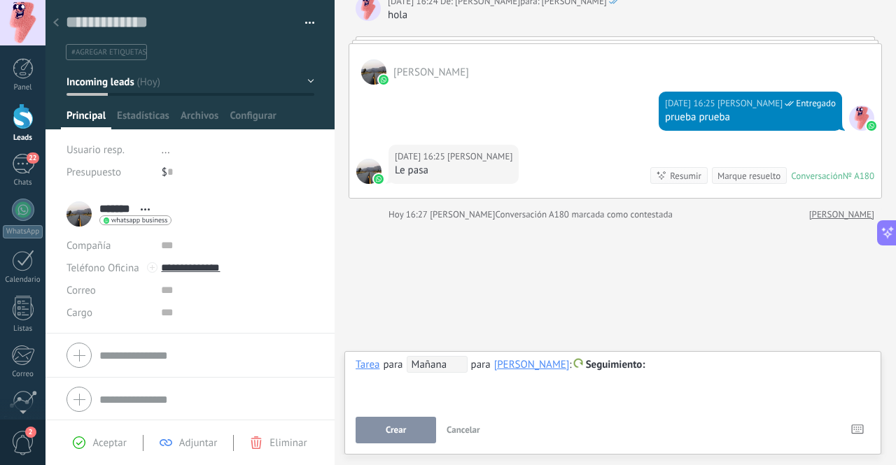
click at [555, 366] on div "**********" at bounding box center [525, 364] width 239 height 17
click at [551, 366] on div "[PERSON_NAME]" at bounding box center [532, 364] width 76 height 13
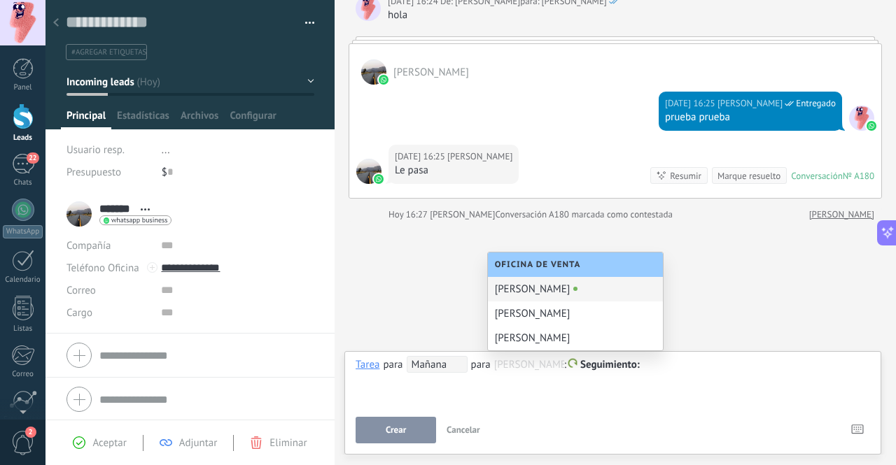
scroll to position [0, 0]
click at [548, 314] on div "[PERSON_NAME]" at bounding box center [575, 314] width 175 height 24
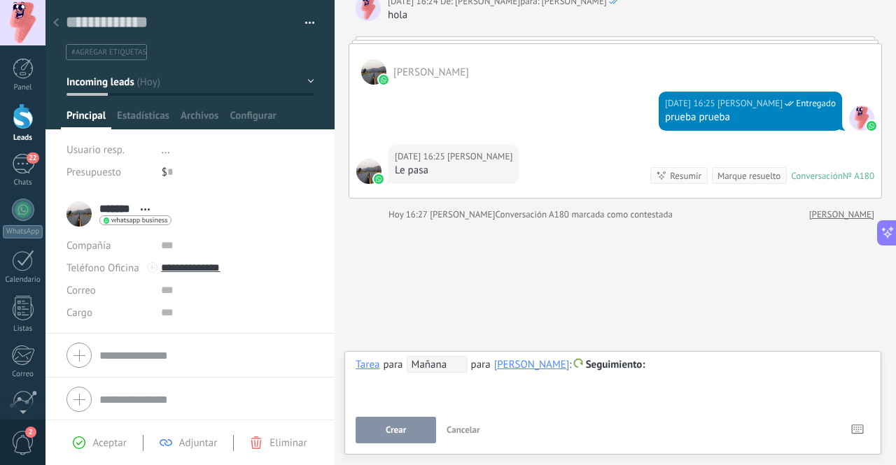
click at [451, 391] on div "**********" at bounding box center [612, 381] width 514 height 50
click at [402, 432] on span "Crear" at bounding box center [396, 430] width 20 height 10
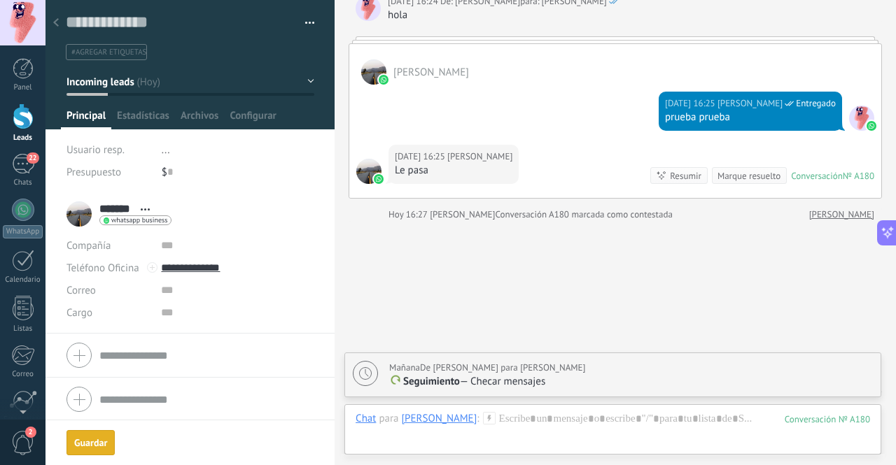
scroll to position [664, 0]
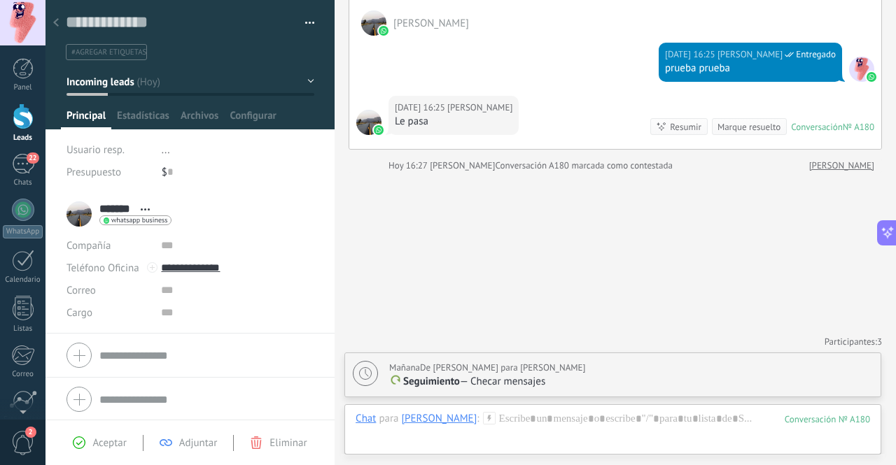
click at [24, 446] on span "2" at bounding box center [23, 443] width 24 height 24
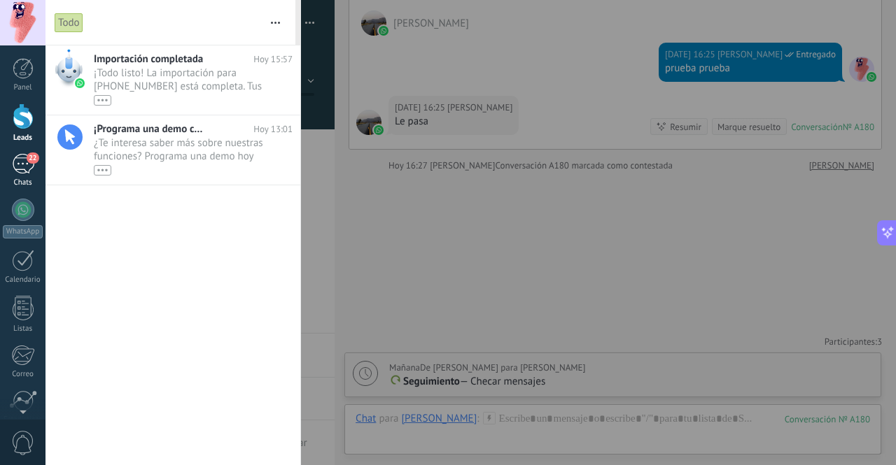
click at [19, 160] on div "22" at bounding box center [23, 164] width 22 height 20
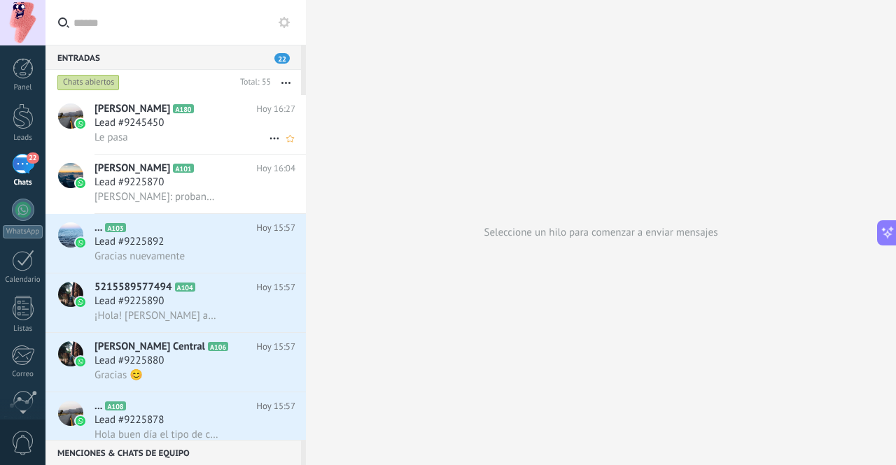
click at [118, 134] on span "Le pasa" at bounding box center [111, 137] width 34 height 13
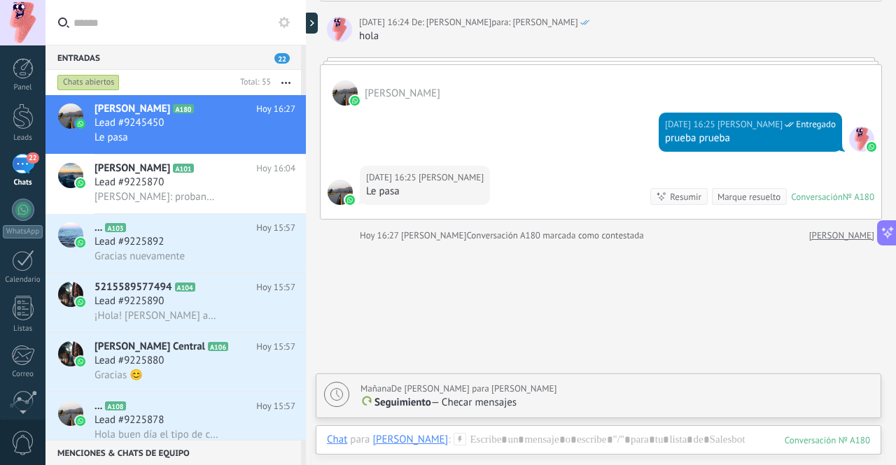
scroll to position [594, 0]
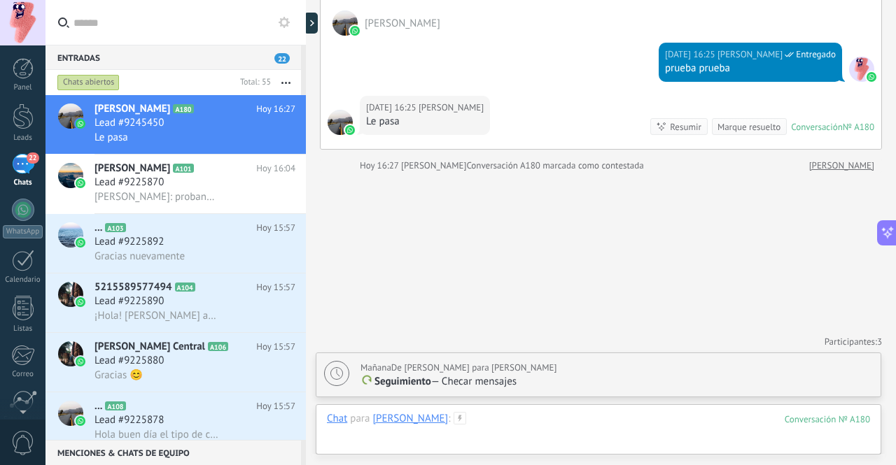
click at [551, 420] on div at bounding box center [598, 433] width 543 height 42
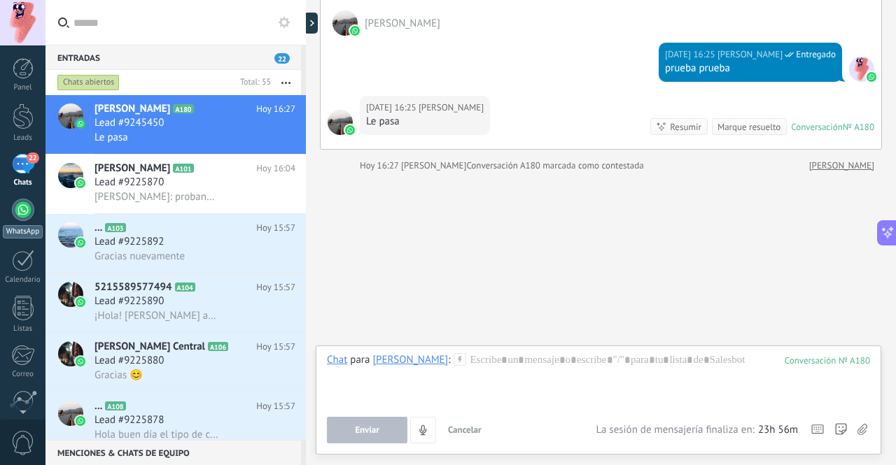
click at [22, 215] on div at bounding box center [23, 210] width 22 height 22
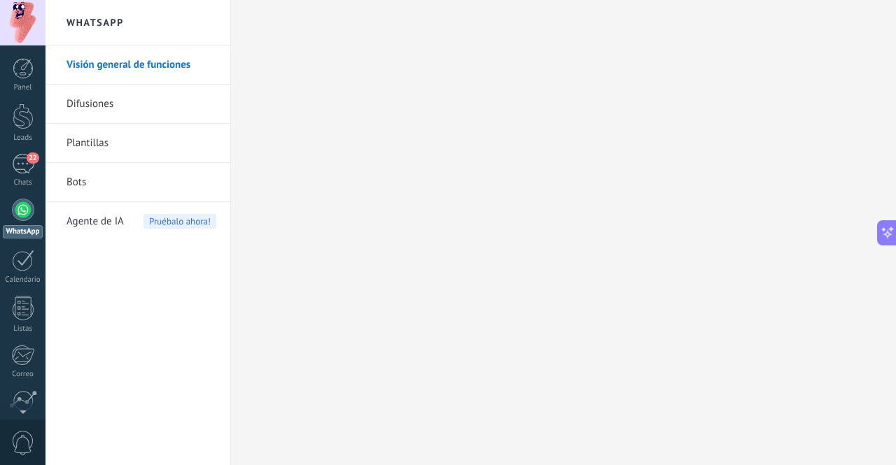
click at [148, 69] on link "Visión general de funciones" at bounding box center [141, 64] width 150 height 39
click at [32, 164] on div "22" at bounding box center [23, 164] width 22 height 20
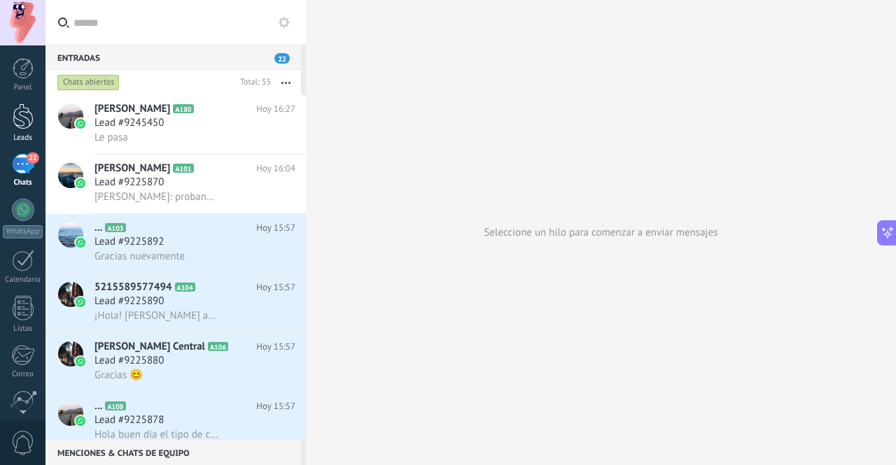
click at [19, 125] on div at bounding box center [23, 117] width 21 height 26
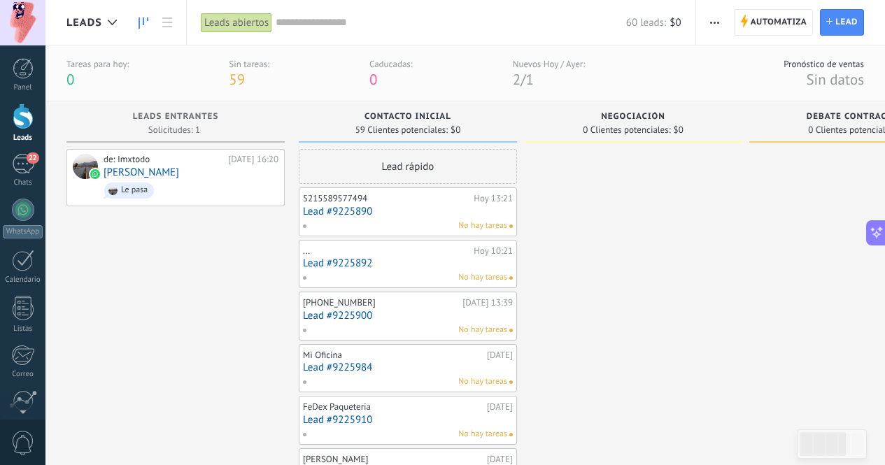
click at [10, 163] on link "22 Chats" at bounding box center [22, 171] width 45 height 34
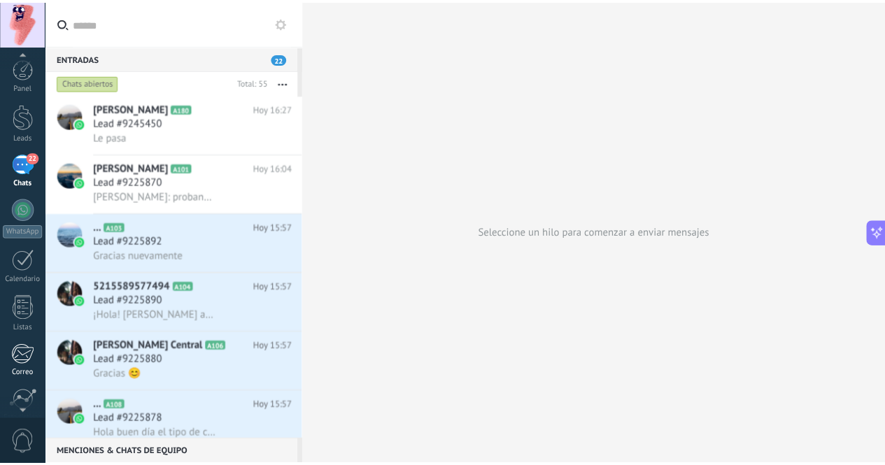
scroll to position [117, 0]
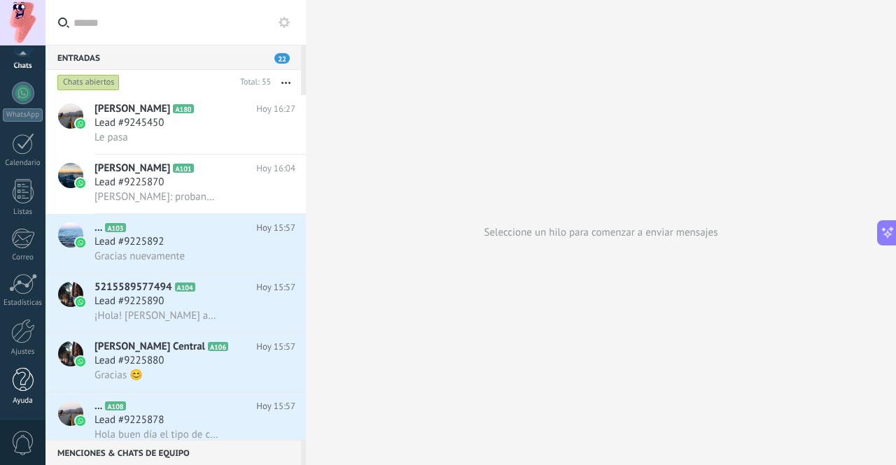
click at [13, 386] on div at bounding box center [23, 380] width 21 height 24
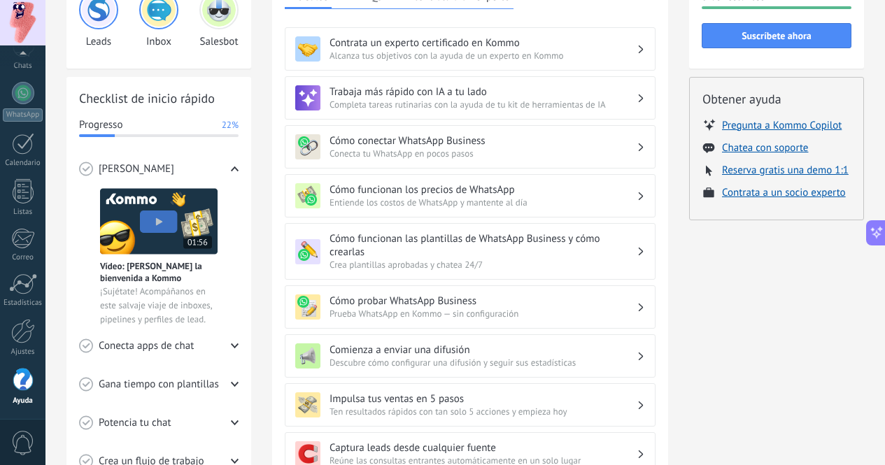
scroll to position [418, 0]
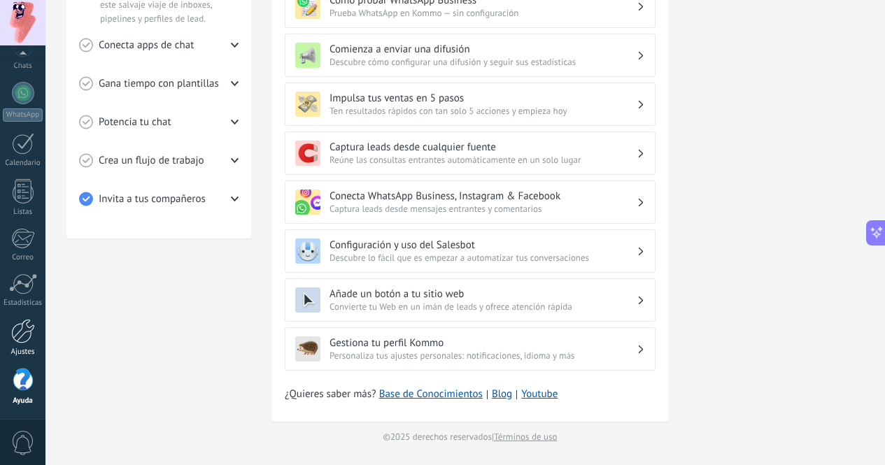
click at [22, 341] on div at bounding box center [23, 331] width 24 height 24
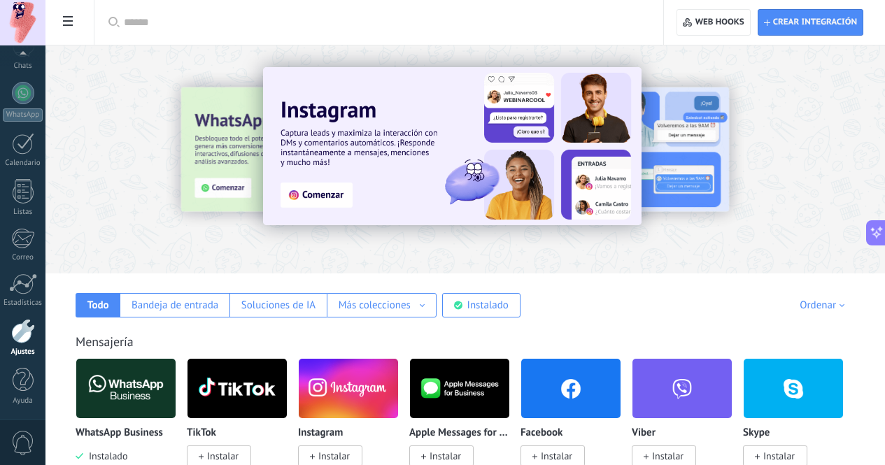
scroll to position [350, 0]
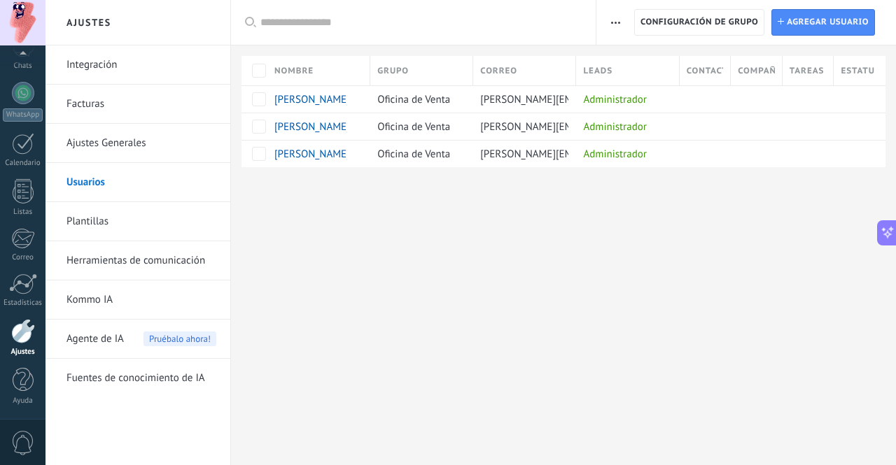
click at [104, 72] on link "Integración" at bounding box center [141, 64] width 150 height 39
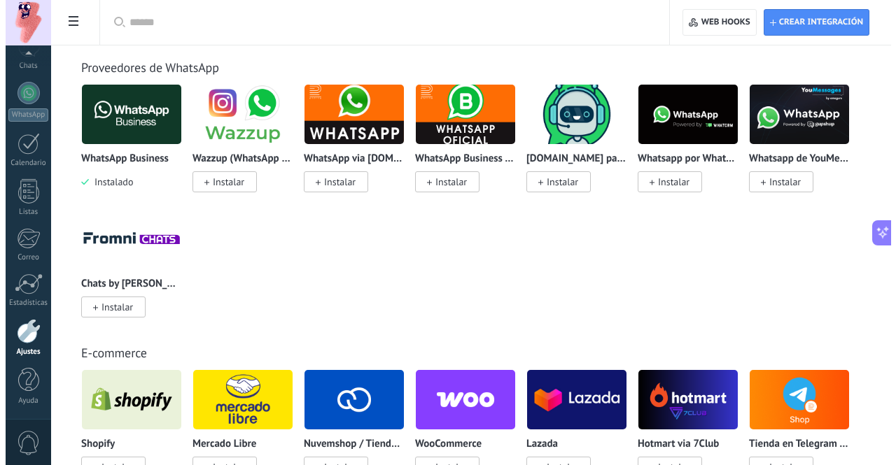
scroll to position [490, 0]
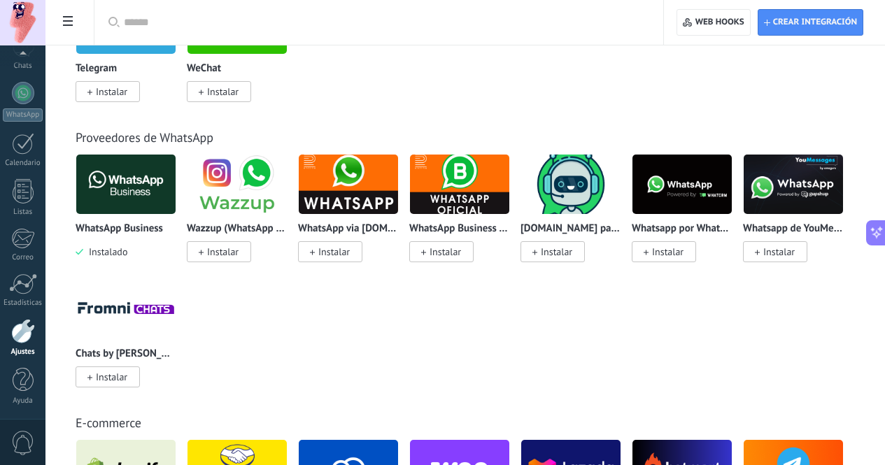
click at [632, 218] on img at bounding box center [681, 184] width 99 height 68
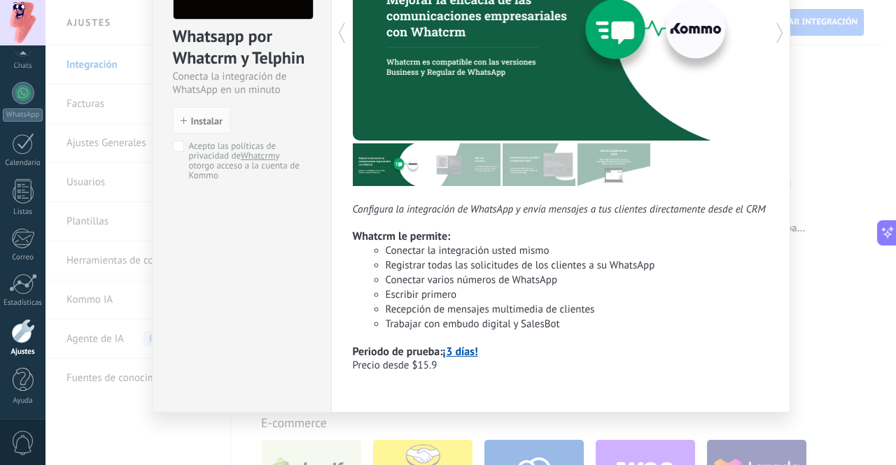
scroll to position [8, 0]
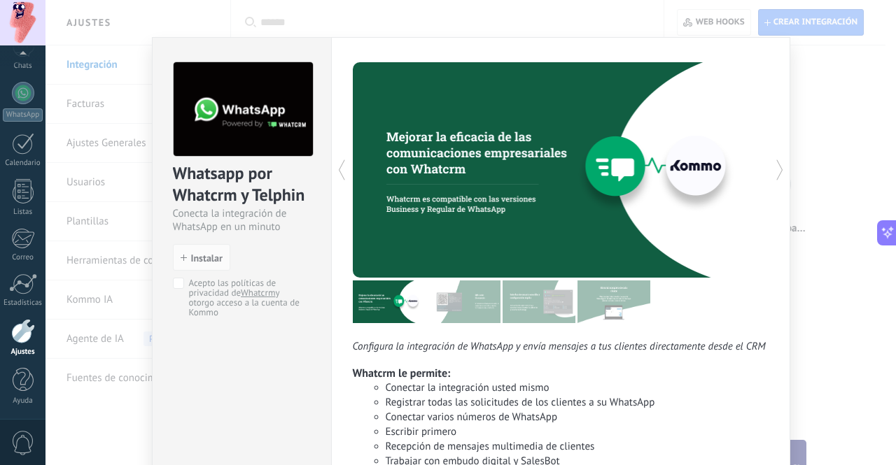
click at [772, 174] on icon at bounding box center [779, 170] width 14 height 28
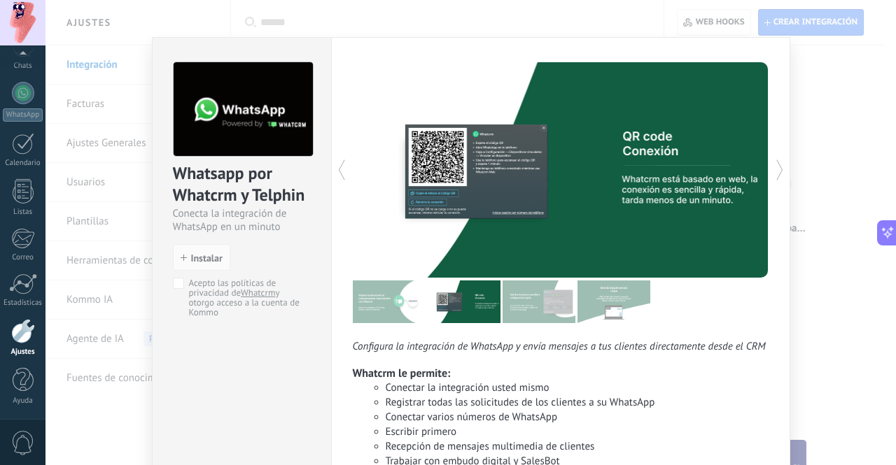
click at [772, 174] on icon at bounding box center [779, 170] width 14 height 28
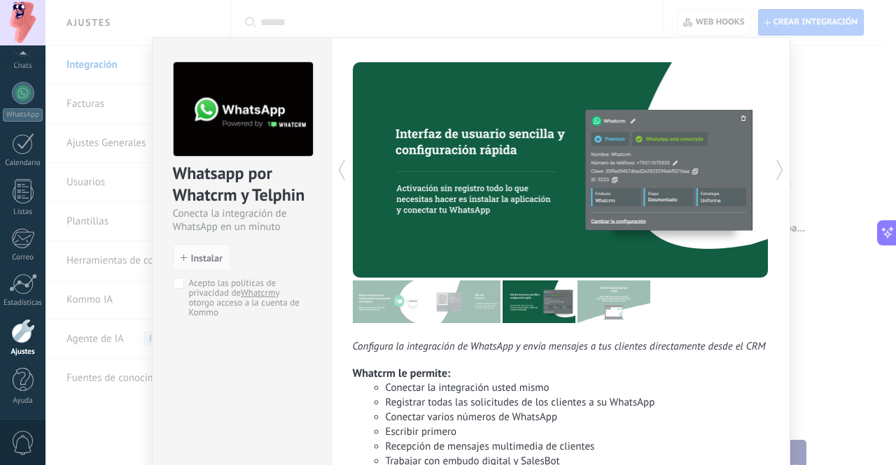
click at [772, 174] on icon at bounding box center [779, 170] width 14 height 28
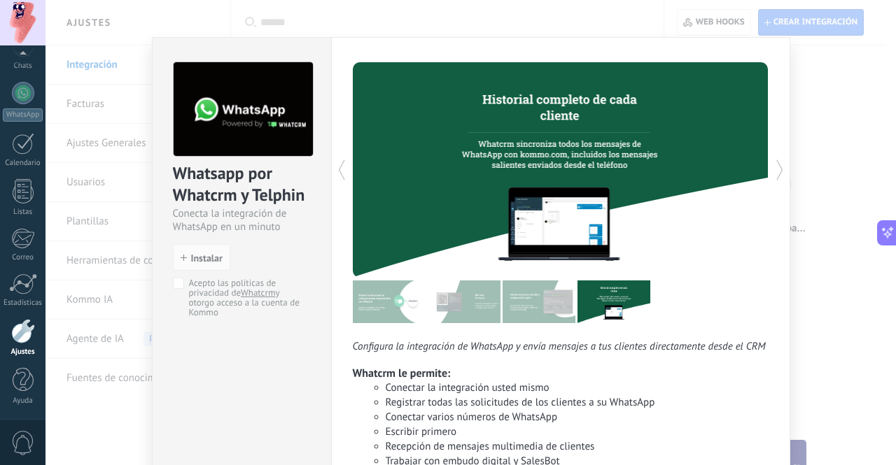
click at [772, 174] on icon at bounding box center [779, 170] width 14 height 28
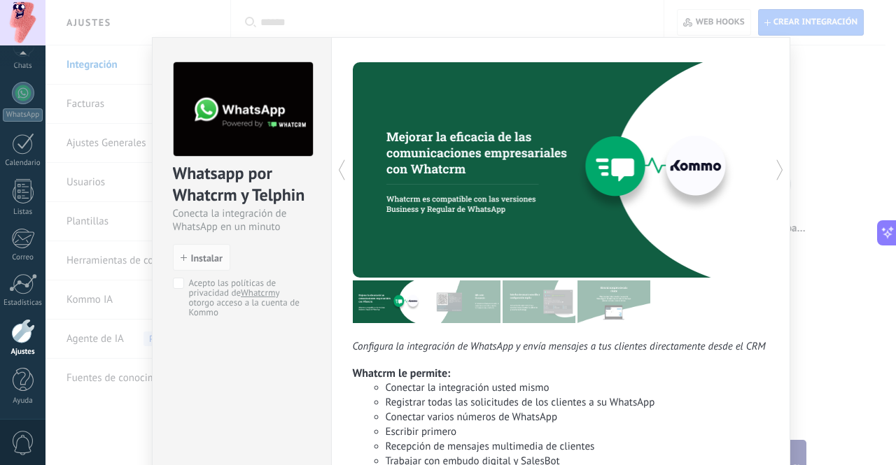
click at [772, 174] on icon at bounding box center [779, 170] width 14 height 28
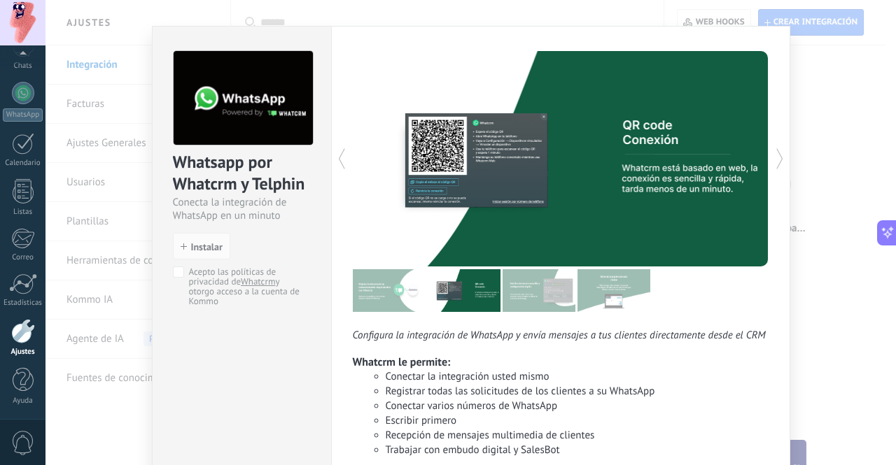
scroll to position [0, 0]
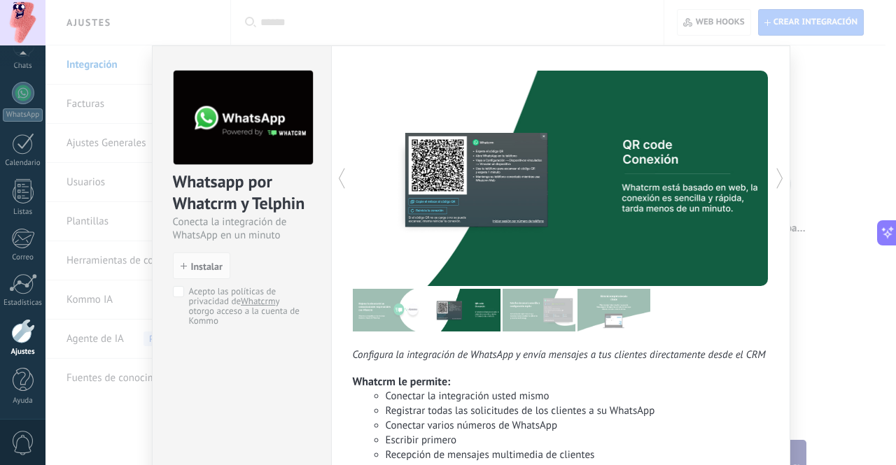
click at [826, 106] on div "Whatsapp por Whatcrm y Telphin Conecta la integración de WhatsApp en un minuto …" at bounding box center [470, 232] width 850 height 465
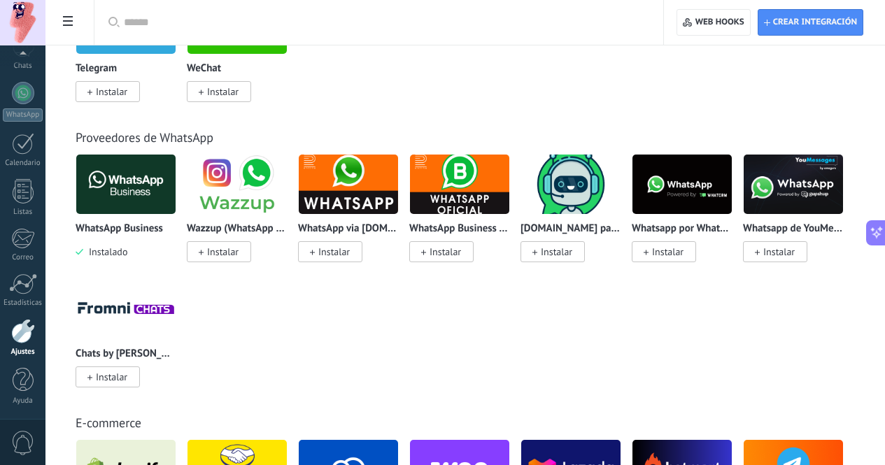
click at [744, 218] on img at bounding box center [793, 184] width 99 height 68
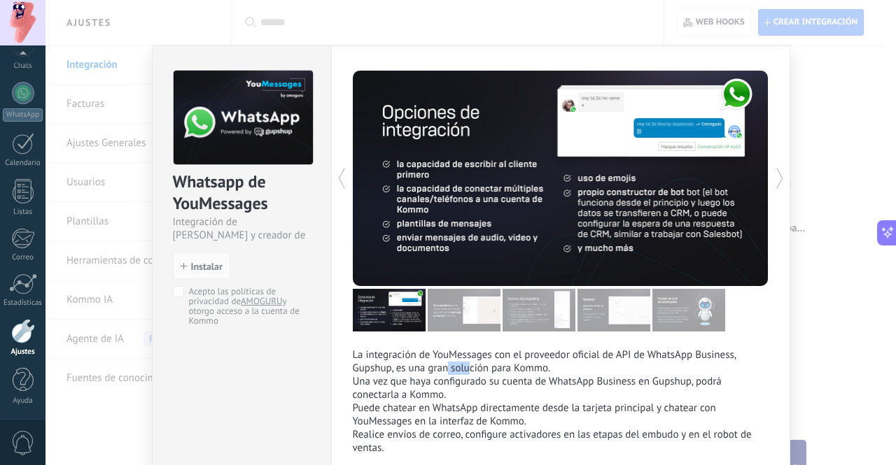
drag, startPoint x: 443, startPoint y: 372, endPoint x: 467, endPoint y: 367, distance: 24.8
click at [467, 367] on p "La integración de YouMessages con el proveedor oficial de API de WhatsApp Busin…" at bounding box center [561, 361] width 416 height 27
click at [495, 322] on img at bounding box center [463, 310] width 73 height 43
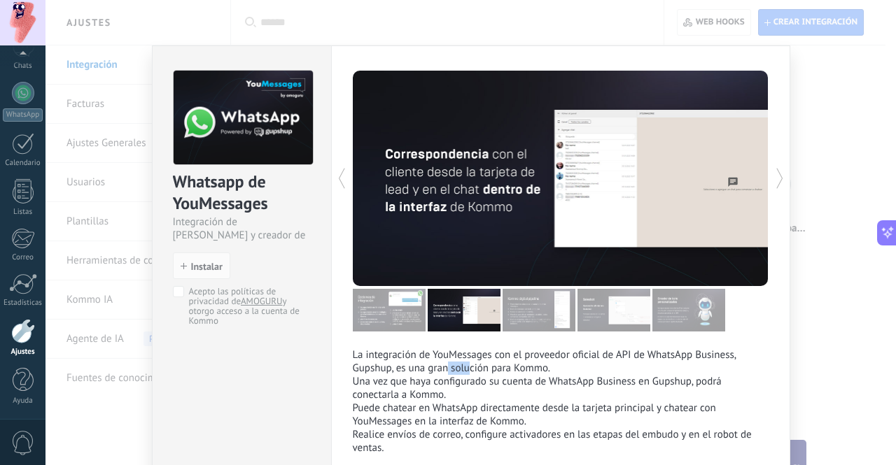
click at [522, 320] on img at bounding box center [538, 310] width 73 height 43
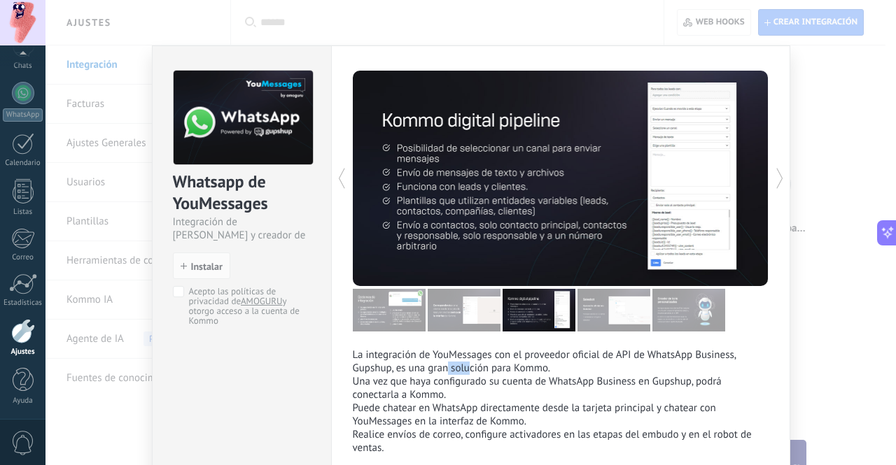
click at [598, 316] on img at bounding box center [613, 310] width 73 height 43
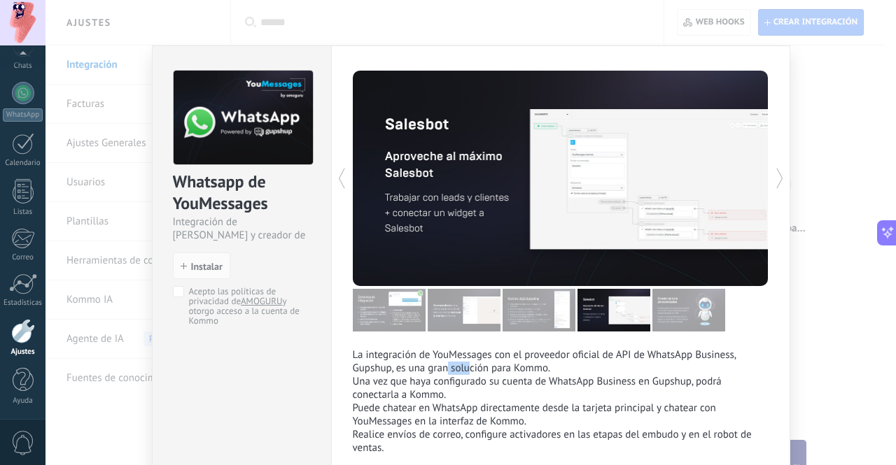
click at [679, 302] on img at bounding box center [688, 310] width 73 height 43
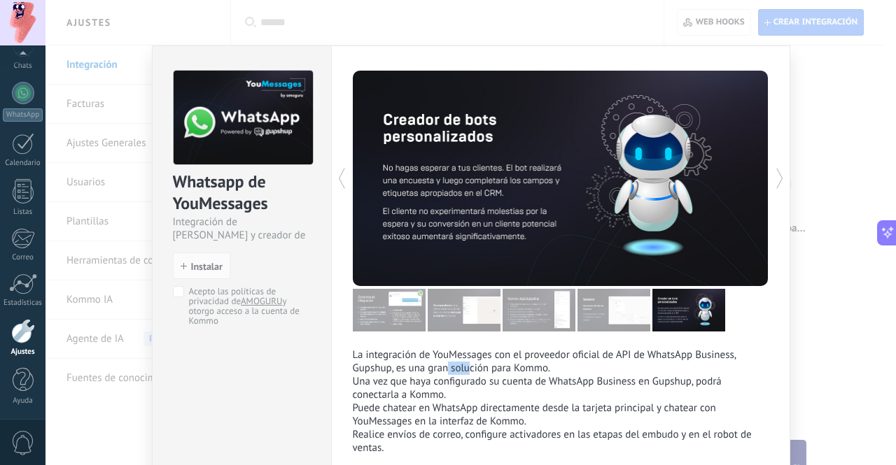
click at [779, 50] on div "La integración de YouMessages con el proveedor oficial de API de WhatsApp Busin…" at bounding box center [560, 283] width 459 height 476
click at [835, 118] on div "Whatsapp de YouMessages Integración de Whatsapp y creador de bots install Insta…" at bounding box center [470, 232] width 850 height 465
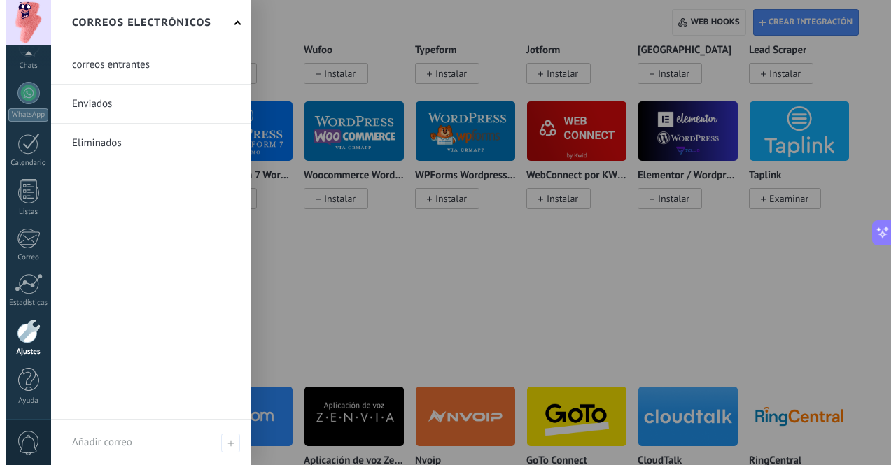
scroll to position [1679, 0]
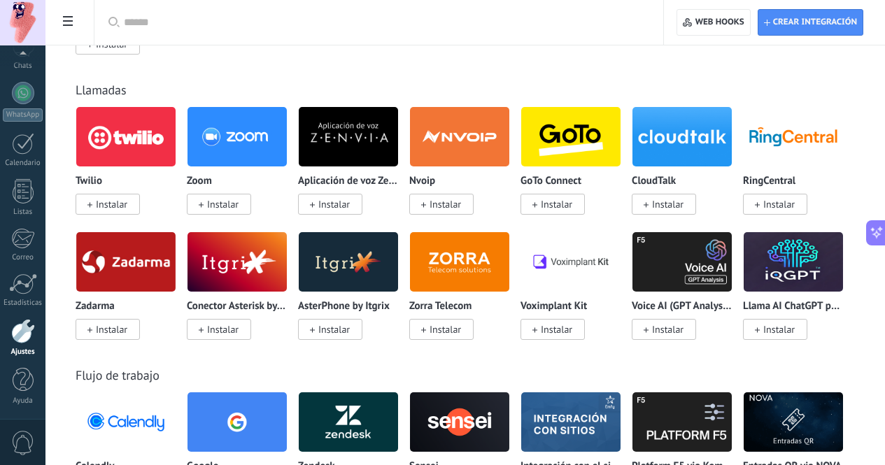
click at [20, 435] on span "0" at bounding box center [23, 443] width 24 height 24
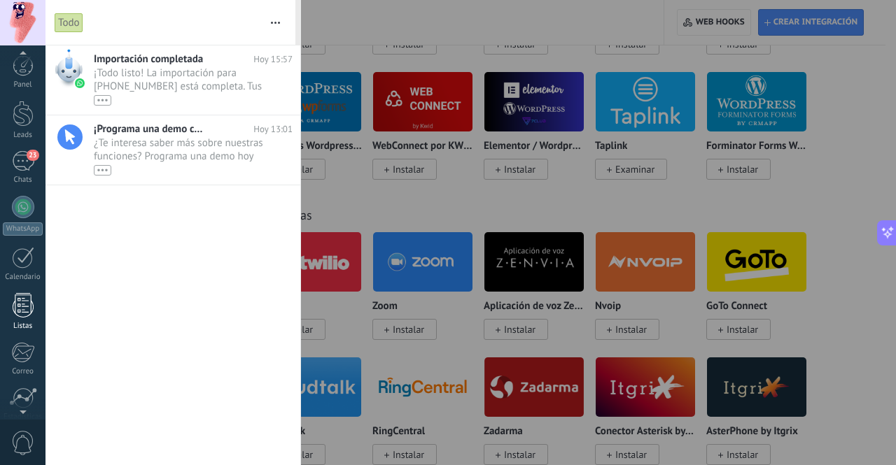
scroll to position [0, 0]
click at [24, 168] on div "23" at bounding box center [23, 164] width 22 height 20
